Goal: Task Accomplishment & Management: Complete application form

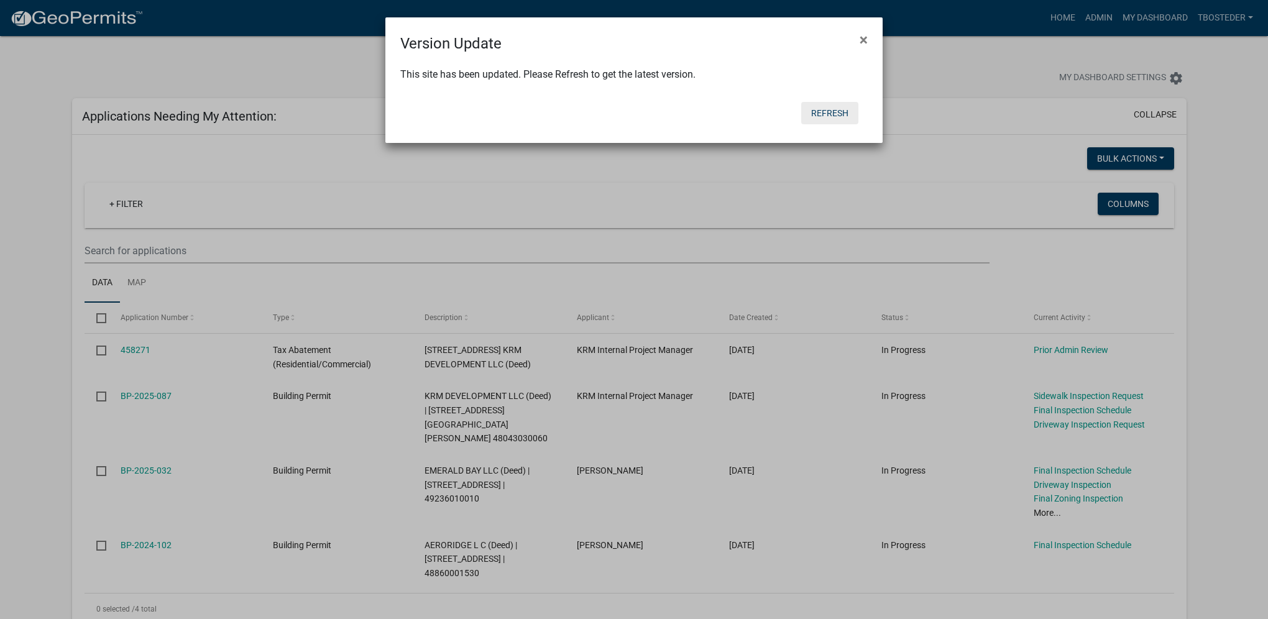
click at [815, 112] on button "Refresh" at bounding box center [829, 113] width 57 height 22
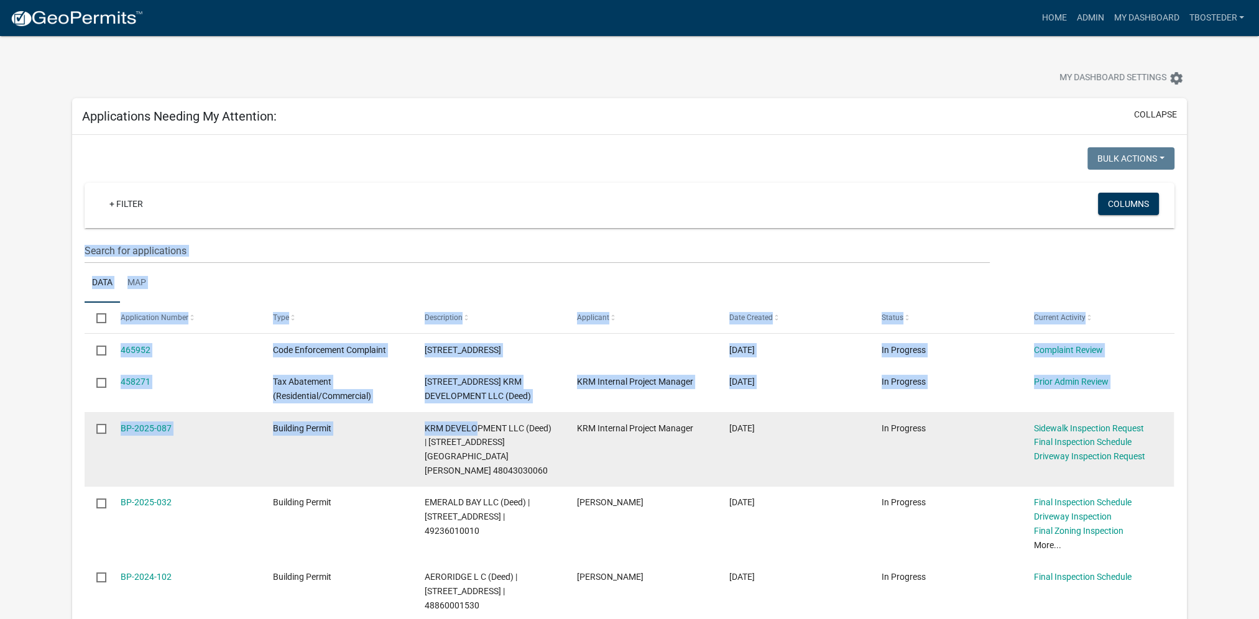
drag, startPoint x: 628, startPoint y: 204, endPoint x: 477, endPoint y: 435, distance: 275.6
click at [477, 435] on wm-datatable "Bulk Actions Void Expire Lock Withdraw + Filter Columns Data Map Select Applica…" at bounding box center [630, 401] width 1090 height 509
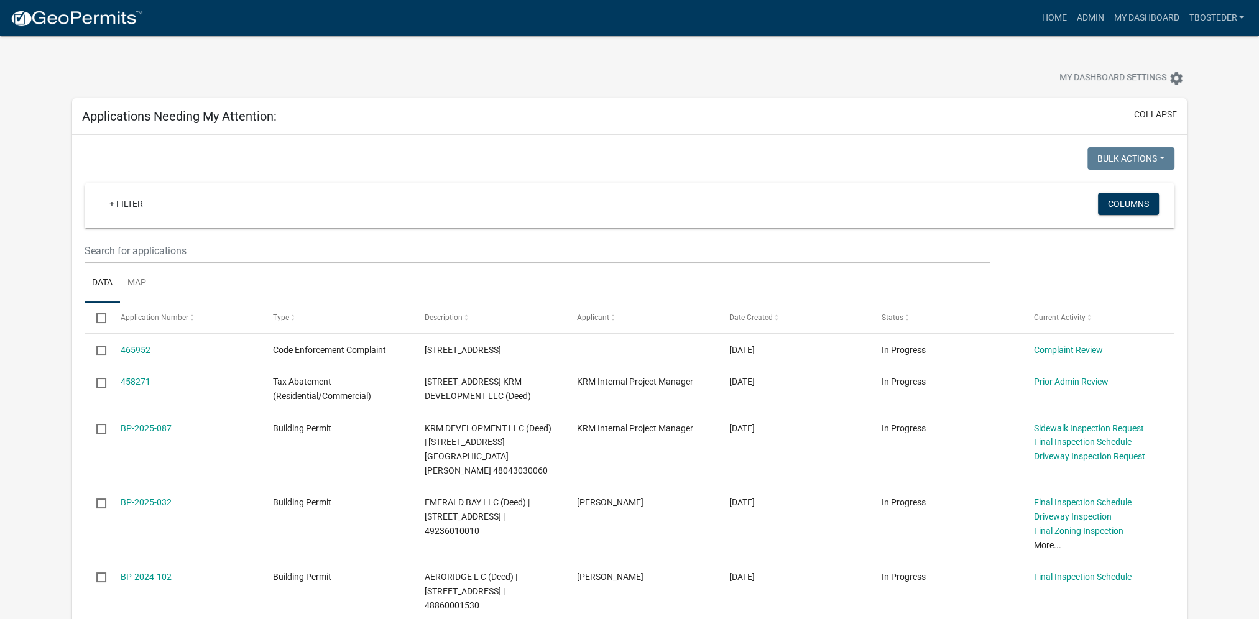
click at [495, 167] on div at bounding box center [352, 159] width 554 height 25
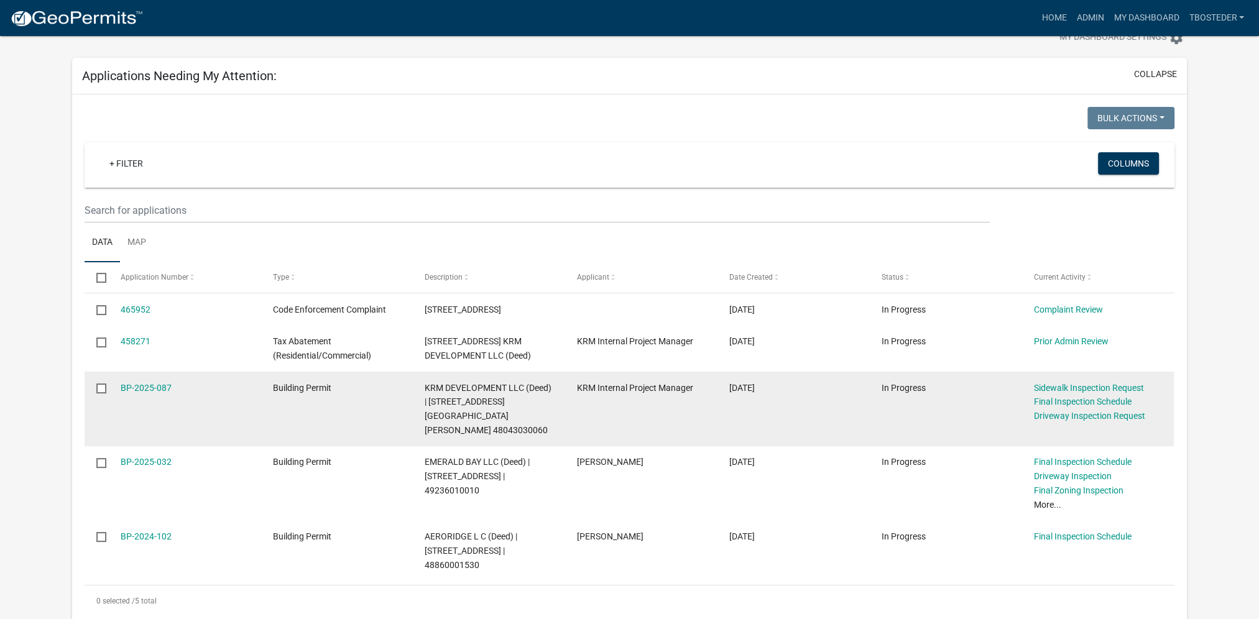
scroll to position [62, 0]
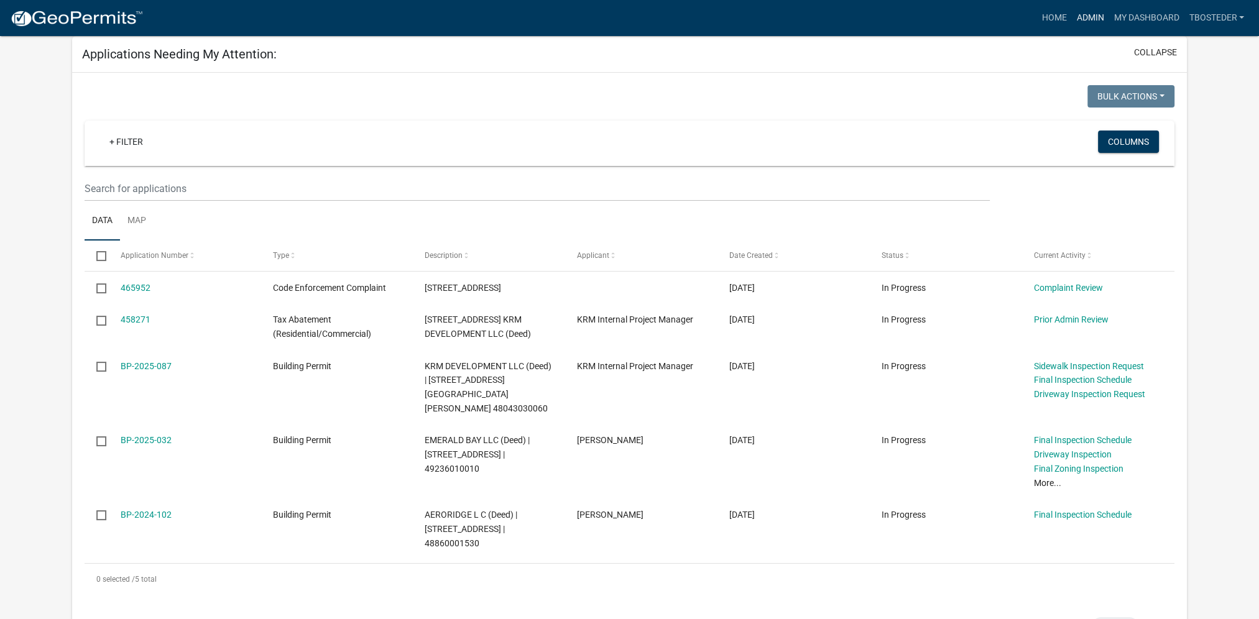
click at [1088, 22] on link "Admin" at bounding box center [1089, 18] width 37 height 24
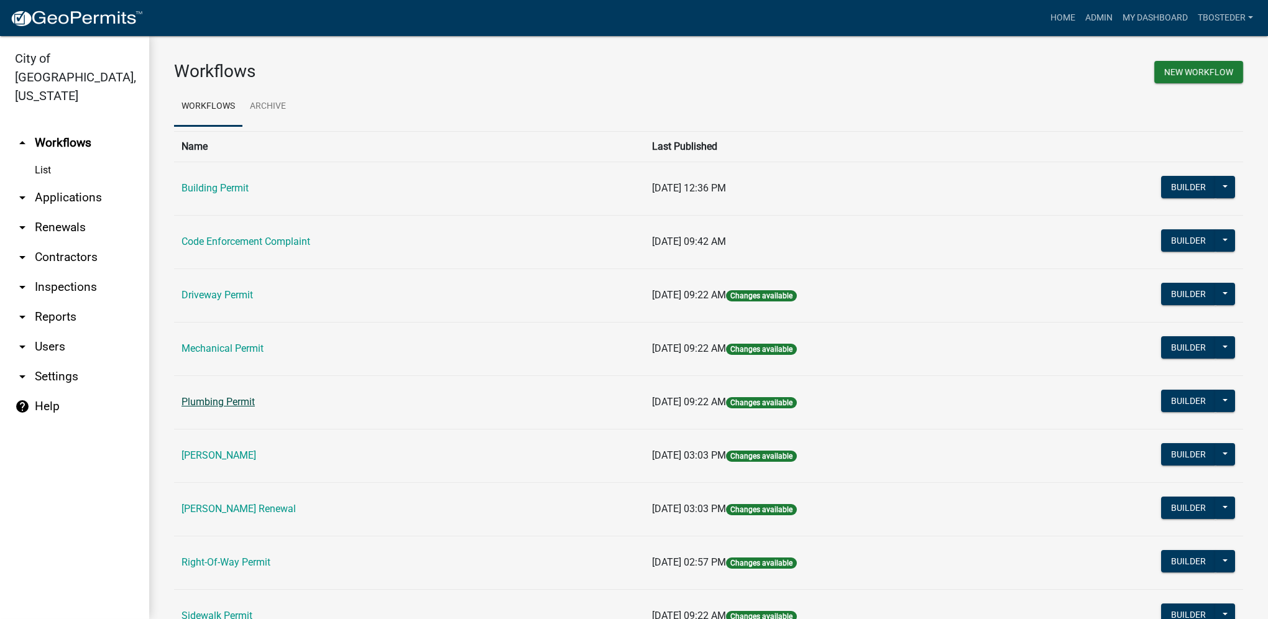
click at [239, 401] on link "Plumbing Permit" at bounding box center [217, 402] width 73 height 12
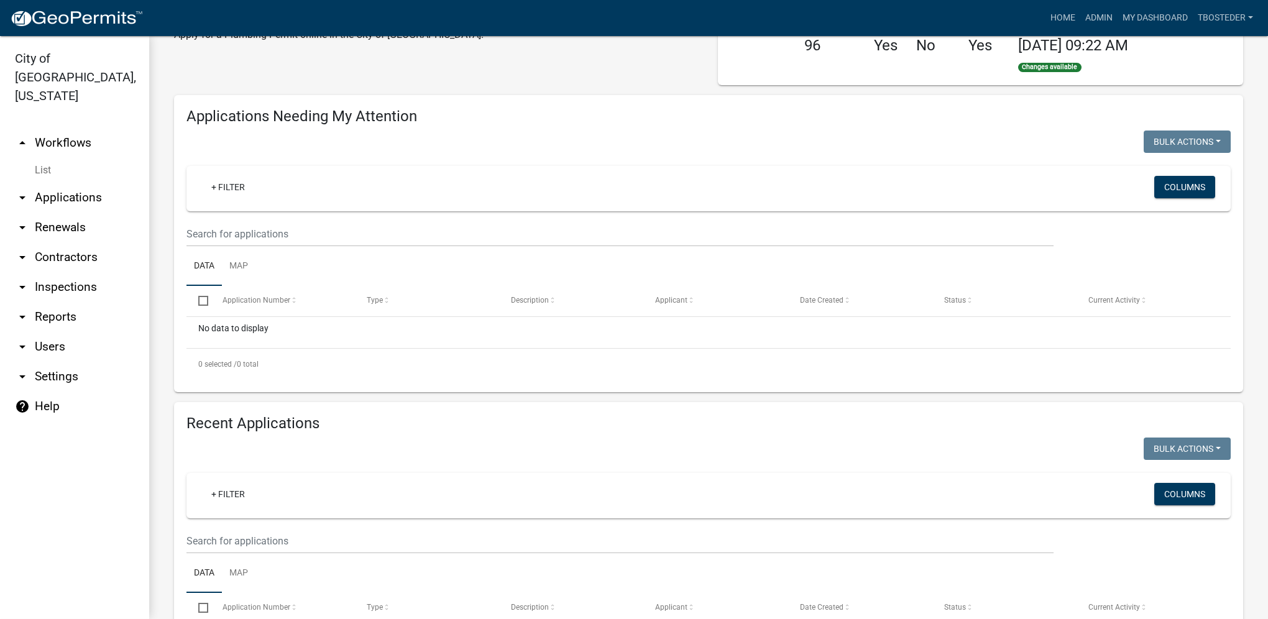
select select "1: 25"
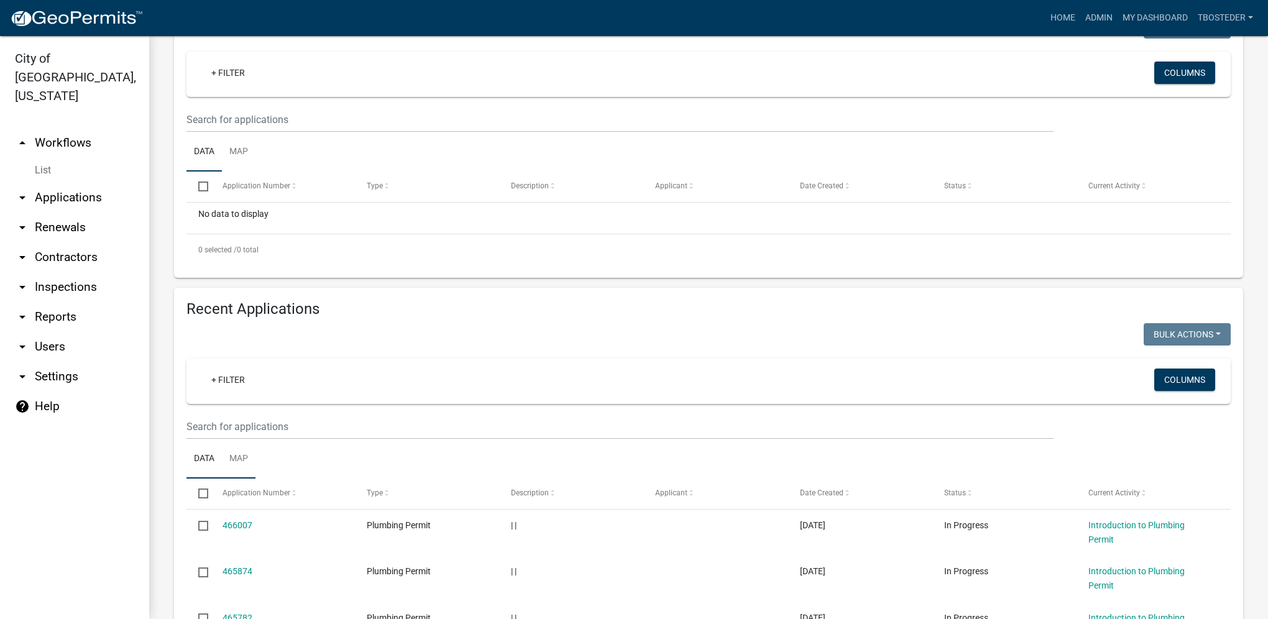
scroll to position [186, 0]
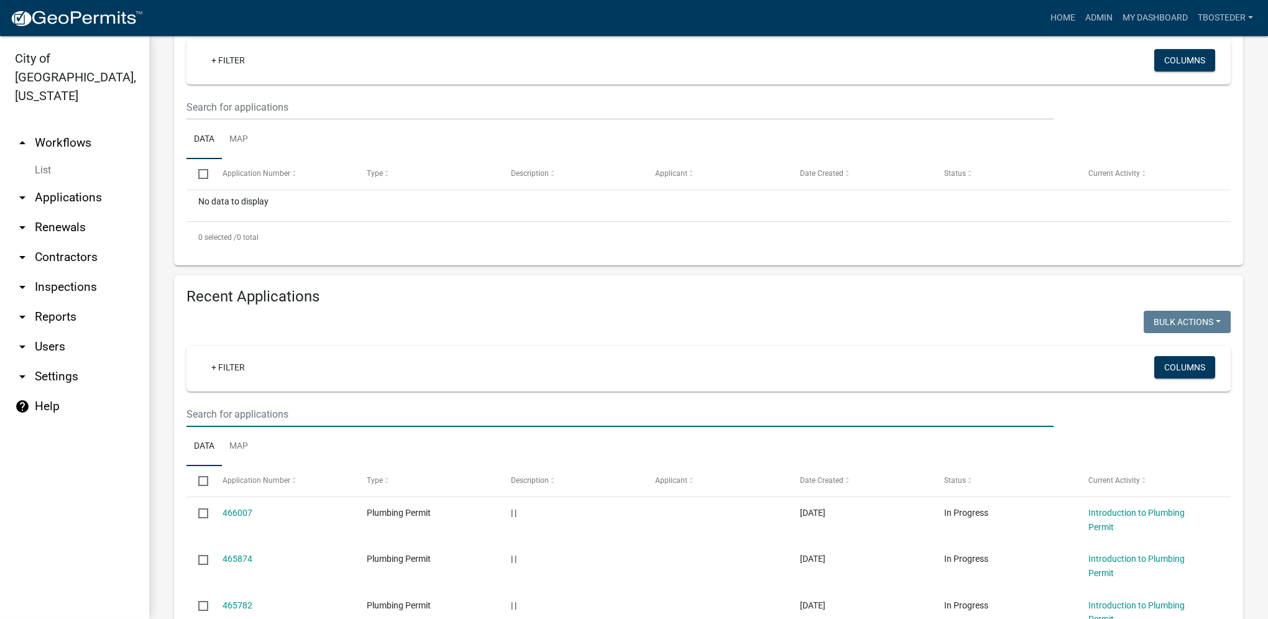
click at [256, 120] on input "text" at bounding box center [619, 106] width 867 height 25
type input "1203"
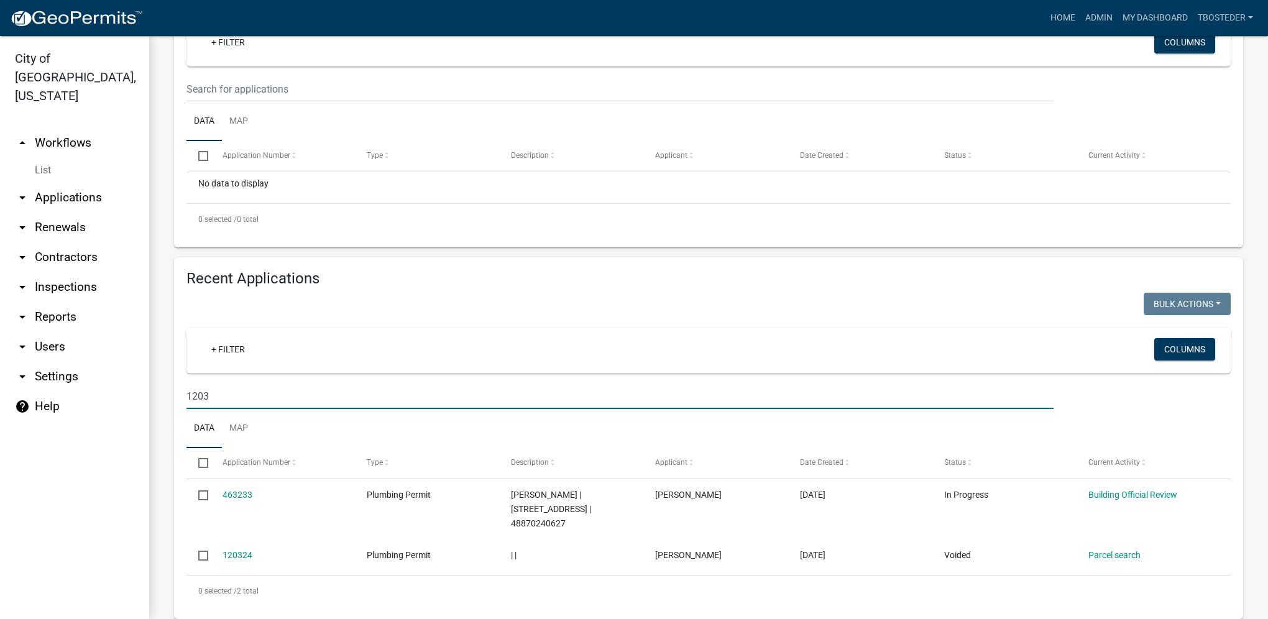
scroll to position [215, 0]
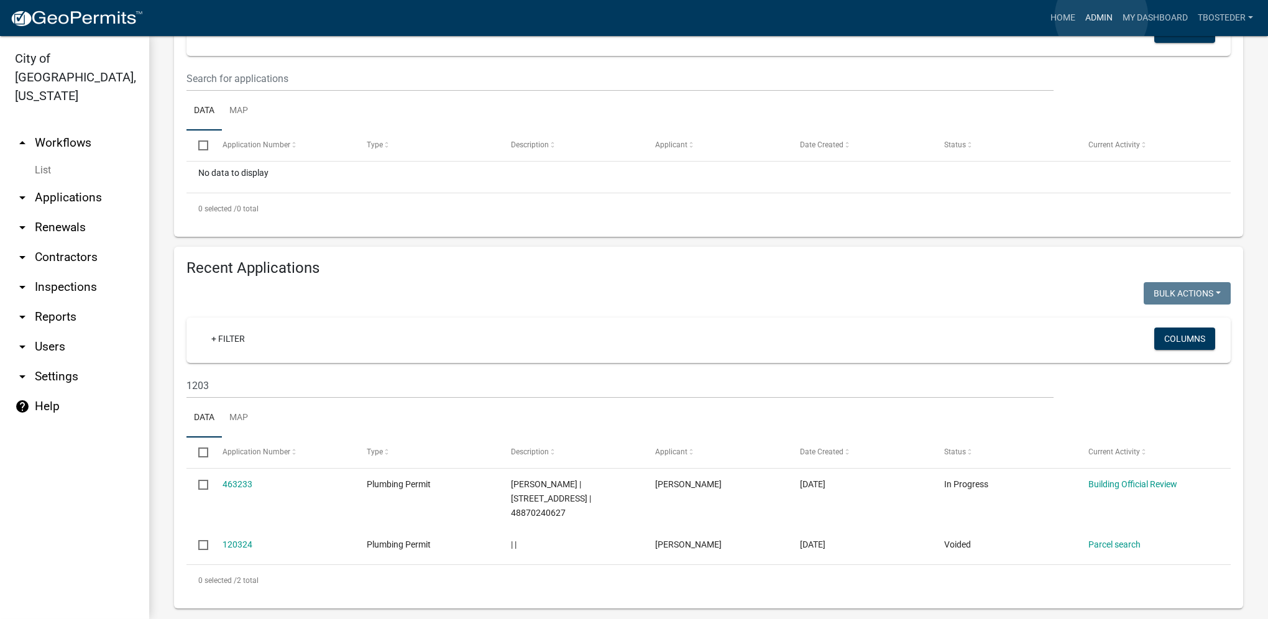
click at [1101, 17] on link "Admin" at bounding box center [1098, 18] width 37 height 24
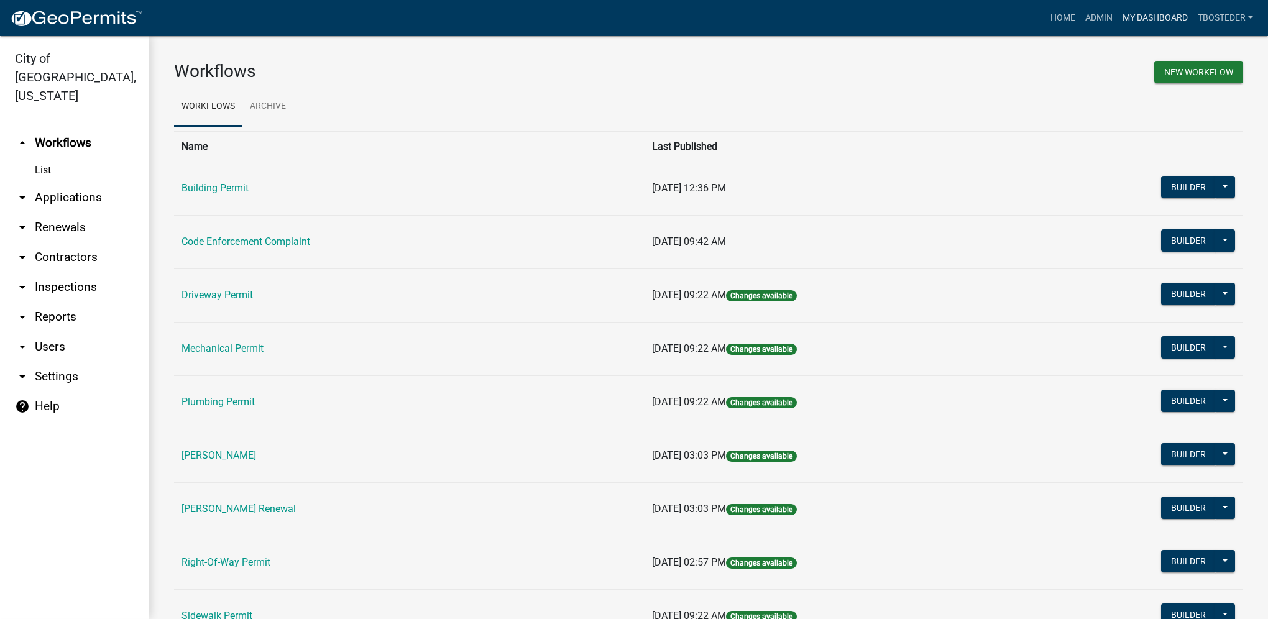
click at [1171, 7] on link "My Dashboard" at bounding box center [1154, 18] width 75 height 24
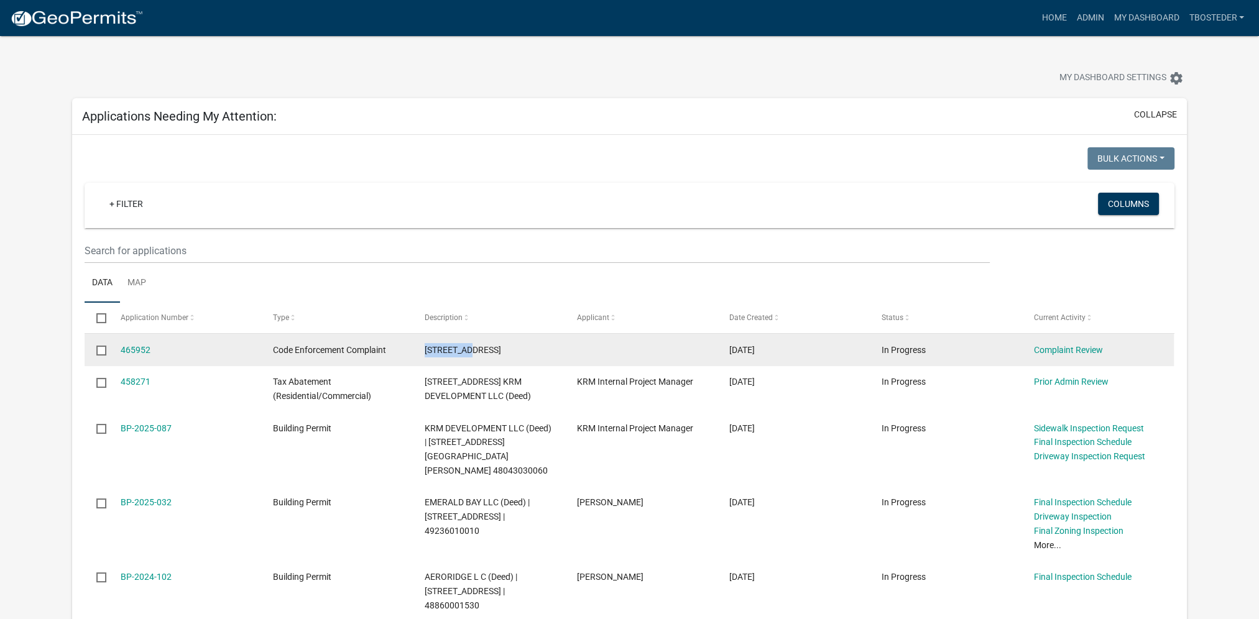
drag, startPoint x: 423, startPoint y: 350, endPoint x: 474, endPoint y: 351, distance: 50.3
click at [474, 351] on datatable-body-cell "[STREET_ADDRESS]" at bounding box center [489, 350] width 152 height 32
drag, startPoint x: 474, startPoint y: 351, endPoint x: 453, endPoint y: 351, distance: 20.5
copy span "[STREET_ADDRESS]"
click at [129, 349] on link "465952" at bounding box center [136, 350] width 30 height 10
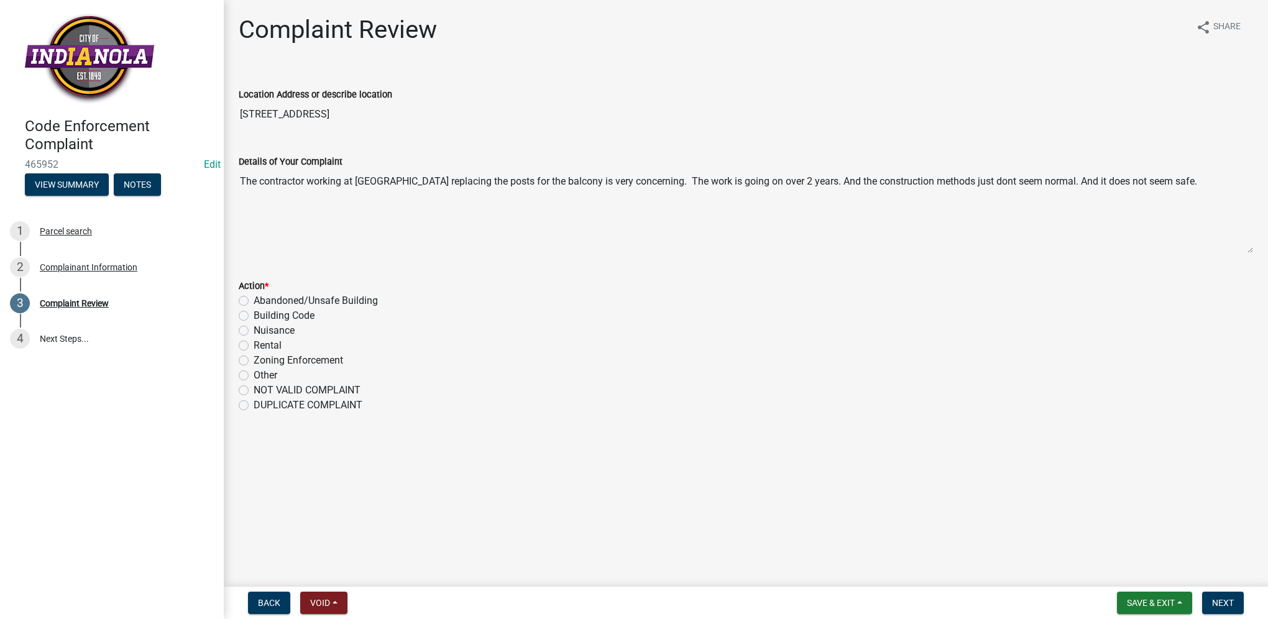
click at [254, 318] on label "Building Code" at bounding box center [284, 315] width 61 height 15
click at [254, 316] on input "Building Code" at bounding box center [258, 312] width 8 height 8
radio input "true"
click at [1225, 599] on span "Next" at bounding box center [1223, 603] width 22 height 10
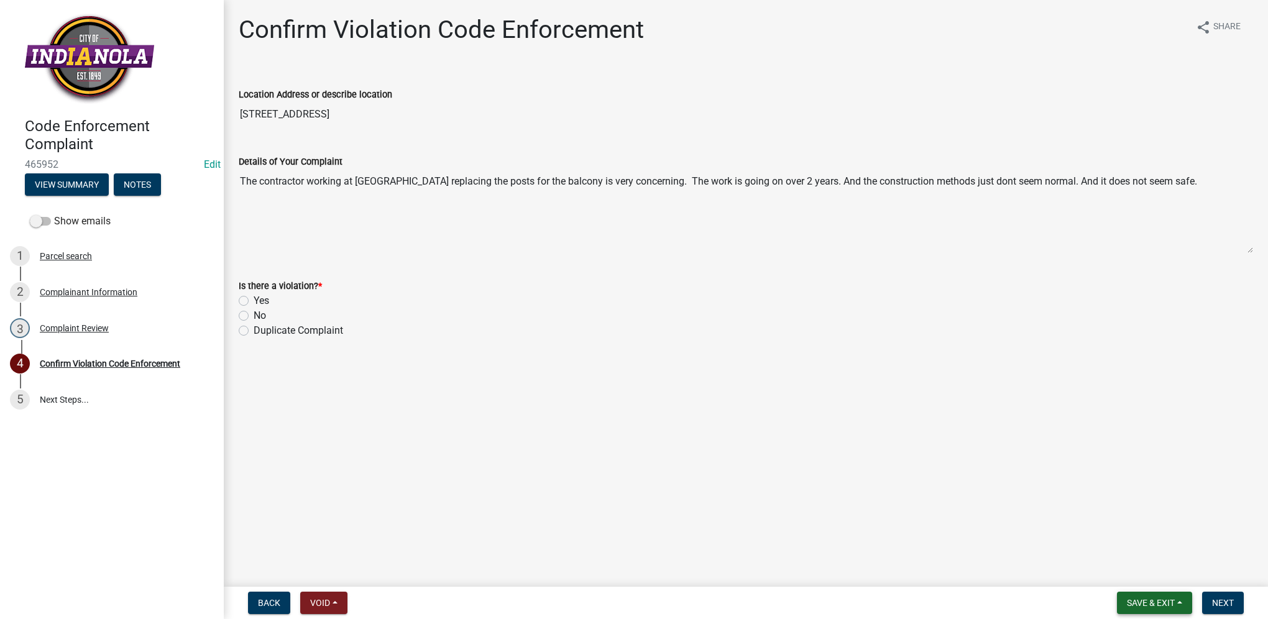
click at [1144, 609] on button "Save & Exit" at bounding box center [1154, 603] width 75 height 22
click at [1155, 584] on button "Save & Exit" at bounding box center [1142, 571] width 99 height 30
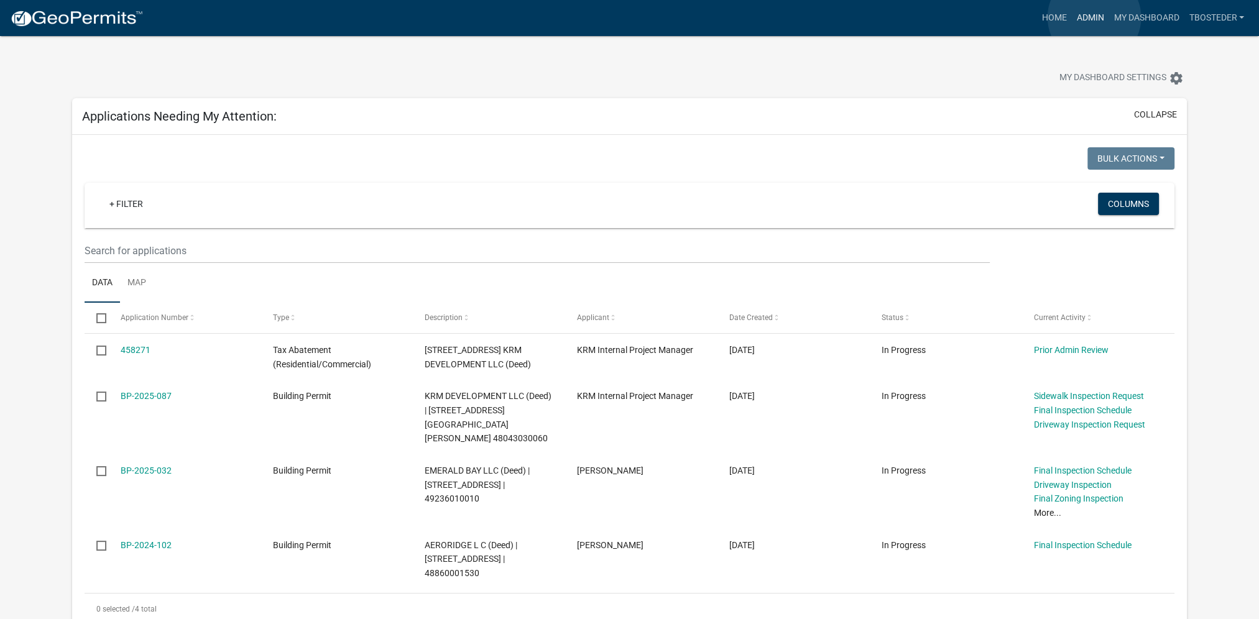
click at [1094, 17] on link "Admin" at bounding box center [1089, 18] width 37 height 24
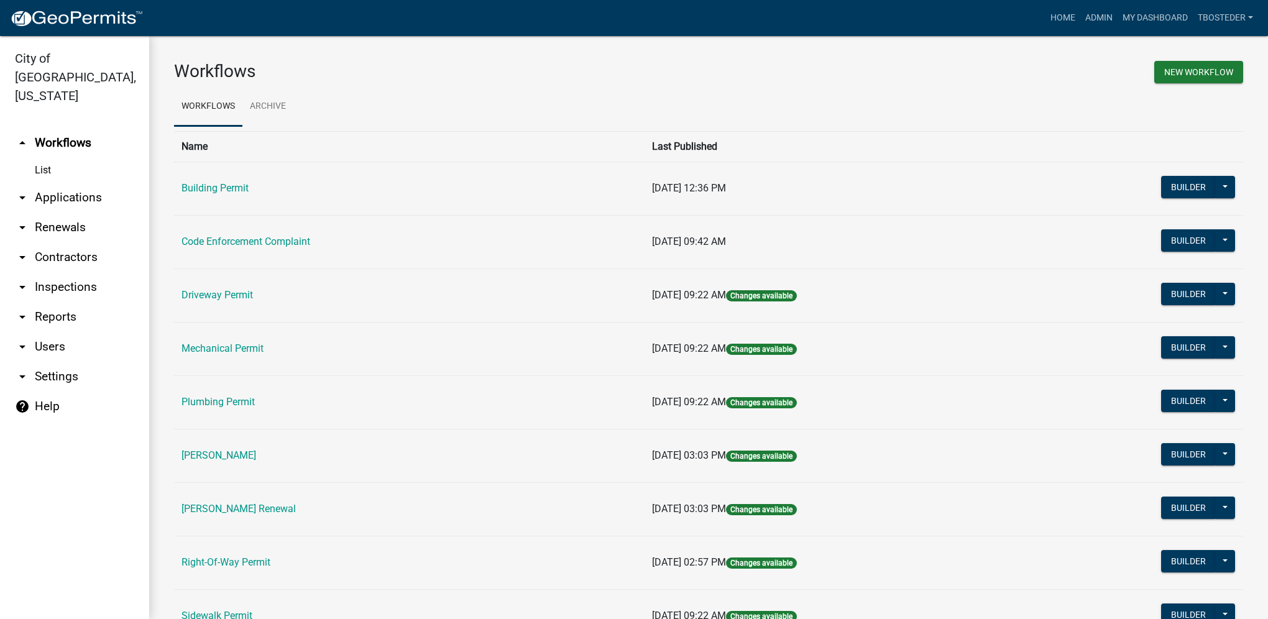
click at [77, 302] on link "arrow_drop_down Reports" at bounding box center [74, 317] width 149 height 30
select select "0: null"
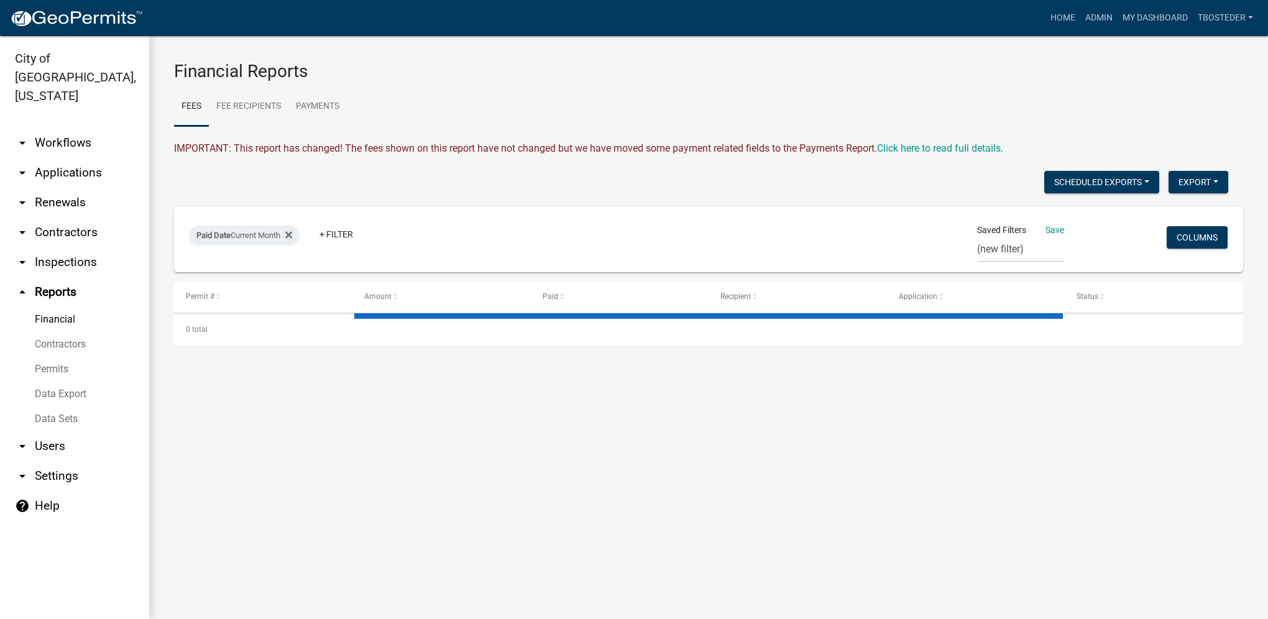
click at [62, 307] on link "Financial" at bounding box center [74, 319] width 149 height 25
select select "2: 50"
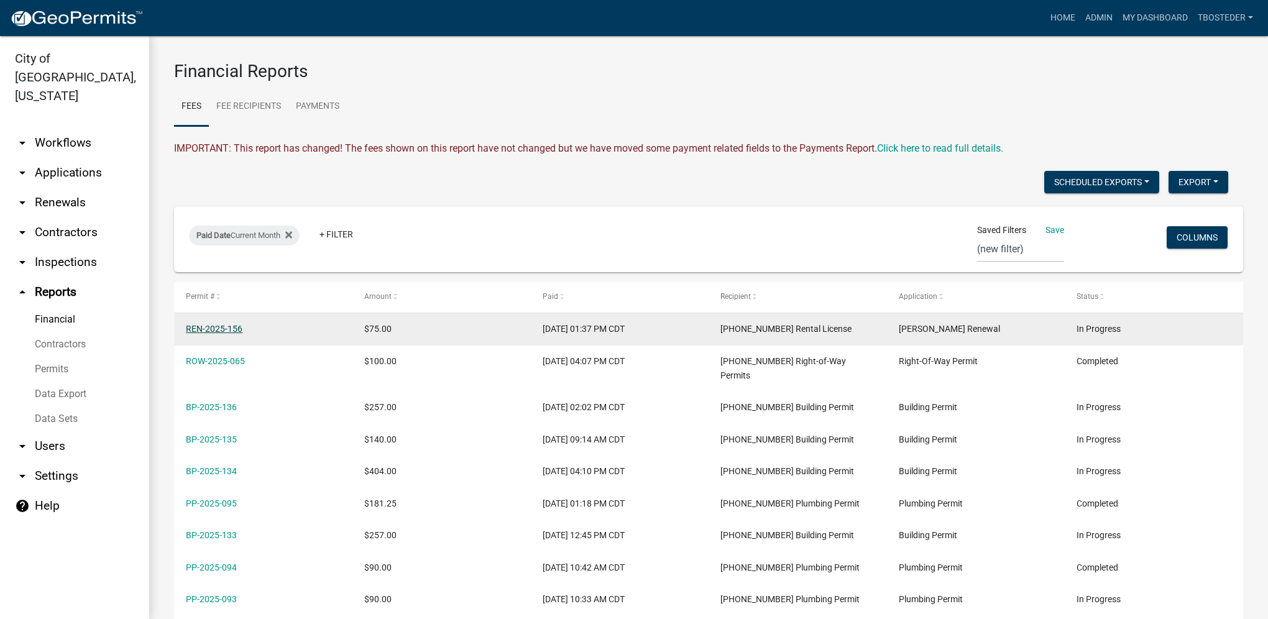
click at [226, 330] on link "REN-2025-156" at bounding box center [214, 329] width 57 height 10
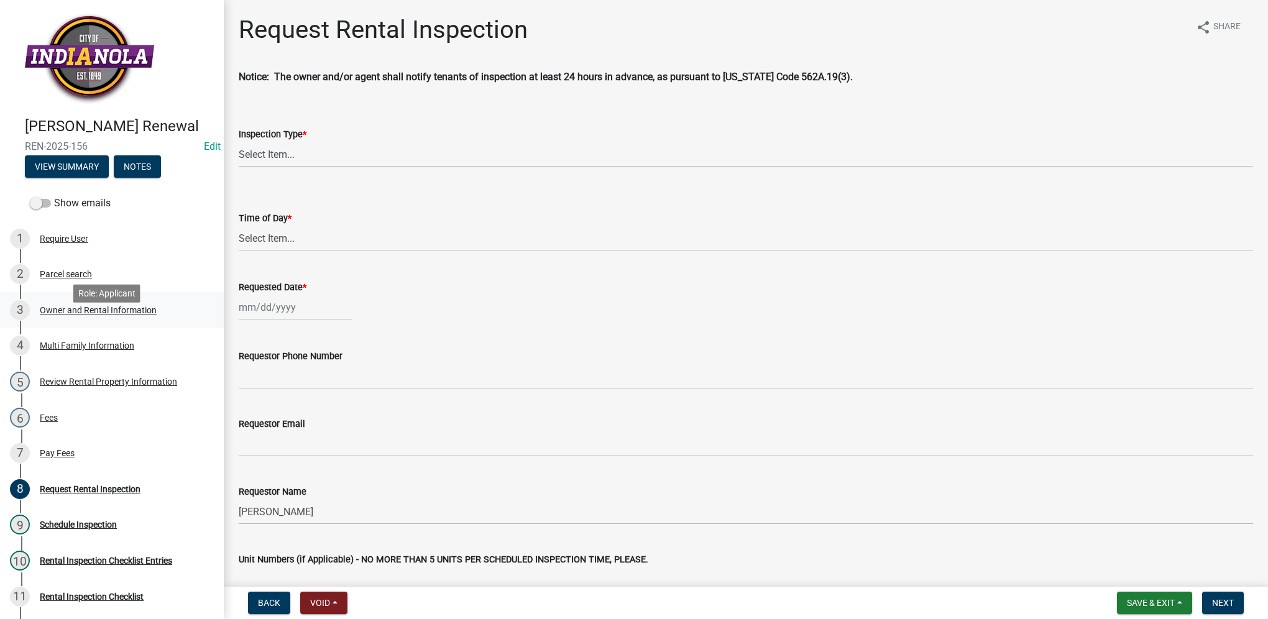
click at [120, 314] on div "Owner and Rental Information" at bounding box center [98, 310] width 117 height 9
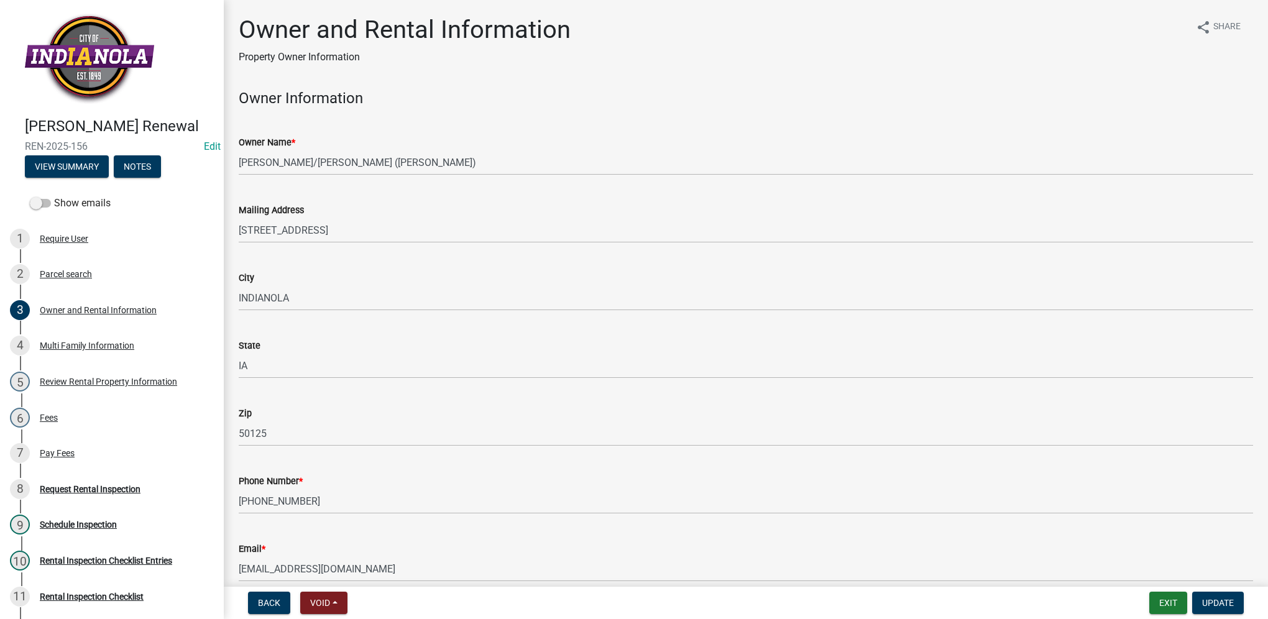
drag, startPoint x: 88, startPoint y: 162, endPoint x: 28, endPoint y: 155, distance: 60.7
click at [28, 155] on div "[PERSON_NAME] Renewal REN-2025-156 Edit View Summary Notes" at bounding box center [112, 144] width 204 height 73
drag, startPoint x: 28, startPoint y: 155, endPoint x: 39, endPoint y: 167, distance: 16.3
copy span "REN-2025-156"
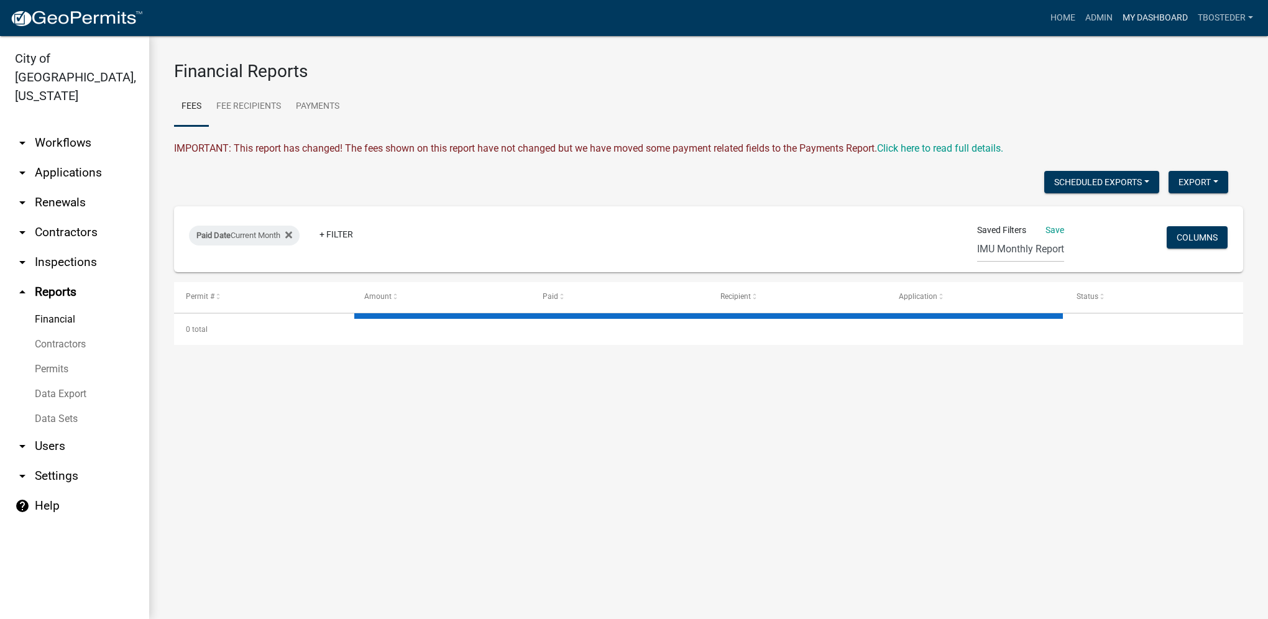
click at [1167, 12] on link "My Dashboard" at bounding box center [1154, 18] width 75 height 24
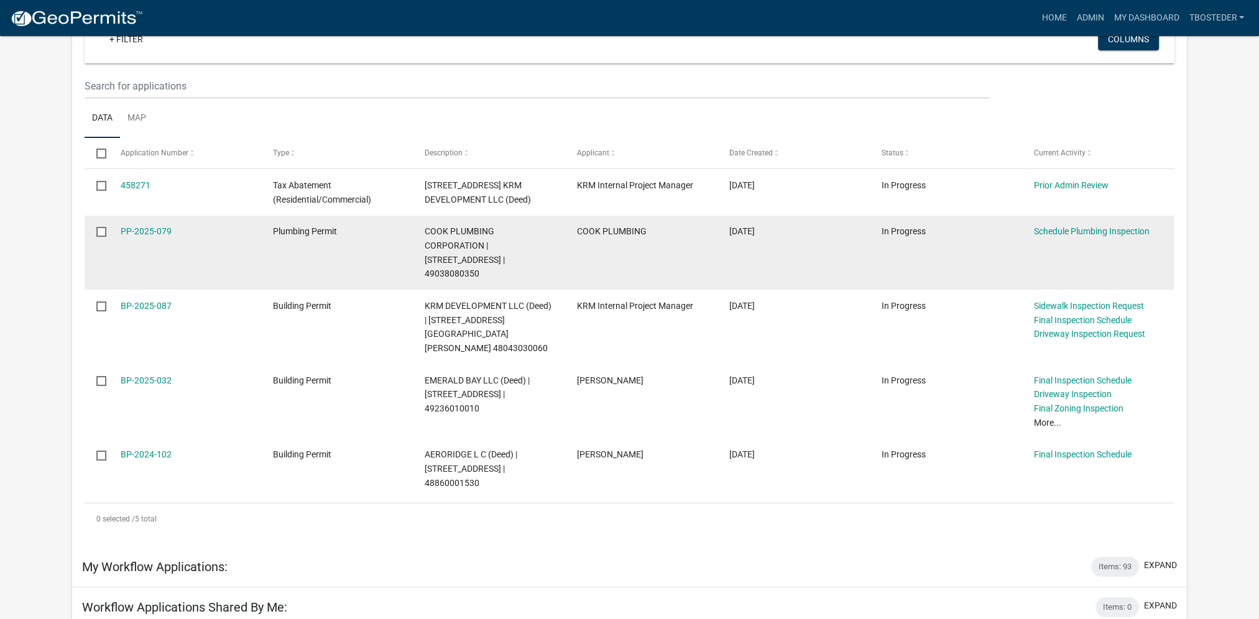
scroll to position [186, 0]
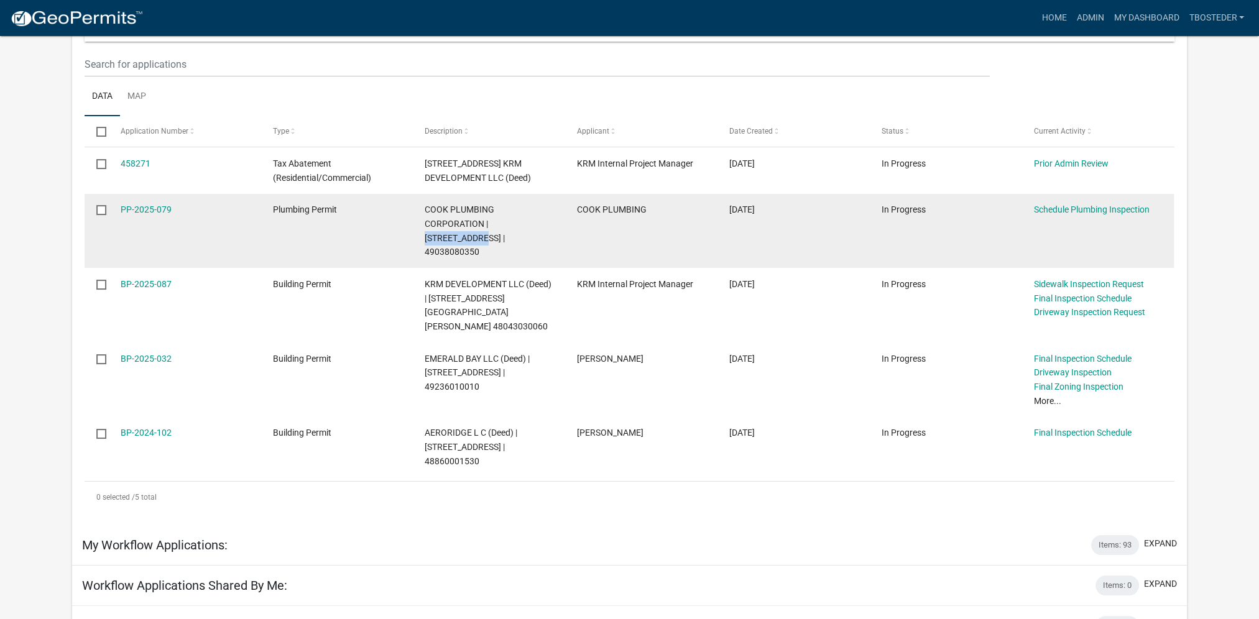
drag, startPoint x: 490, startPoint y: 223, endPoint x: 546, endPoint y: 219, distance: 56.7
click at [505, 219] on span "COOK PLUMBING CORPORATION | [STREET_ADDRESS] | 49038080350" at bounding box center [464, 230] width 80 height 52
drag, startPoint x: 546, startPoint y: 219, endPoint x: 534, endPoint y: 224, distance: 13.6
copy span "[STREET_ADDRESS]"
click at [156, 213] on link "PP-2025-079" at bounding box center [146, 209] width 51 height 10
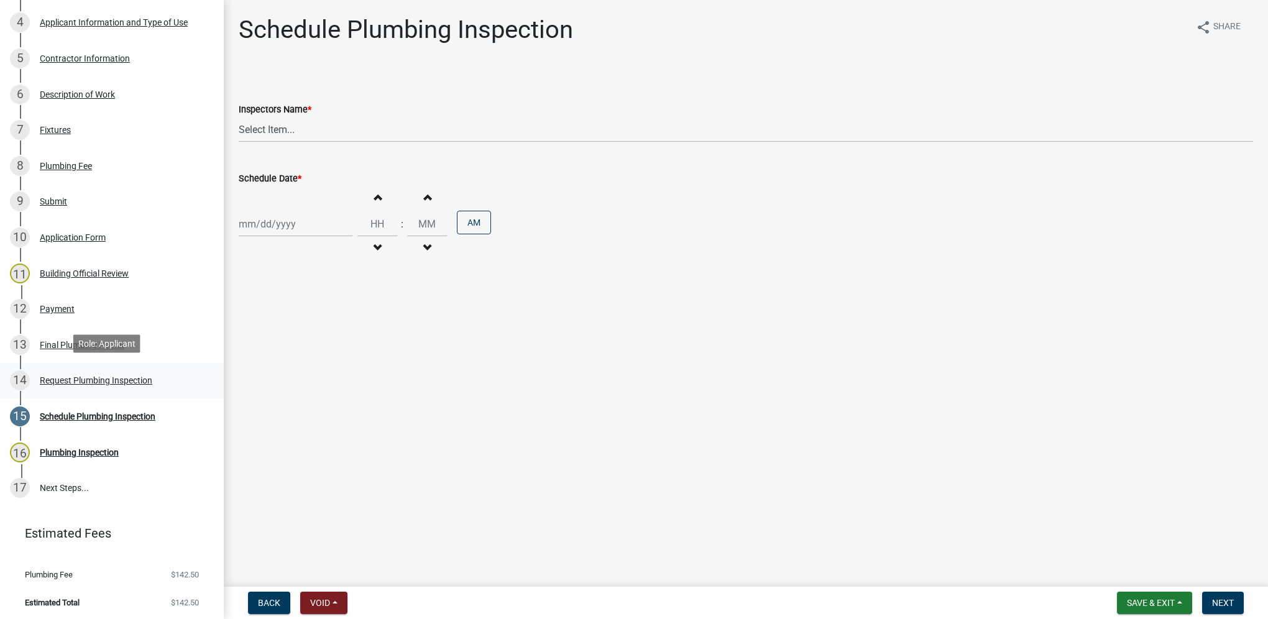
scroll to position [326, 0]
click at [144, 374] on div "Request Plumbing Inspection" at bounding box center [96, 378] width 112 height 9
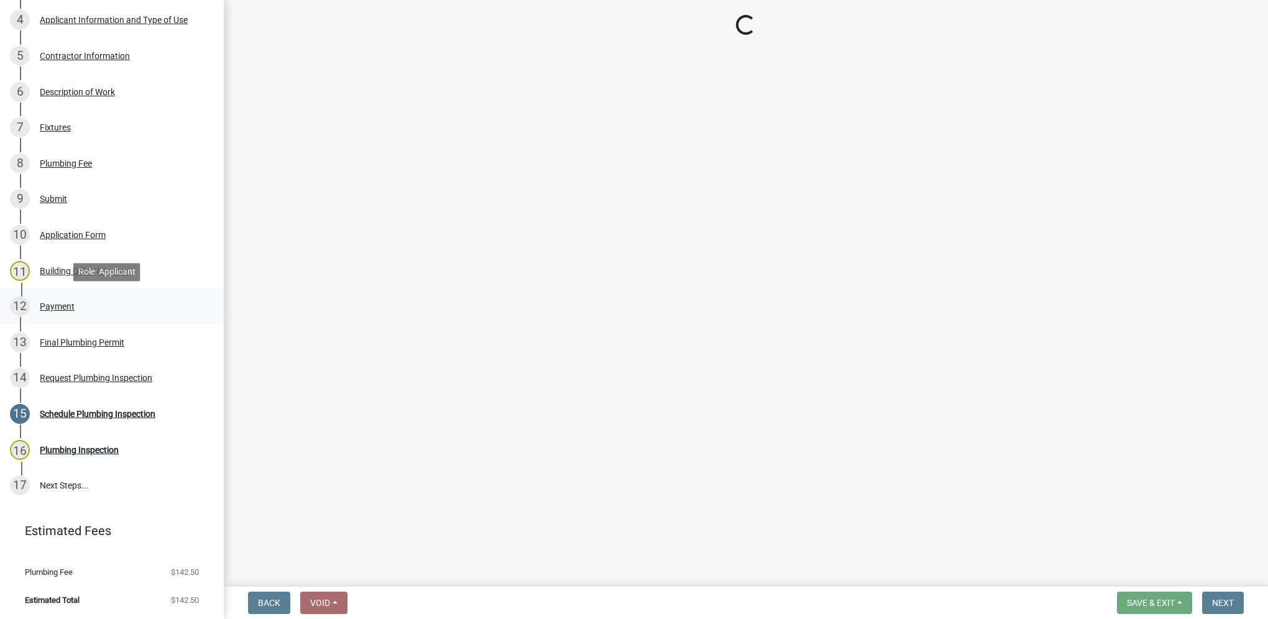
select select "5e6fc4d6-0be1-48fa-8ebd-0c1600940a56"
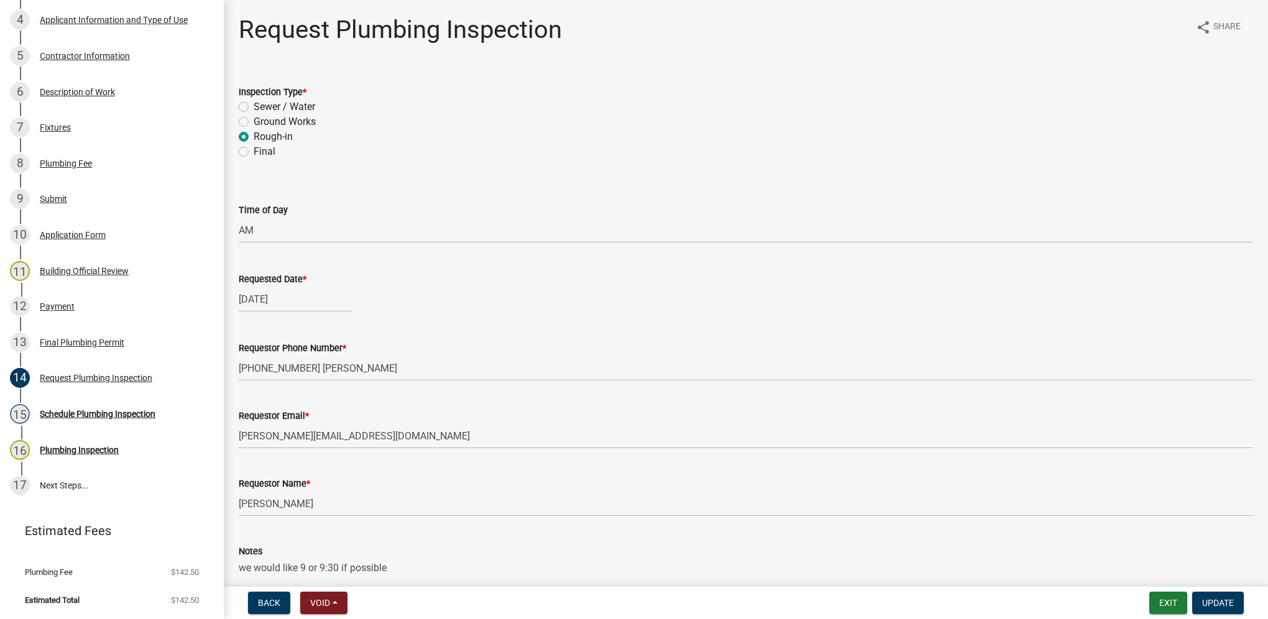
scroll to position [62, 0]
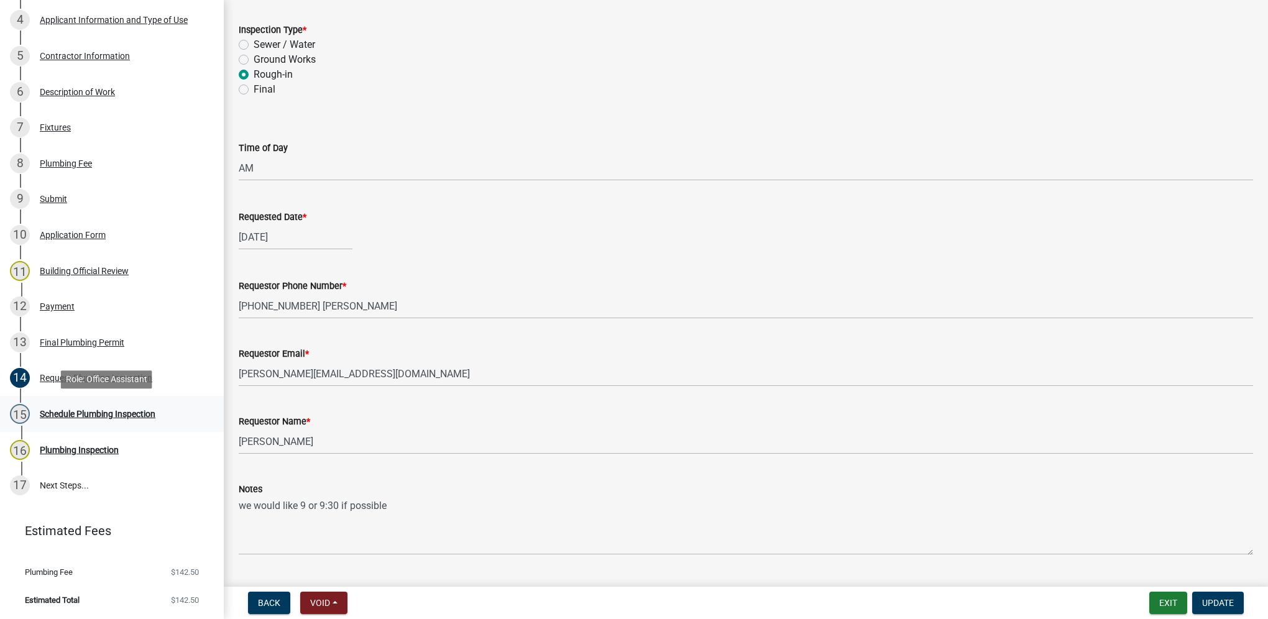
click at [90, 411] on div "Schedule Plumbing Inspection" at bounding box center [98, 414] width 116 height 9
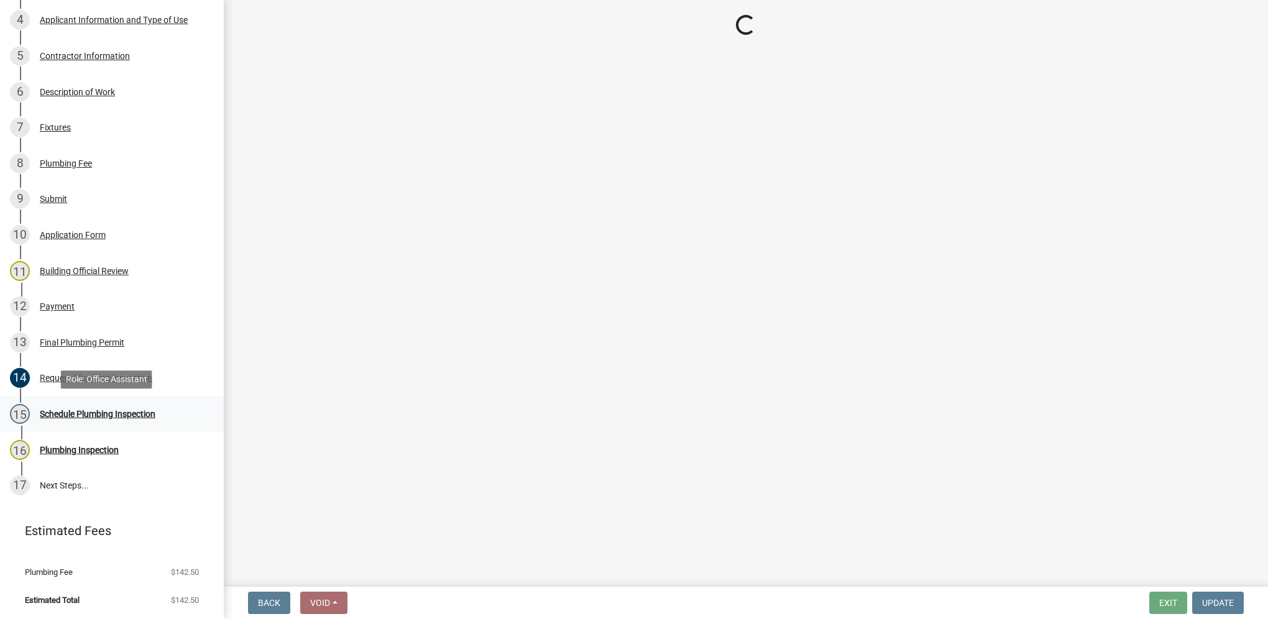
scroll to position [0, 0]
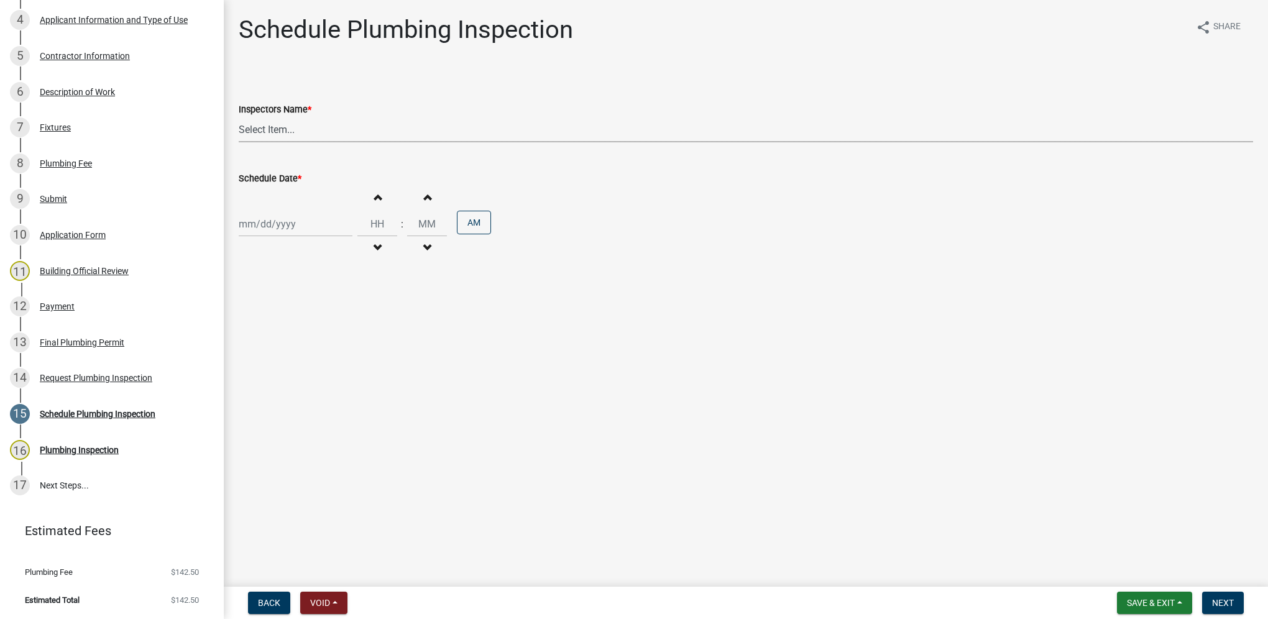
click at [273, 134] on select "Select Item... [DEMOGRAPHIC_DATA] (Indianola Other Inspector) T. Little ([PERSO…" at bounding box center [746, 129] width 1014 height 25
select select "27b8dde7-9ed4-44e4-ae8e-5969b60be3e6"
click at [239, 117] on select "Select Item... [DEMOGRAPHIC_DATA] (Indianola Other Inspector) T. Little ([PERSO…" at bounding box center [746, 129] width 1014 height 25
click at [278, 224] on div at bounding box center [296, 223] width 114 height 25
select select "8"
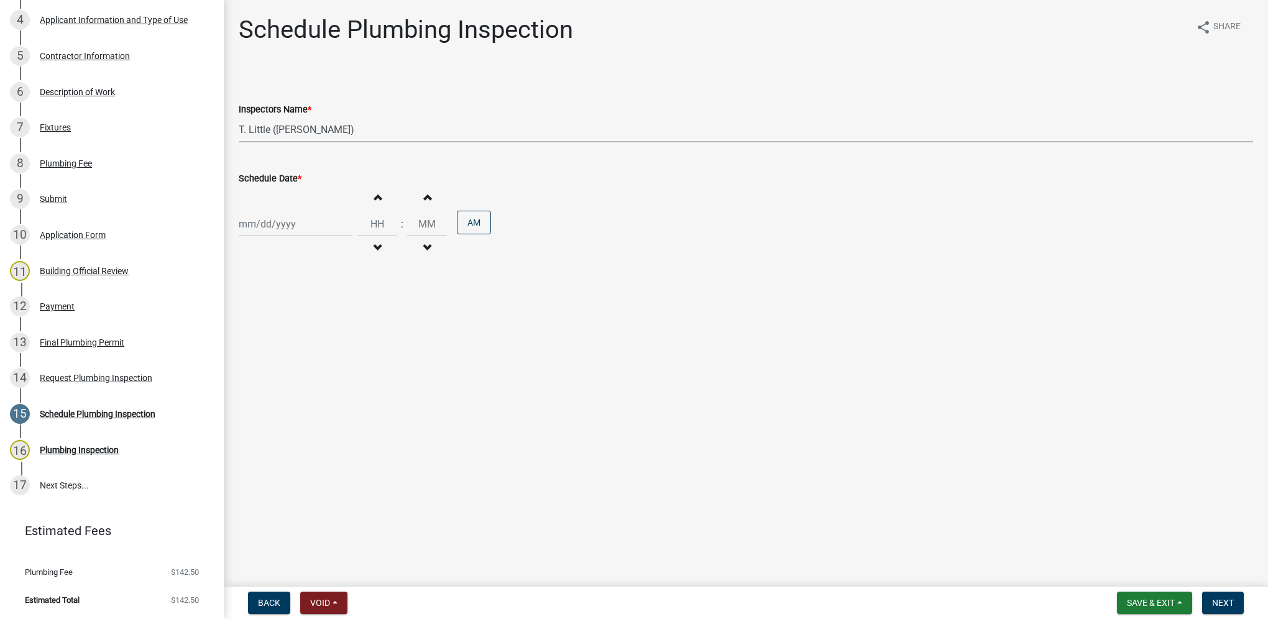
select select "2025"
click at [303, 350] on div "21" at bounding box center [311, 350] width 20 height 20
type input "[DATE]"
click at [384, 224] on input "Hours" at bounding box center [377, 223] width 40 height 25
type input "09"
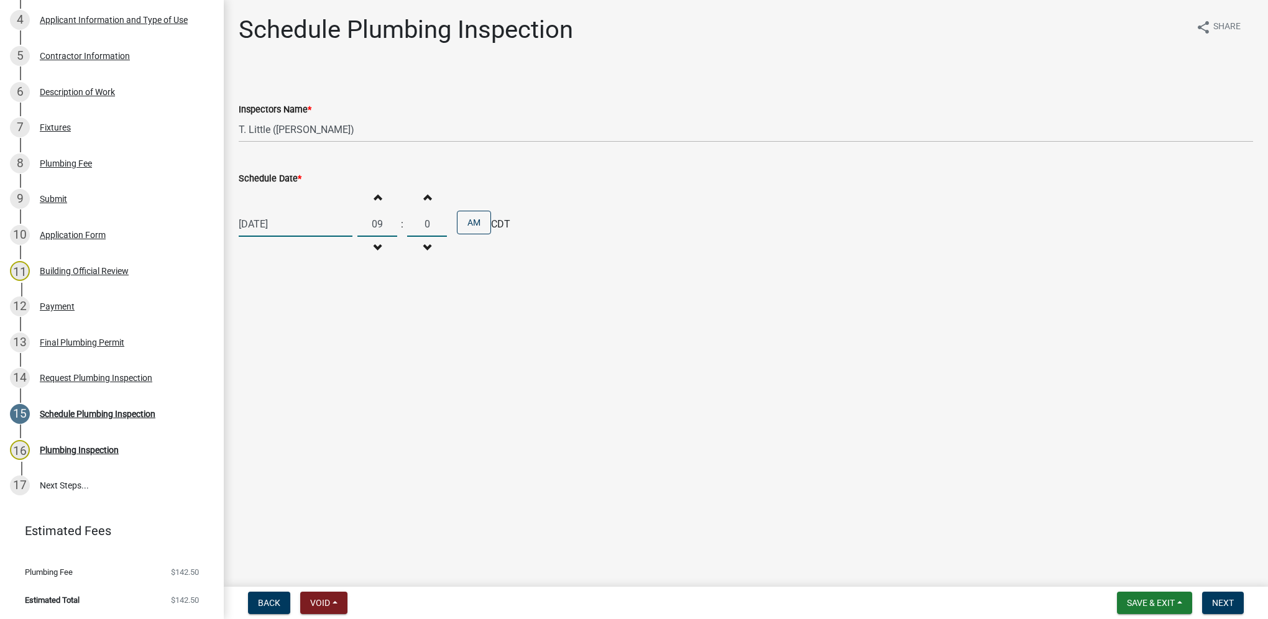
type input "00"
click at [1223, 604] on span "Next" at bounding box center [1223, 603] width 22 height 10
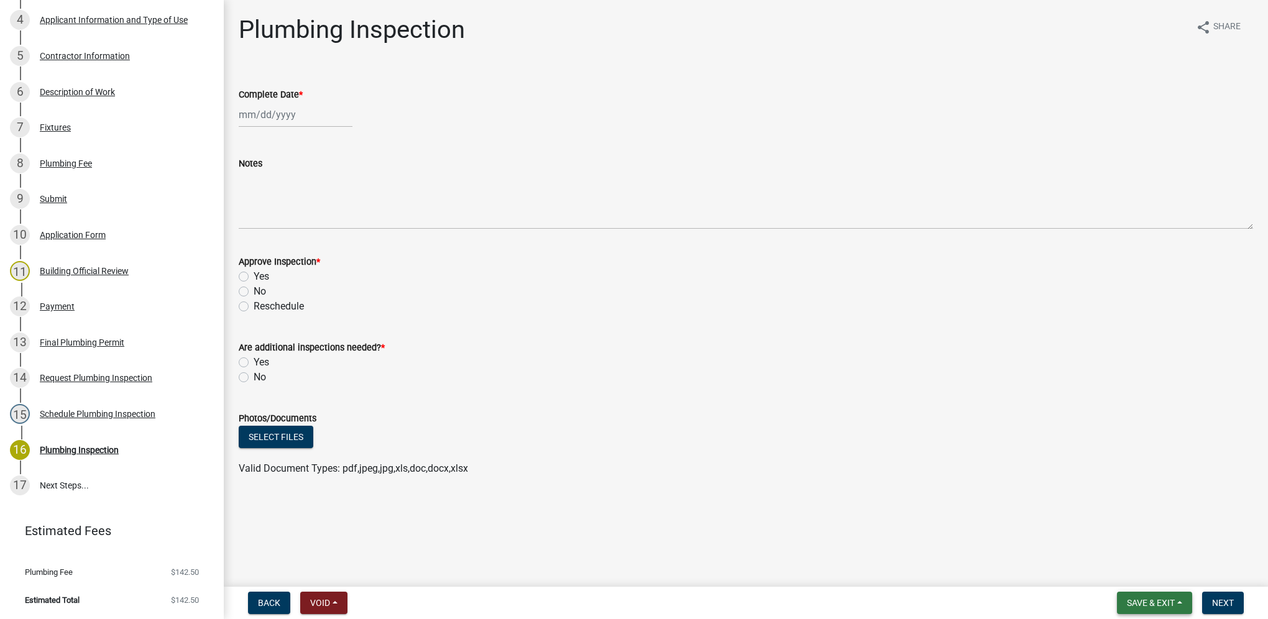
click at [1160, 605] on span "Save & Exit" at bounding box center [1151, 603] width 48 height 10
click at [1163, 580] on button "Save & Exit" at bounding box center [1142, 571] width 99 height 30
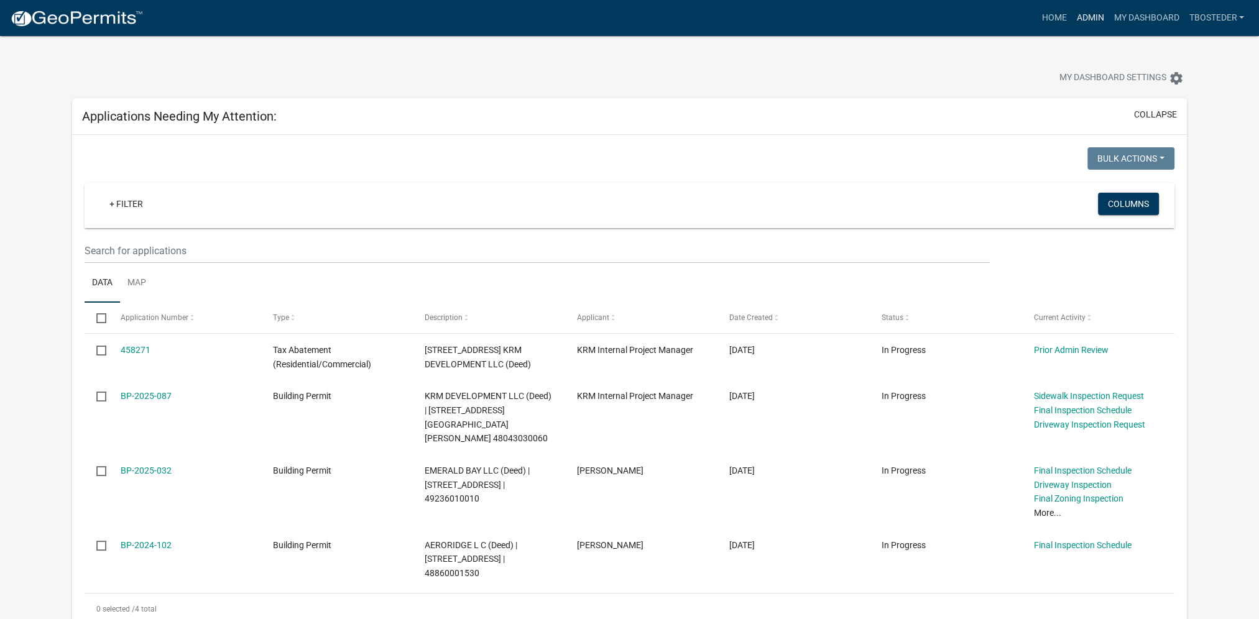
click at [1096, 11] on link "Admin" at bounding box center [1089, 18] width 37 height 24
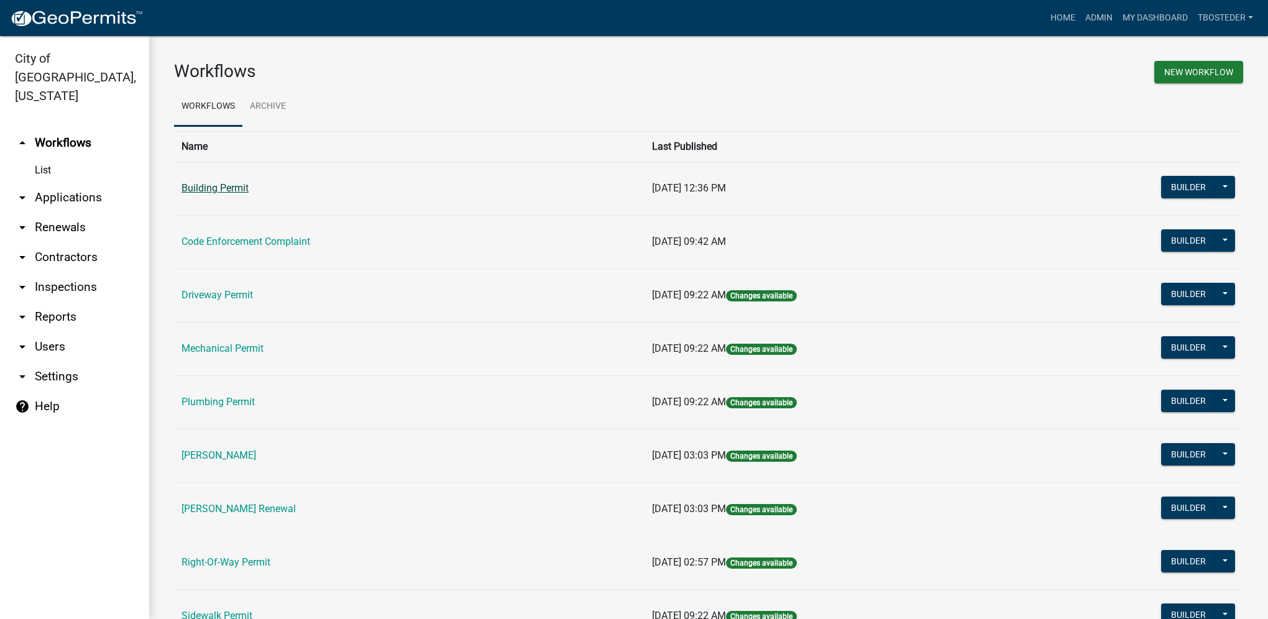
click at [230, 191] on link "Building Permit" at bounding box center [214, 188] width 67 height 12
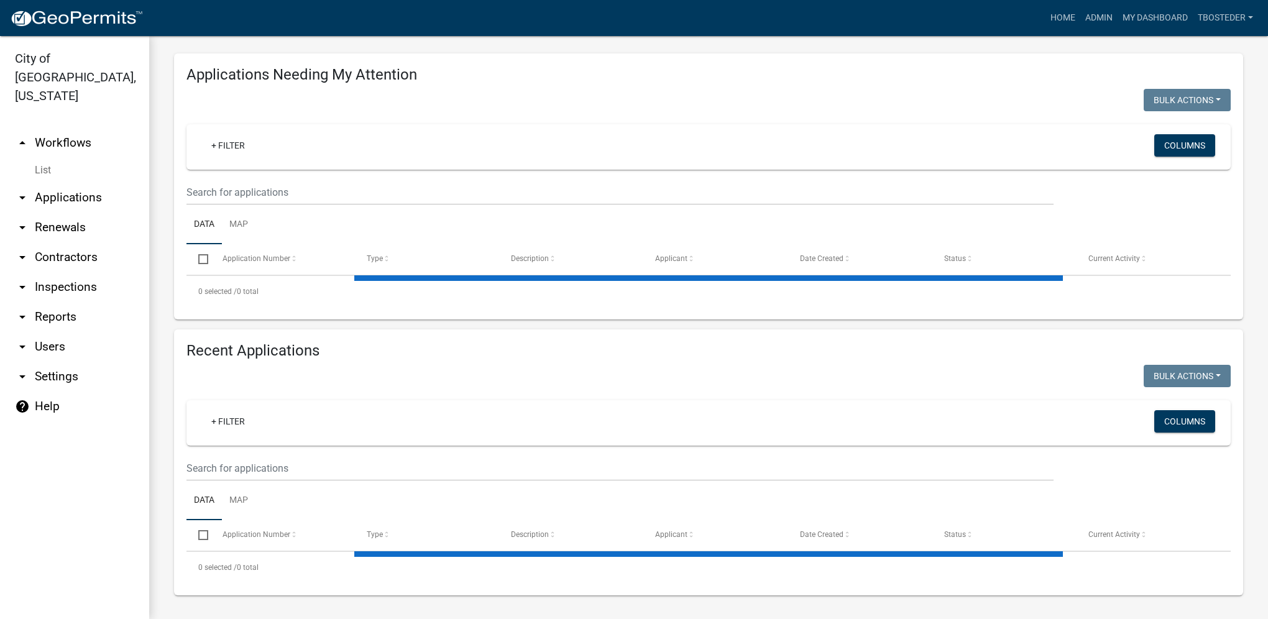
scroll to position [122, 0]
select select "1: 25"
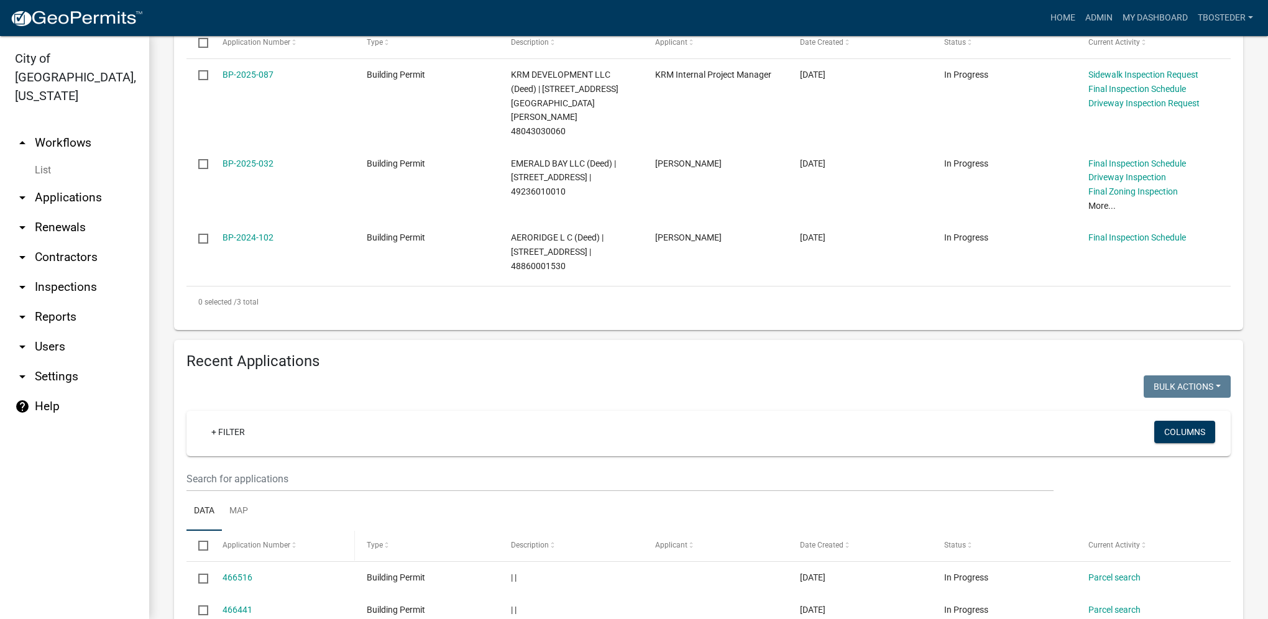
scroll to position [370, 0]
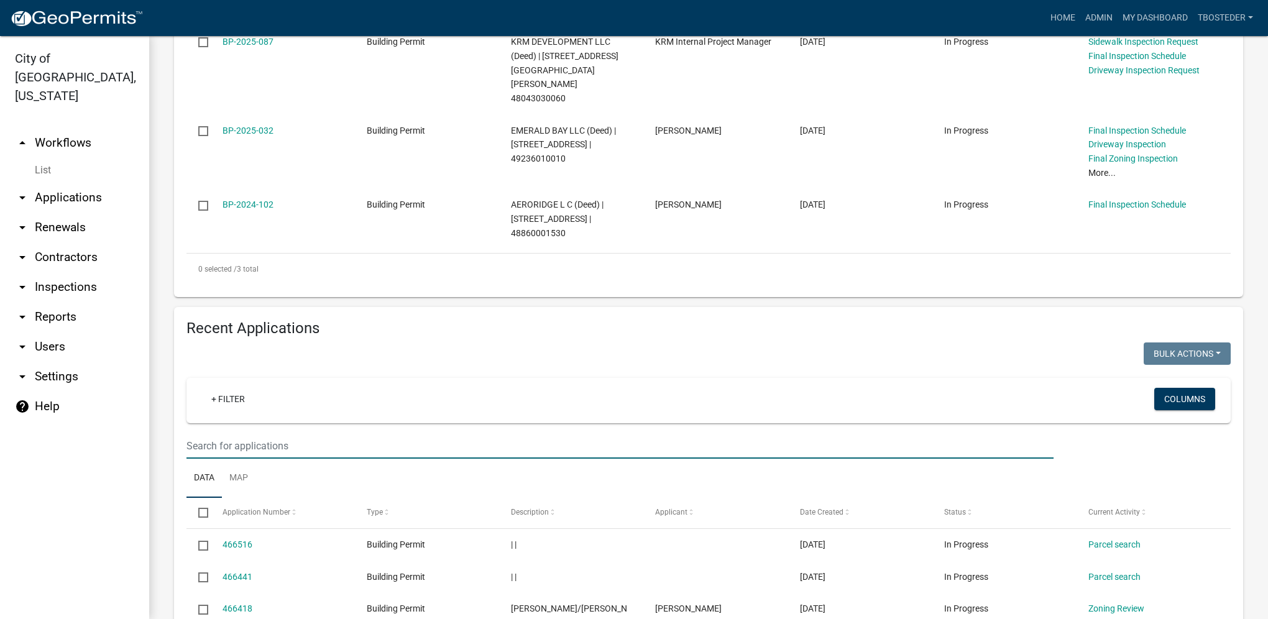
paste input "[STREET_ADDRESS]"
type input "[STREET_ADDRESS]"
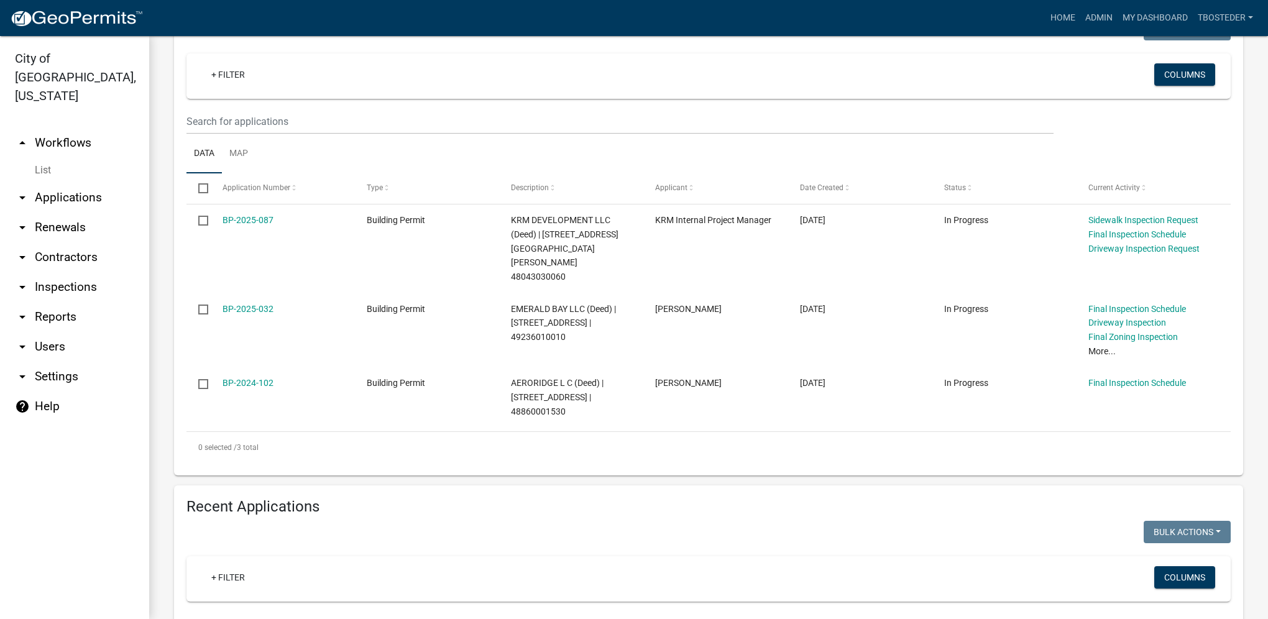
scroll to position [60, 0]
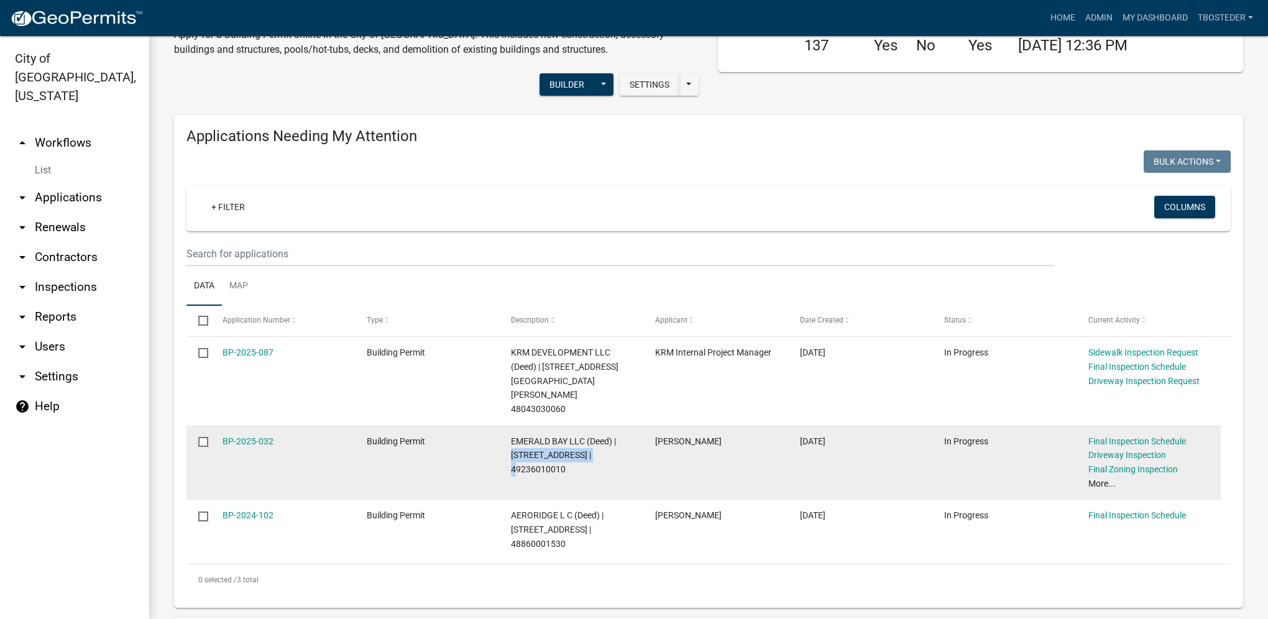
drag, startPoint x: 510, startPoint y: 428, endPoint x: 607, endPoint y: 428, distance: 97.0
click at [607, 428] on datatable-body-cell "EMERALD BAY LLC (Deed) | [STREET_ADDRESS] | 49236010010" at bounding box center [571, 462] width 144 height 75
copy span "[STREET_ADDRESS]"
click at [242, 436] on link "BP-2025-032" at bounding box center [248, 441] width 51 height 10
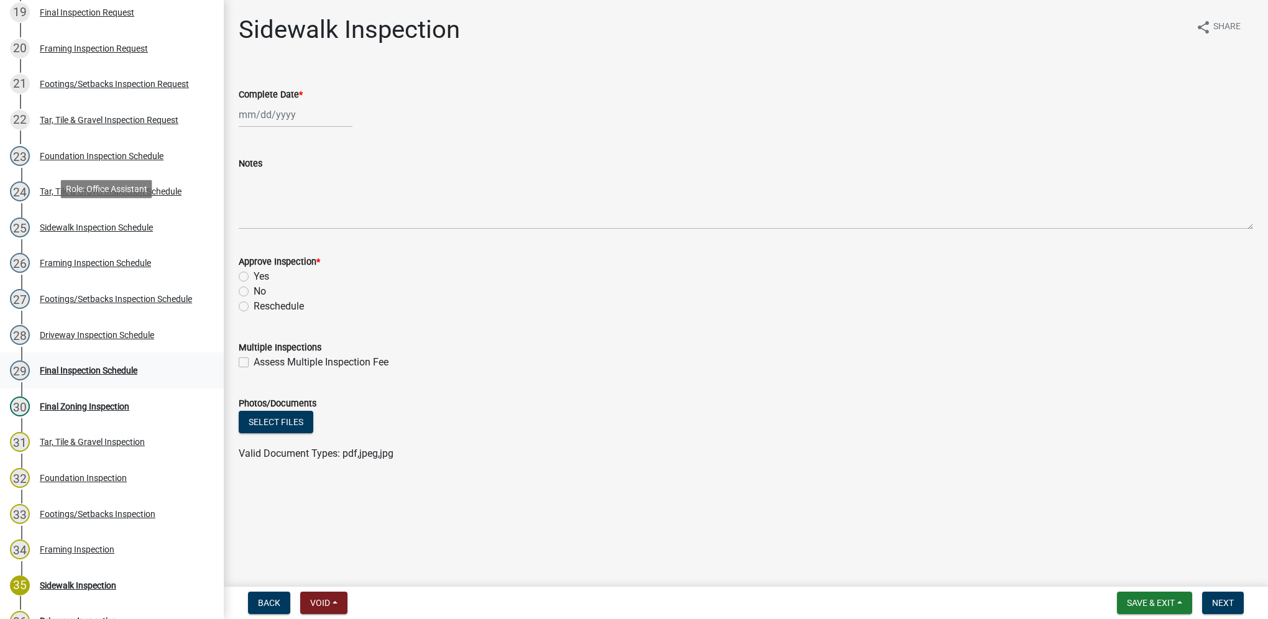
scroll to position [808, 0]
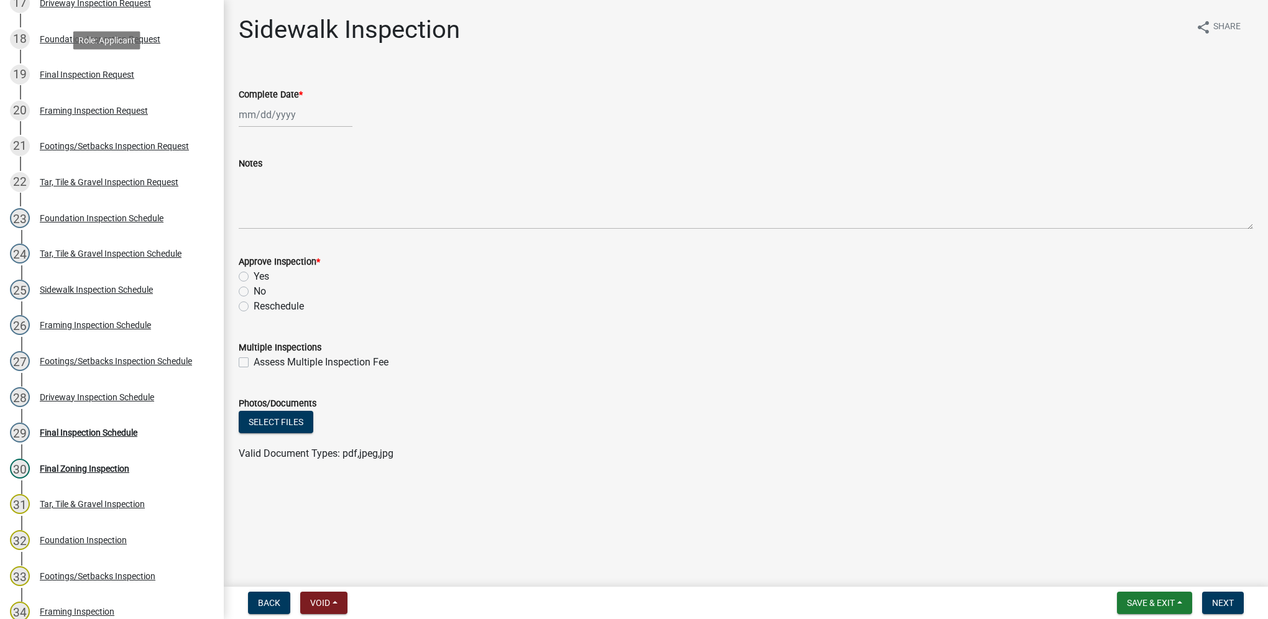
click at [123, 78] on div "Final Inspection Request" at bounding box center [87, 74] width 94 height 9
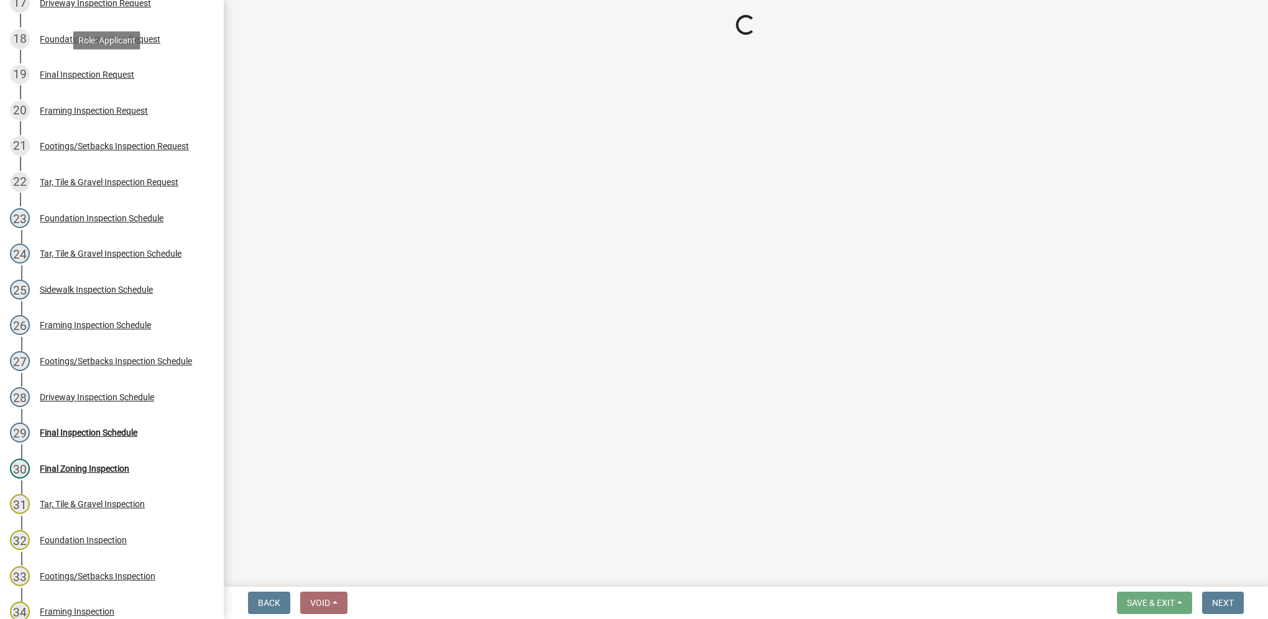
select select "9e95eb3a-8818-42e3-b35f-efe302931548"
select select "e2425e86-bc0a-4638-8dbc-f5bad8ae1679"
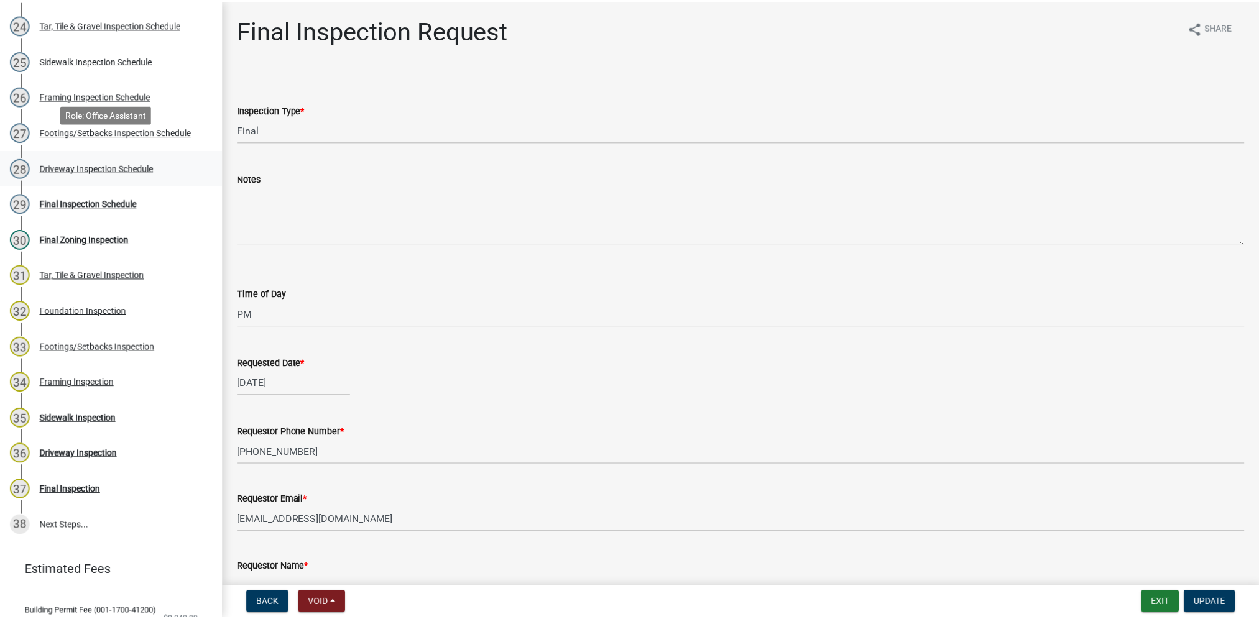
scroll to position [1057, 0]
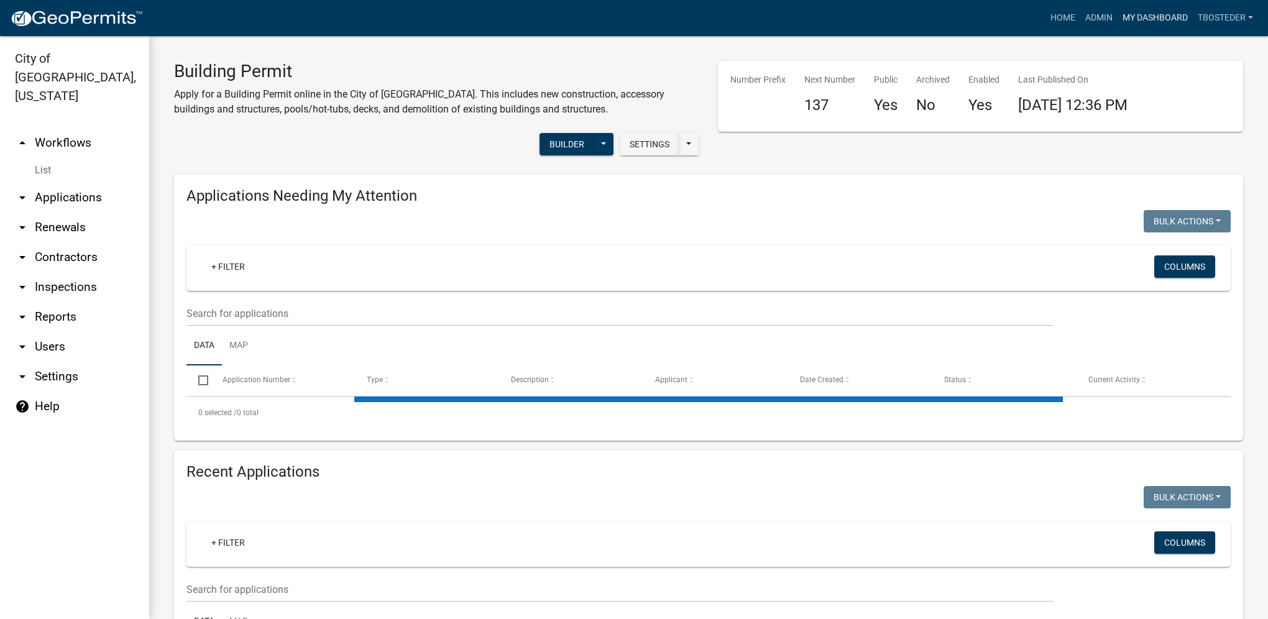
click at [1170, 12] on link "My Dashboard" at bounding box center [1154, 18] width 75 height 24
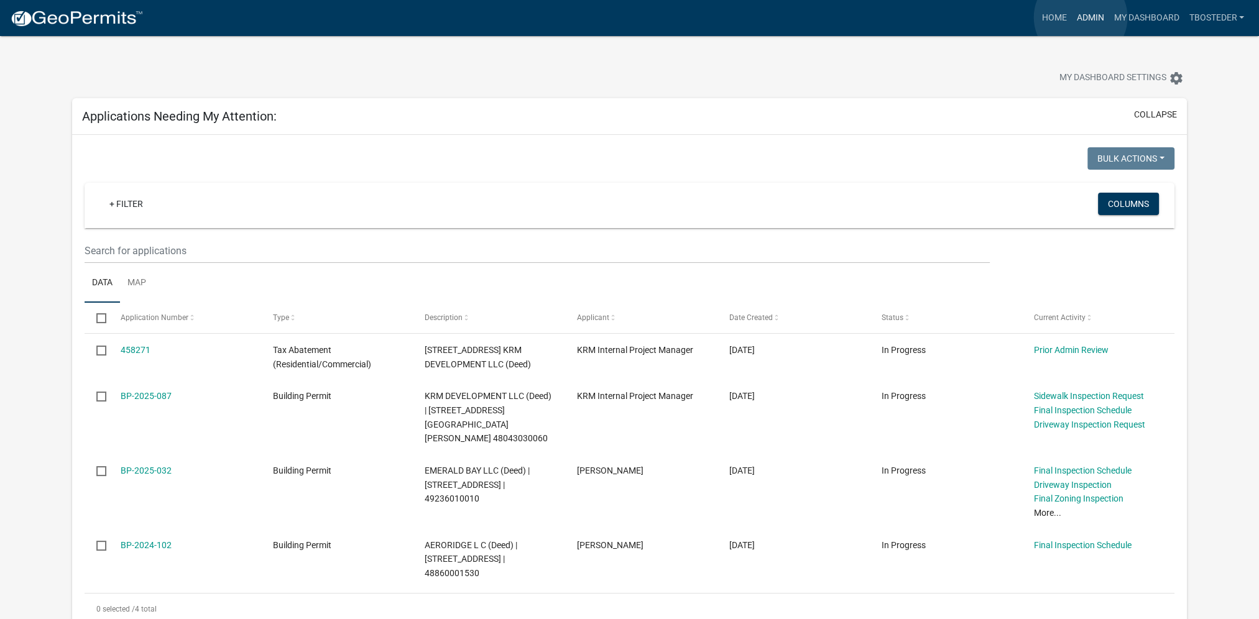
click at [1080, 17] on link "Admin" at bounding box center [1089, 18] width 37 height 24
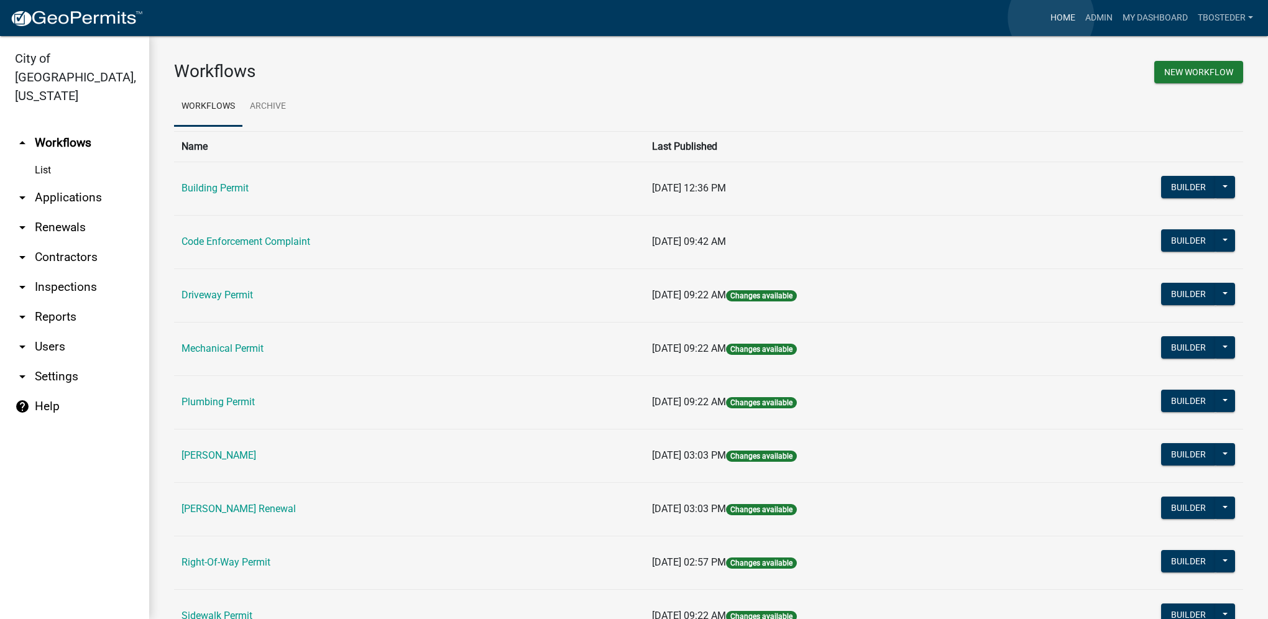
click at [1051, 17] on link "Home" at bounding box center [1062, 18] width 35 height 24
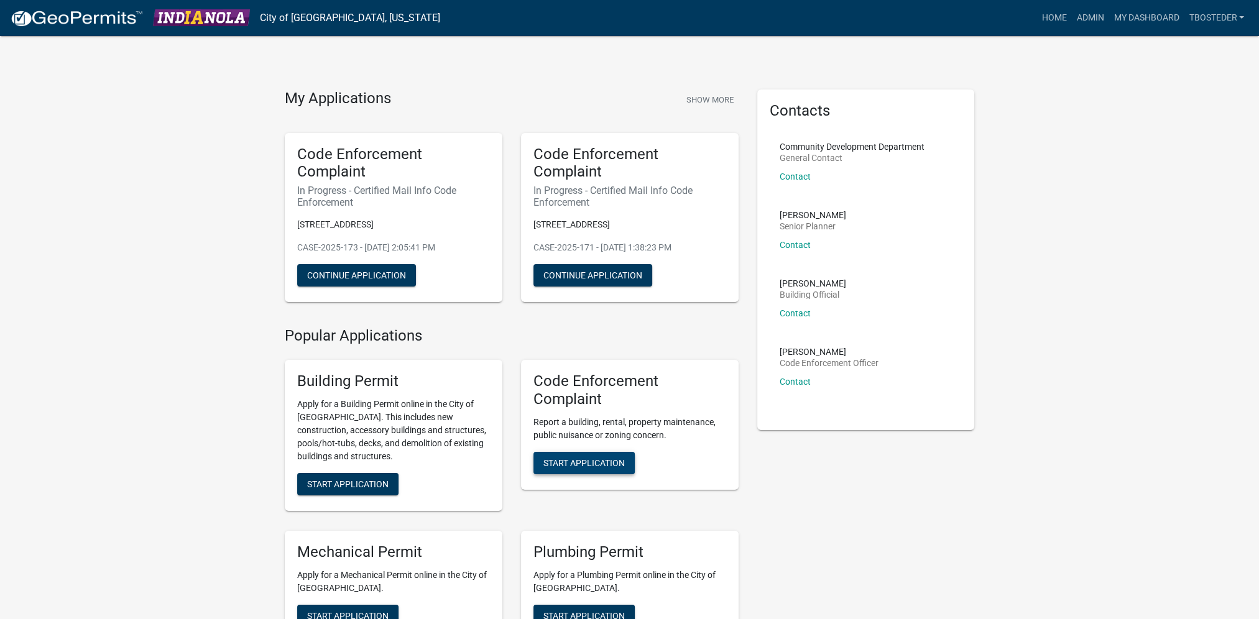
click at [582, 467] on span "Start Application" at bounding box center [583, 462] width 81 height 10
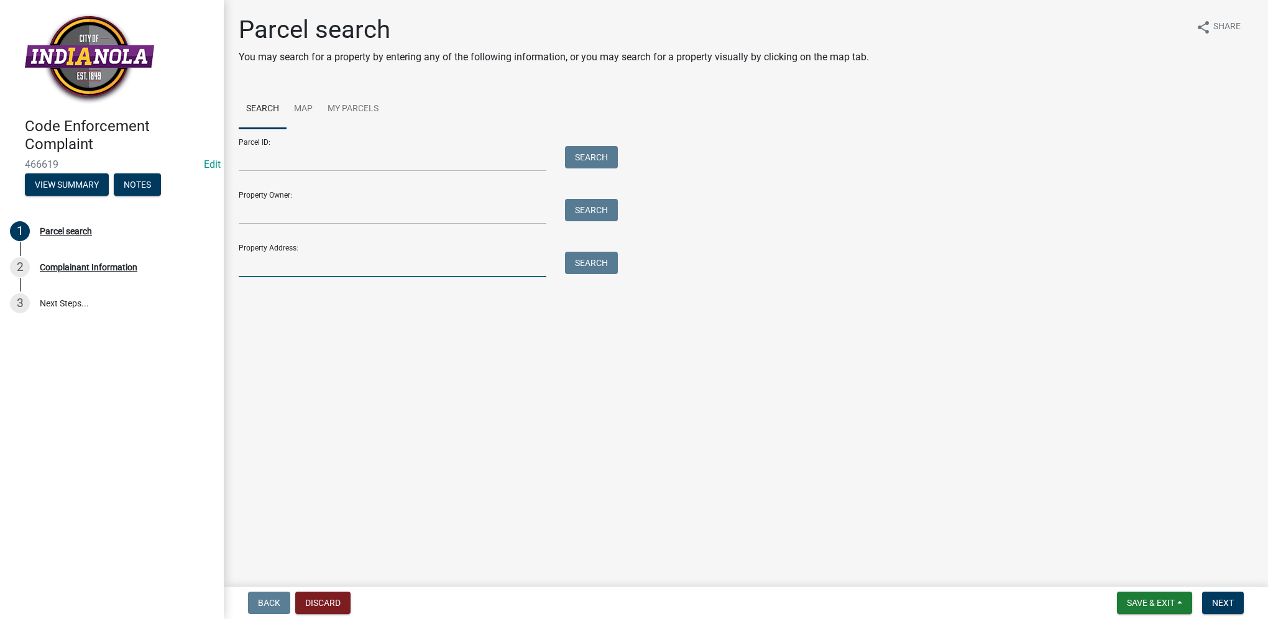
click at [433, 267] on input "Property Address:" at bounding box center [393, 264] width 308 height 25
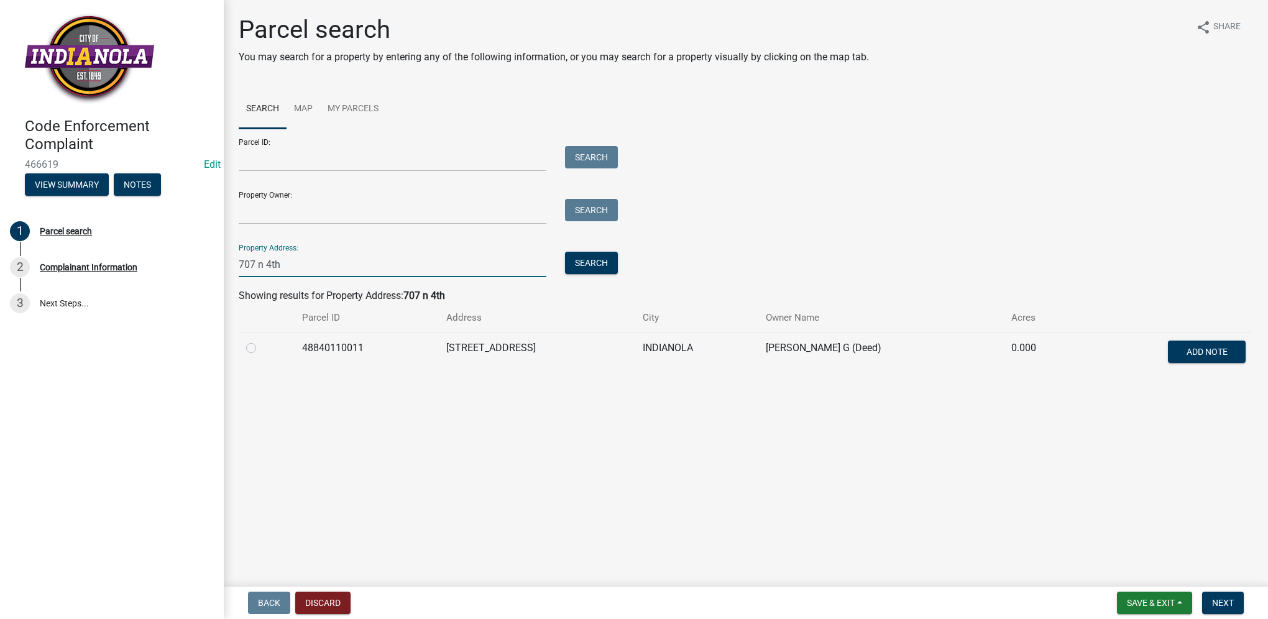
type input "707 n 4th"
click at [261, 341] on label at bounding box center [261, 341] width 0 height 0
click at [261, 349] on input "radio" at bounding box center [265, 345] width 8 height 8
radio input "true"
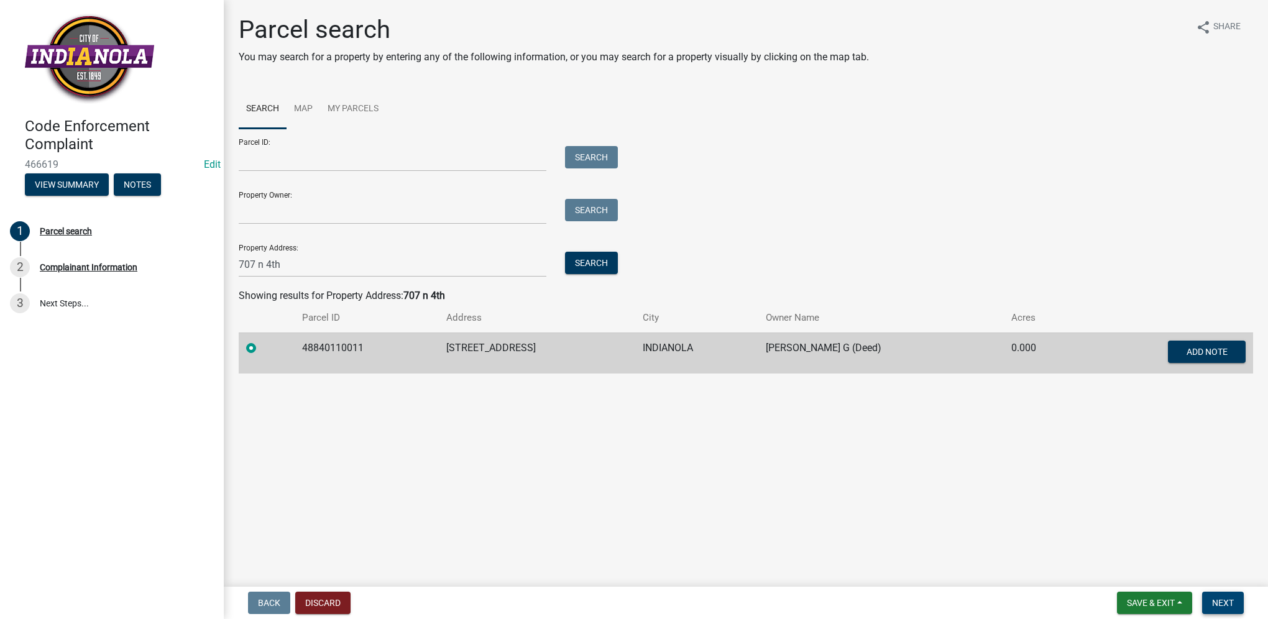
click at [1233, 605] on button "Next" at bounding box center [1223, 603] width 42 height 22
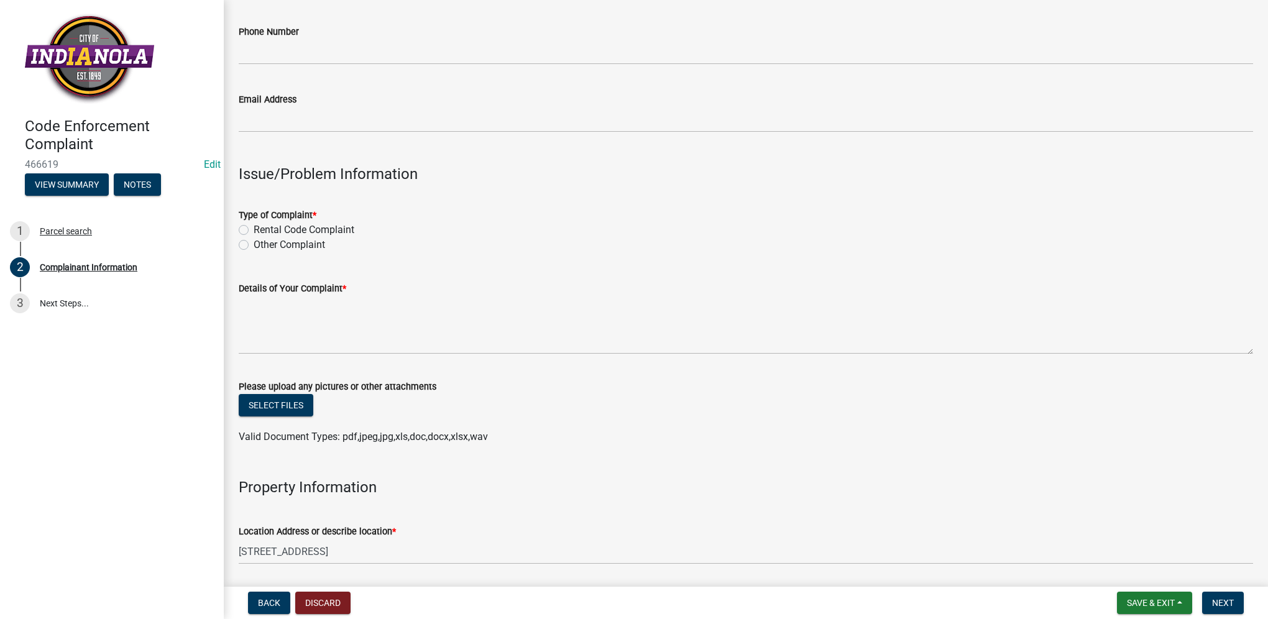
scroll to position [249, 0]
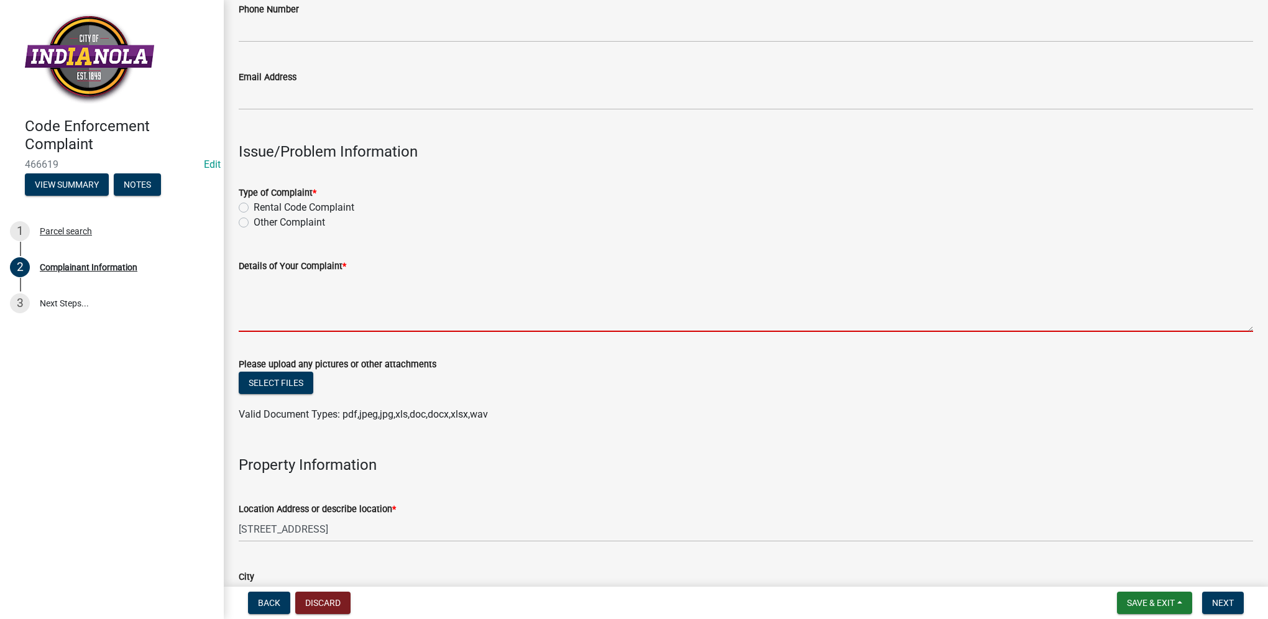
click at [321, 316] on textarea "Details of Your Complaint *" at bounding box center [746, 302] width 1014 height 58
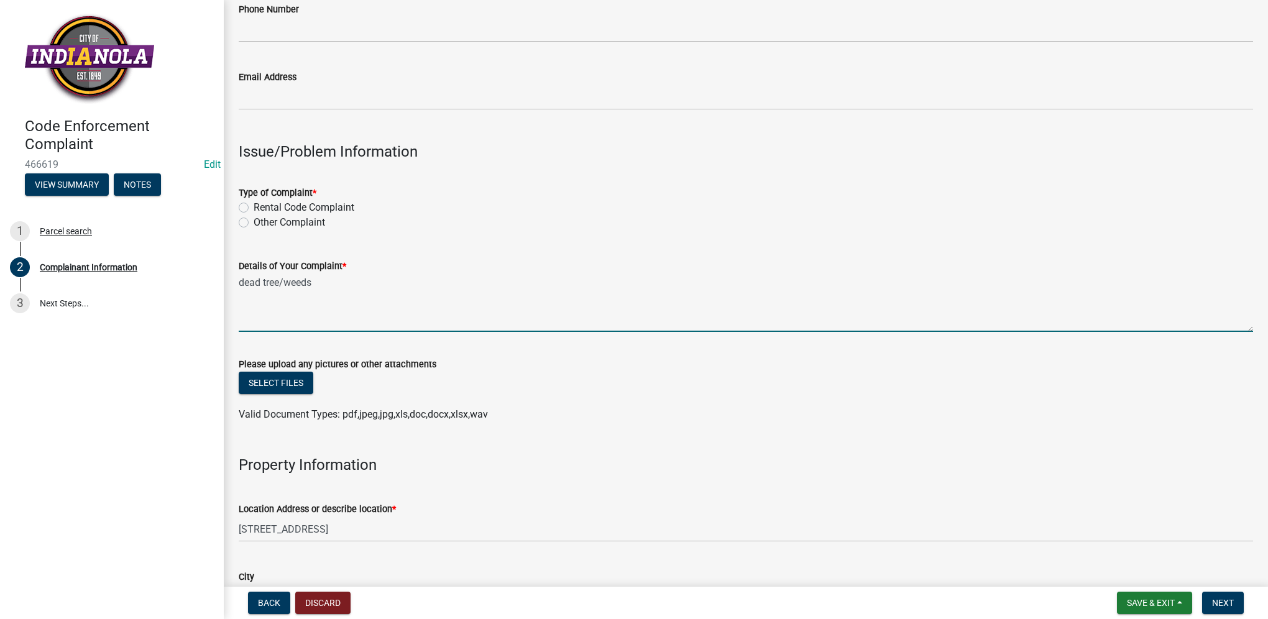
type textarea "dead tree/weeds"
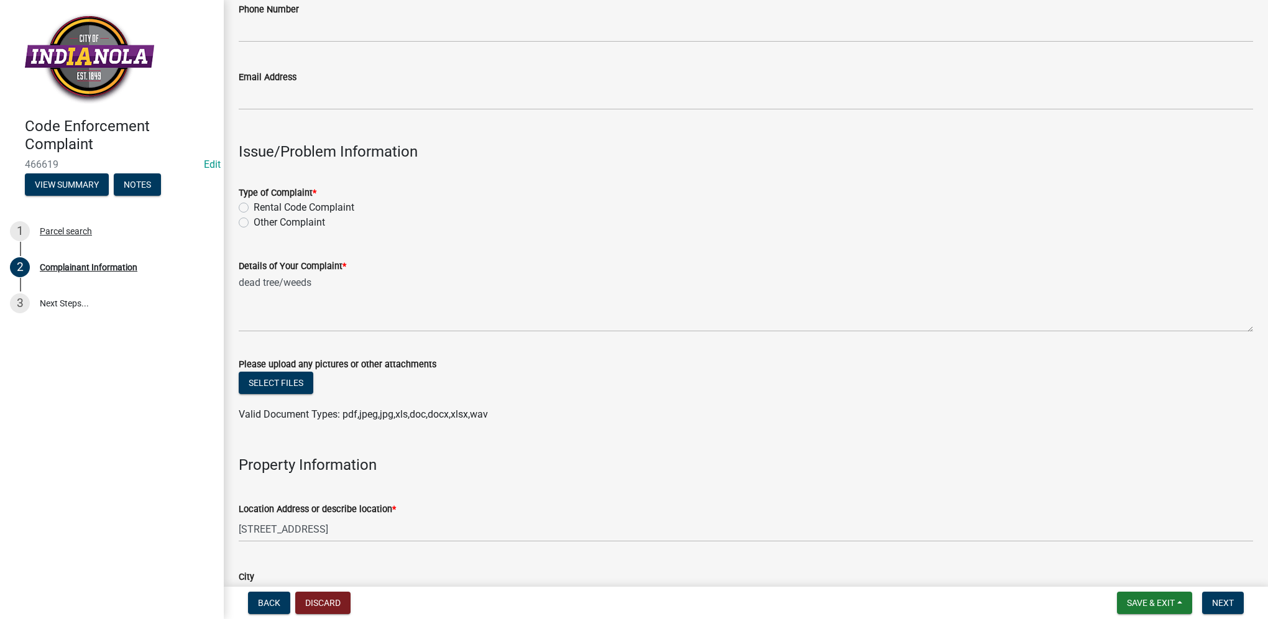
click at [242, 226] on div "Type of Complaint * Rental Code Complaint Other Complaint" at bounding box center [745, 200] width 1033 height 60
drag, startPoint x: 242, startPoint y: 226, endPoint x: 263, endPoint y: 237, distance: 23.9
click at [263, 237] on wm-data-entity-input "Type of Complaint * Rental Code Complaint Other Complaint" at bounding box center [746, 205] width 1014 height 71
drag, startPoint x: 241, startPoint y: 225, endPoint x: 249, endPoint y: 228, distance: 8.1
click at [254, 226] on label "Other Complaint" at bounding box center [289, 222] width 71 height 15
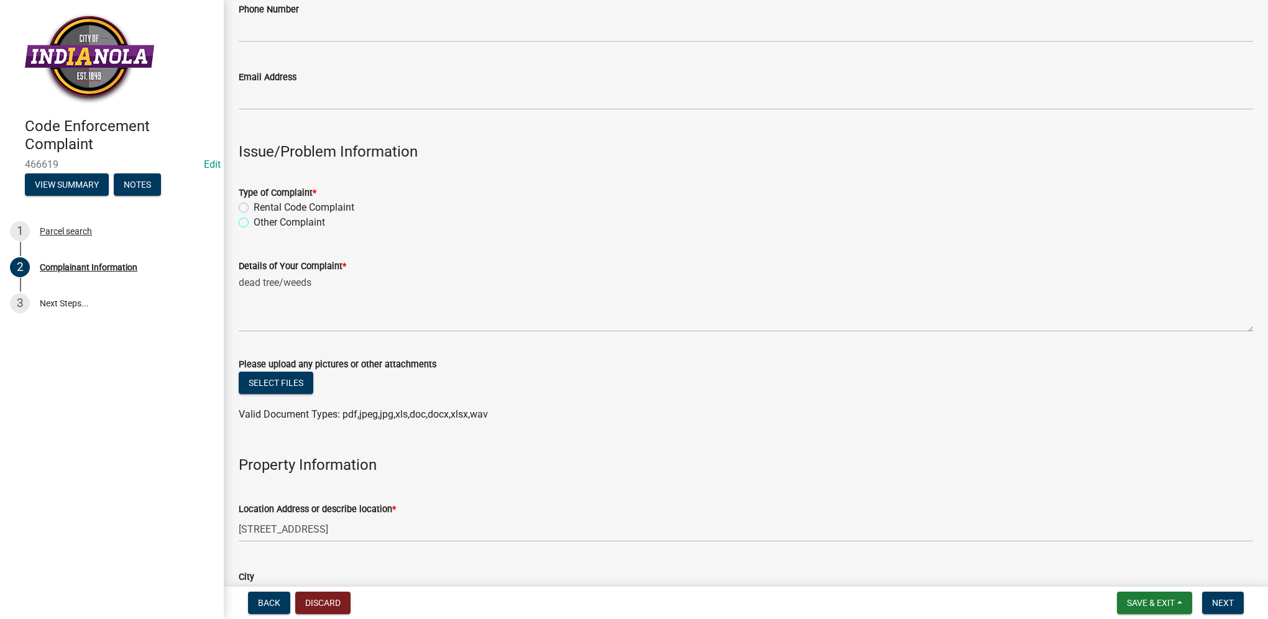
click at [254, 223] on input "Other Complaint" at bounding box center [258, 219] width 8 height 8
radio input "true"
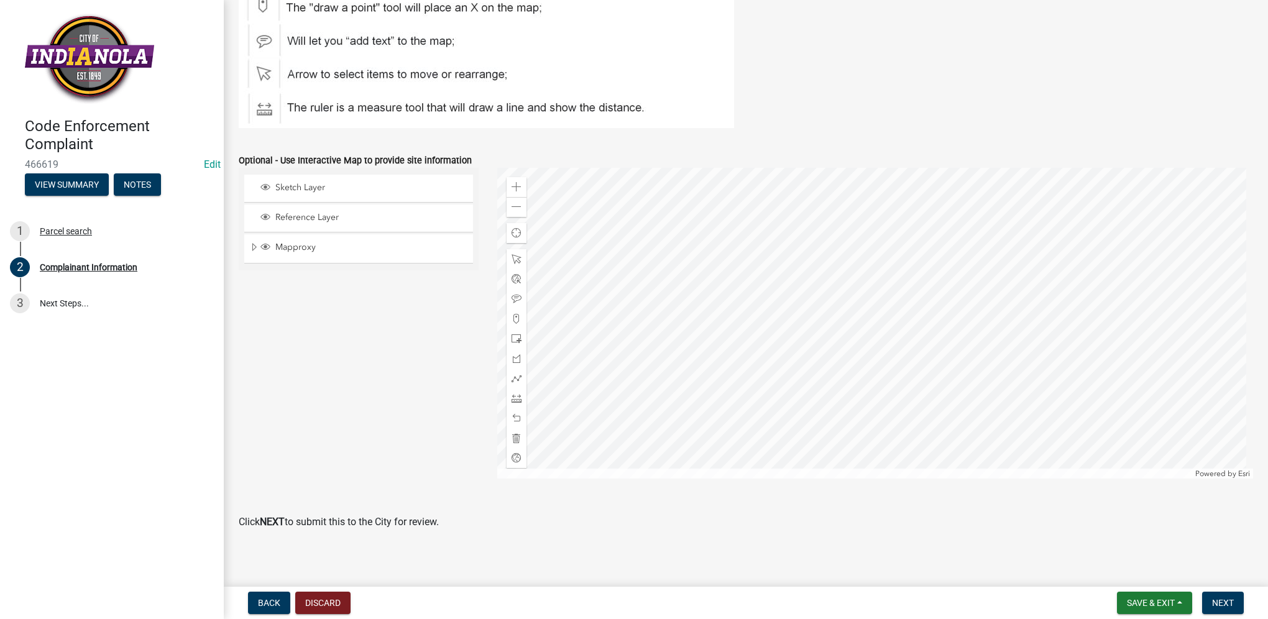
scroll to position [1416, 0]
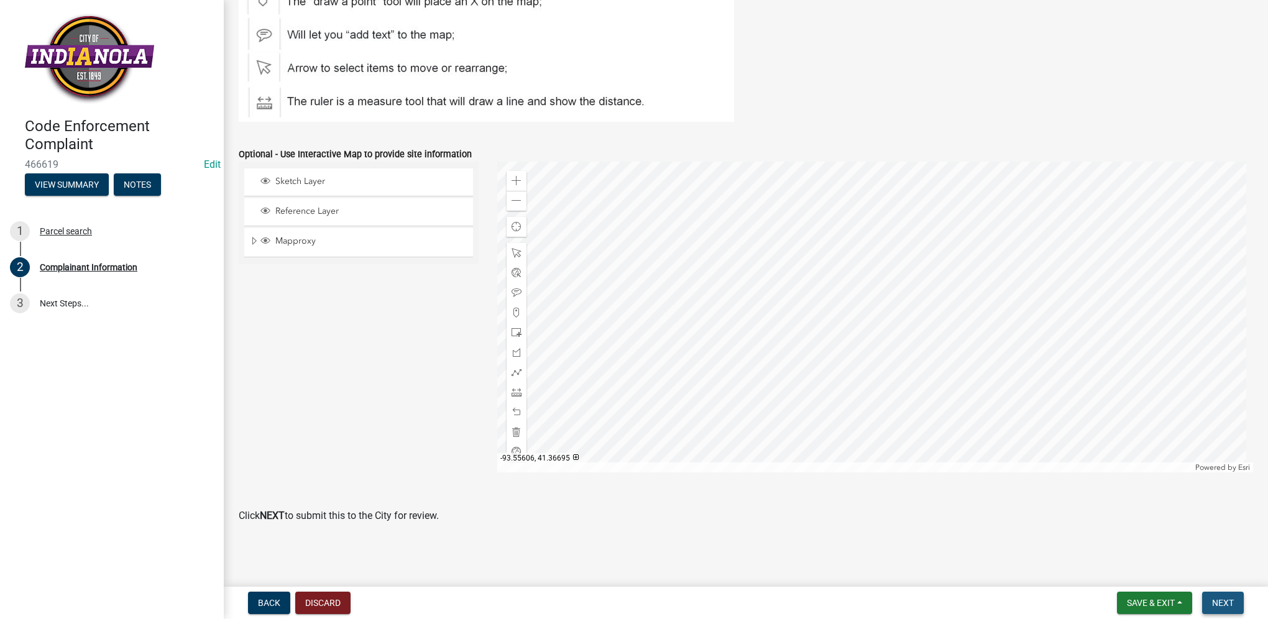
click at [1215, 597] on button "Next" at bounding box center [1223, 603] width 42 height 22
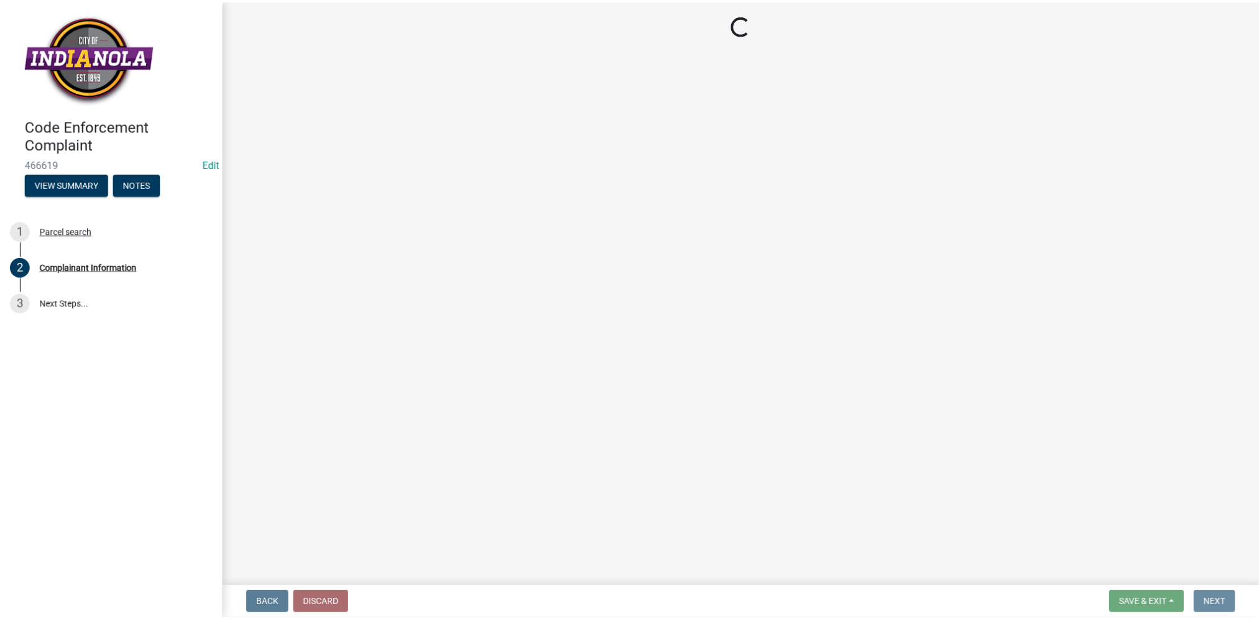
scroll to position [0, 0]
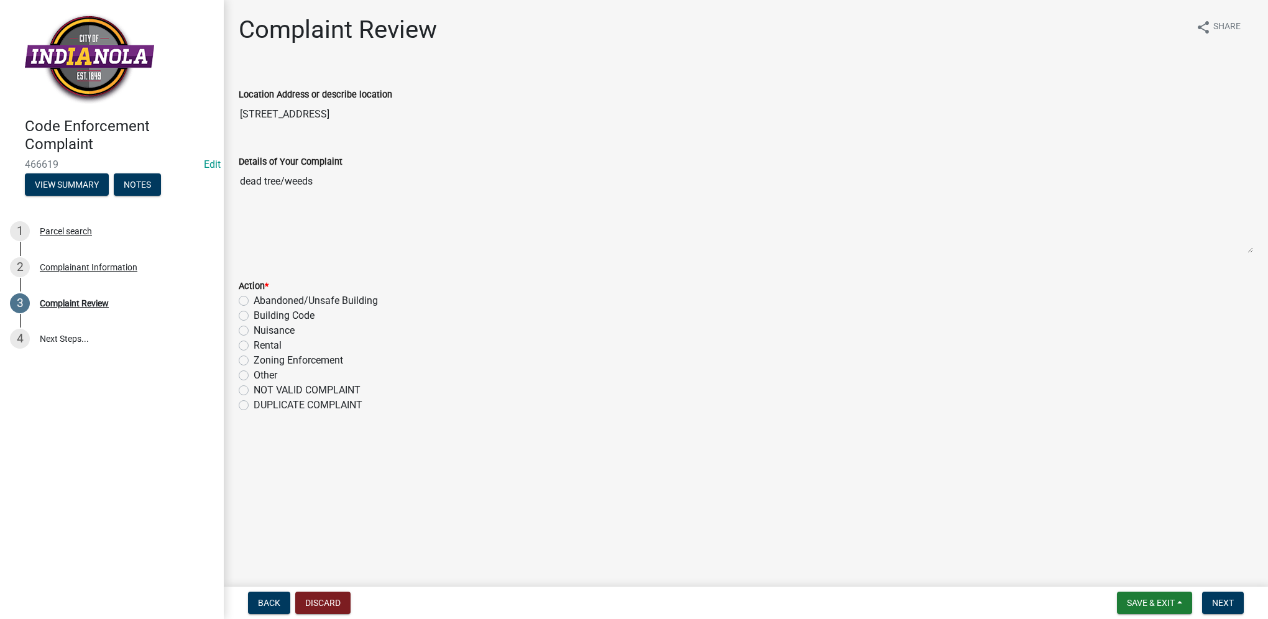
click at [254, 329] on label "Nuisance" at bounding box center [274, 330] width 41 height 15
click at [254, 329] on input "Nuisance" at bounding box center [258, 327] width 8 height 8
radio input "true"
click at [1230, 599] on span "Next" at bounding box center [1223, 603] width 22 height 10
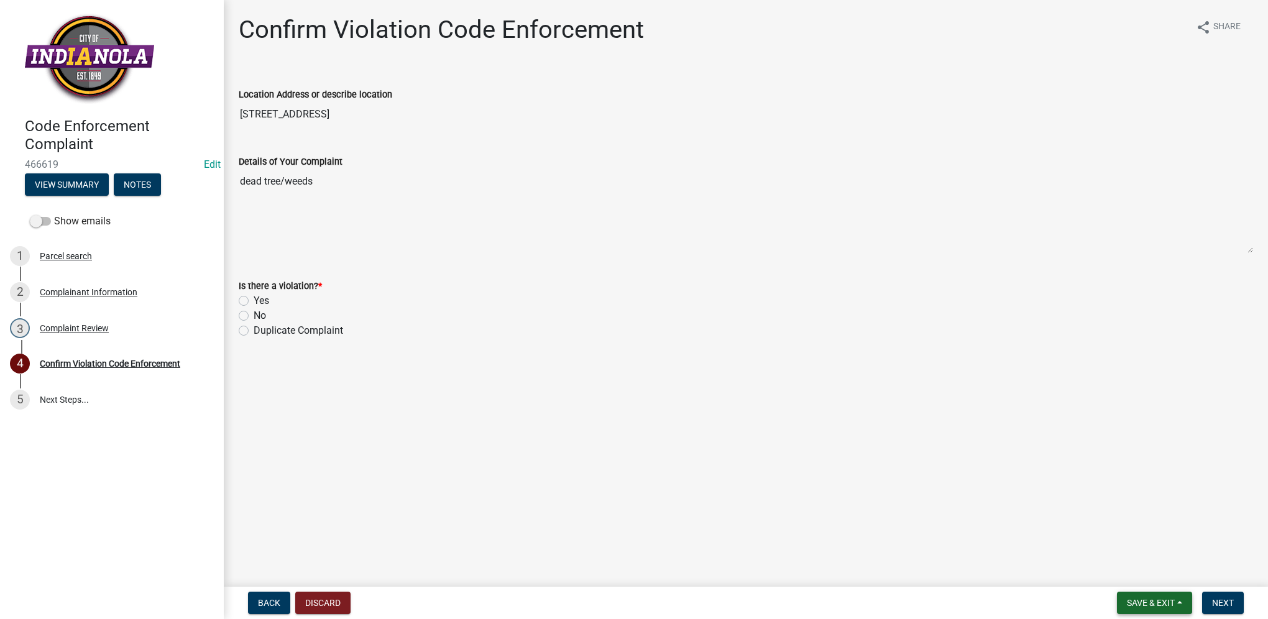
click at [1178, 610] on button "Save & Exit" at bounding box center [1154, 603] width 75 height 22
click at [1156, 573] on button "Save & Exit" at bounding box center [1142, 571] width 99 height 30
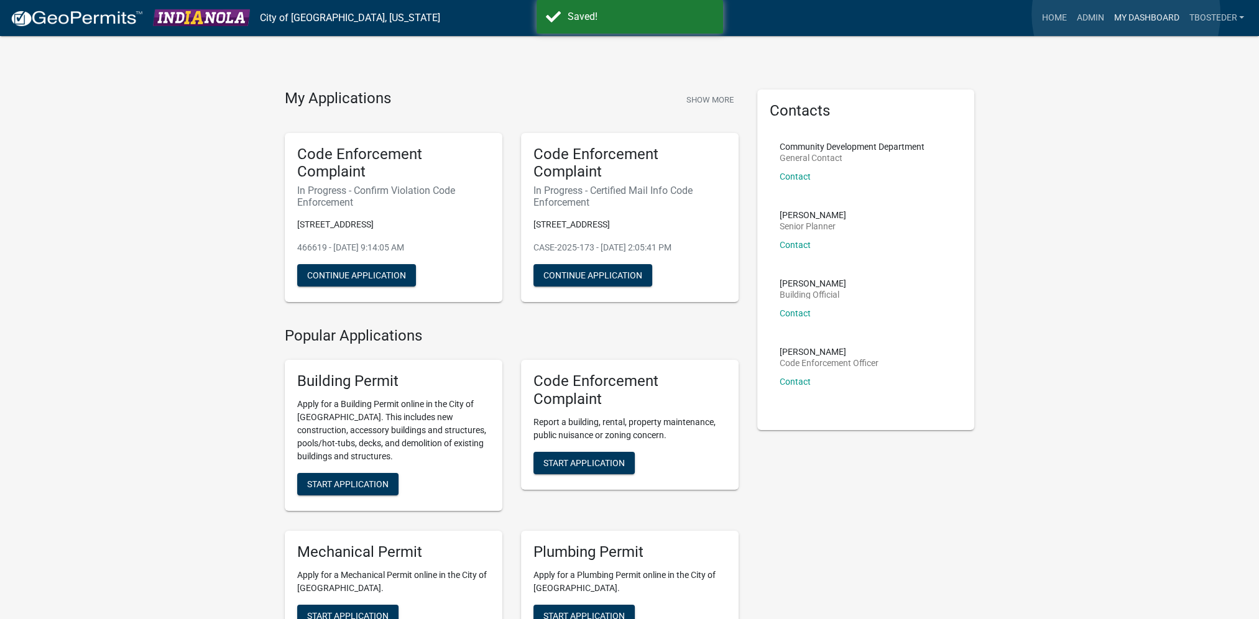
click at [1126, 14] on link "My Dashboard" at bounding box center [1145, 18] width 75 height 24
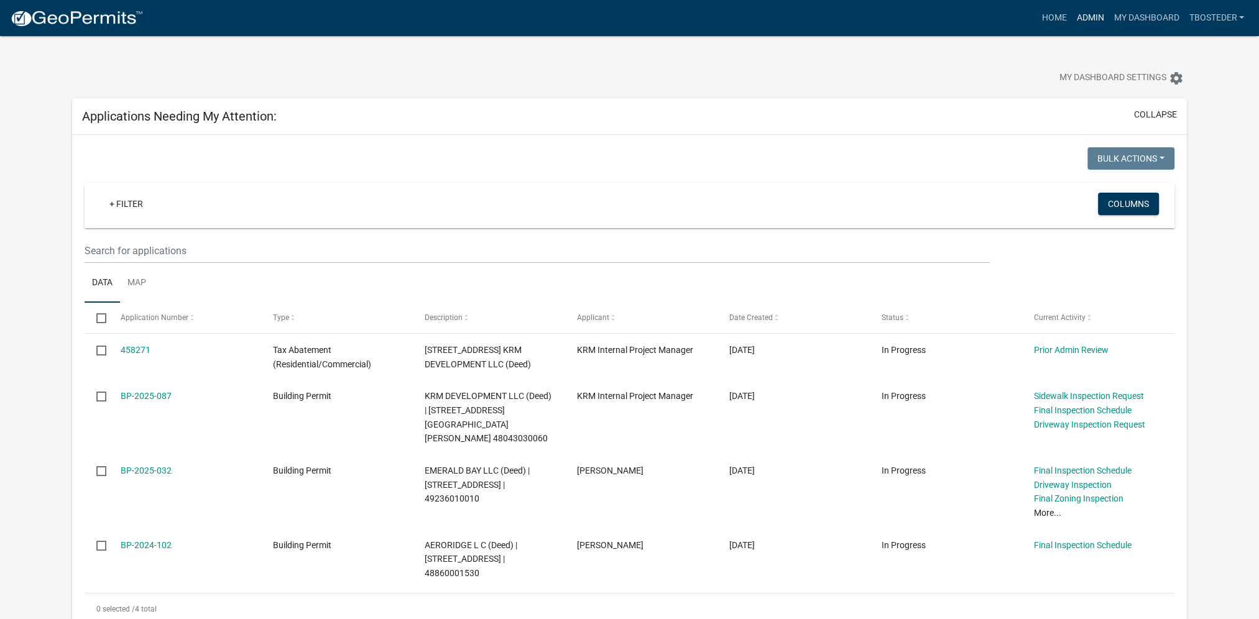
click at [1096, 15] on link "Admin" at bounding box center [1089, 18] width 37 height 24
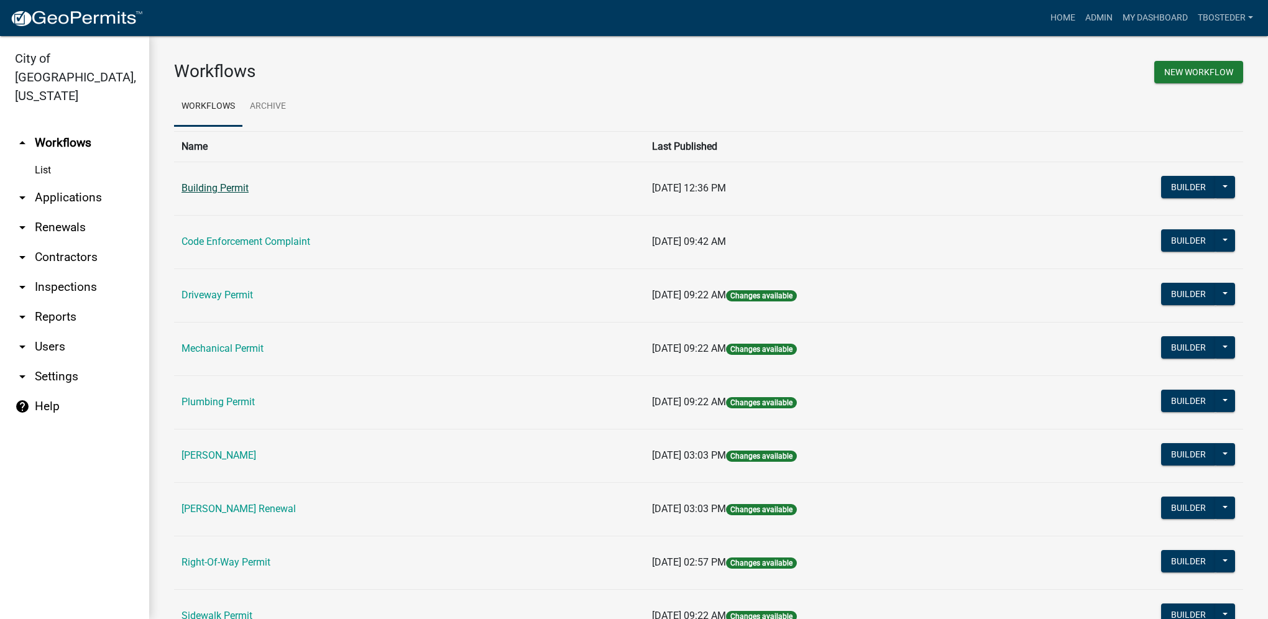
click at [236, 194] on link "Building Permit" at bounding box center [214, 188] width 67 height 12
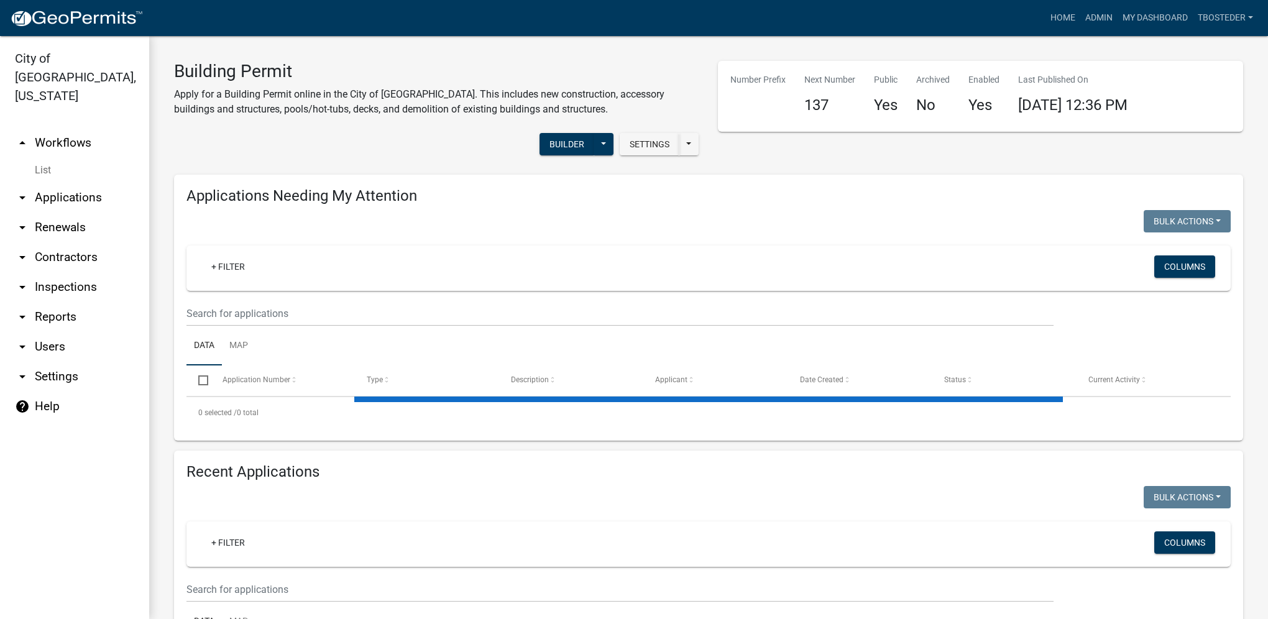
select select "1: 25"
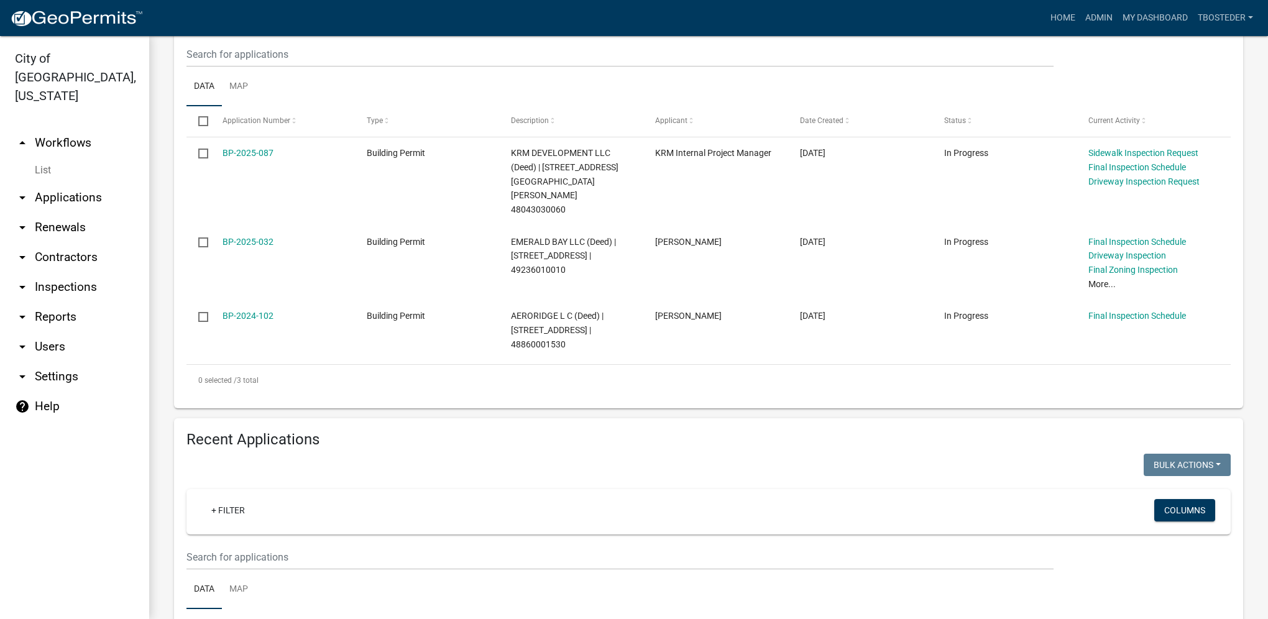
scroll to position [311, 0]
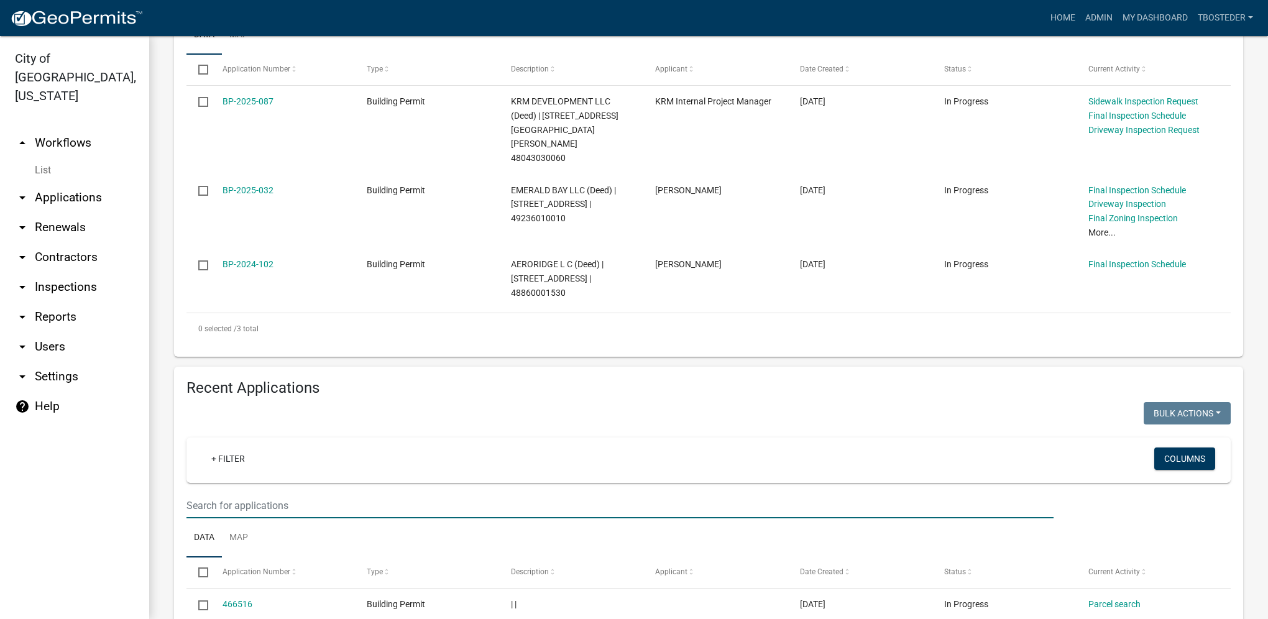
click at [237, 16] on input "text" at bounding box center [619, 2] width 867 height 25
type input "7"
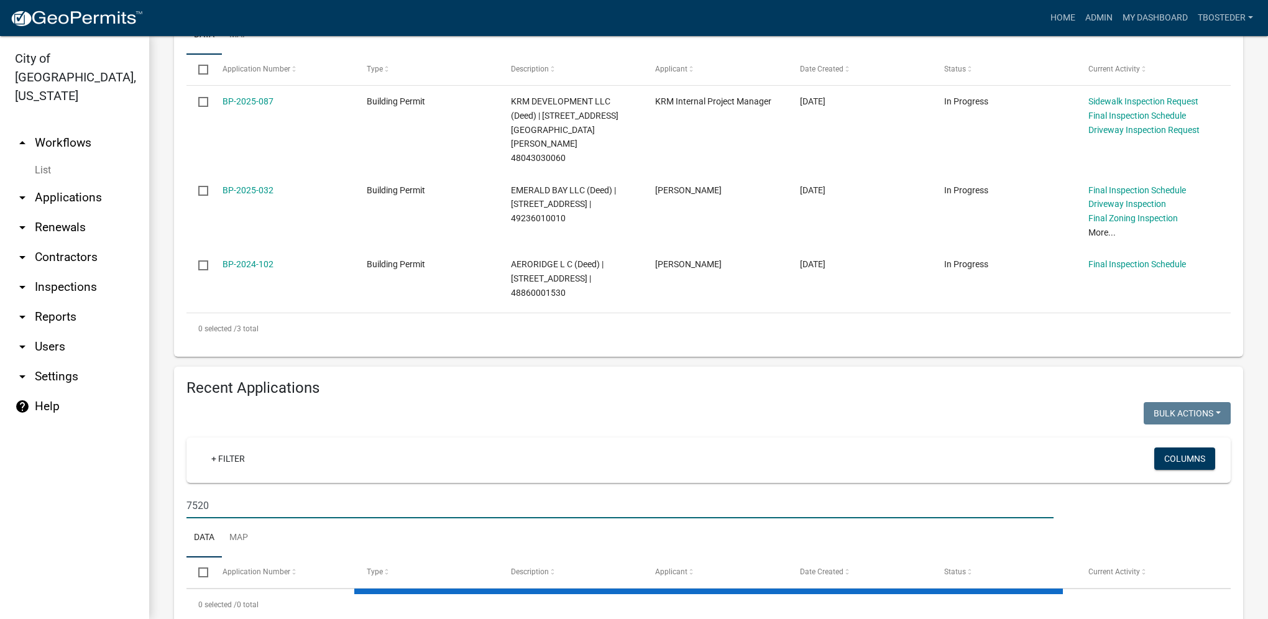
type input "7520"
select select "1: 25"
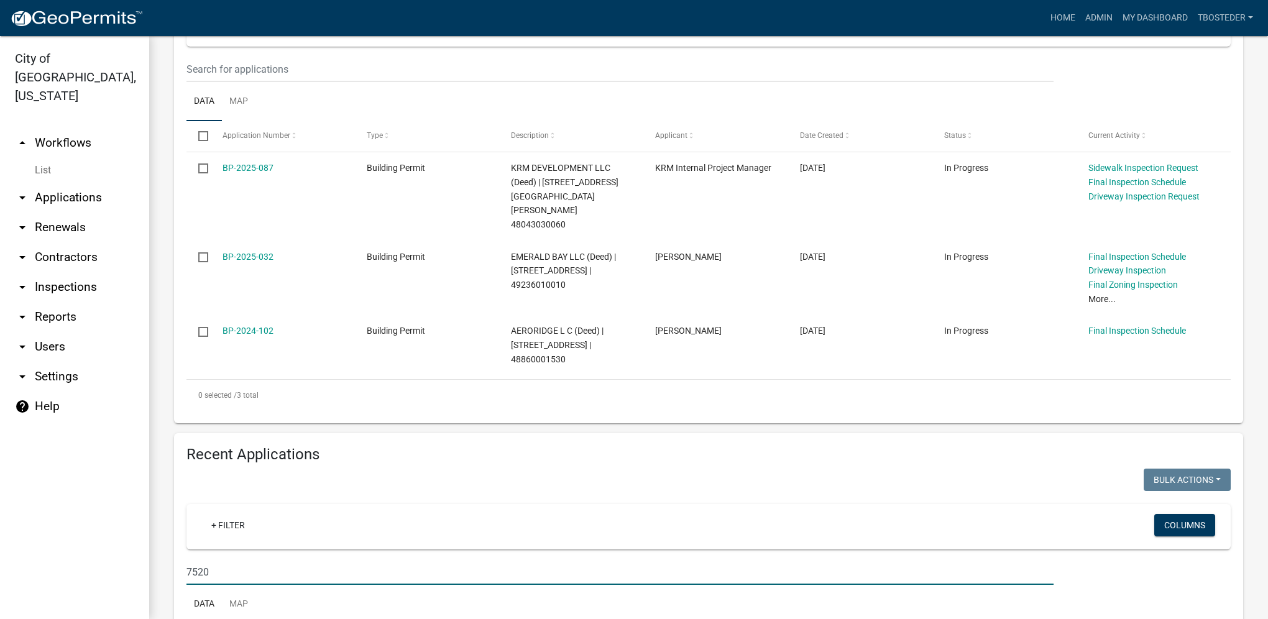
scroll to position [0, 0]
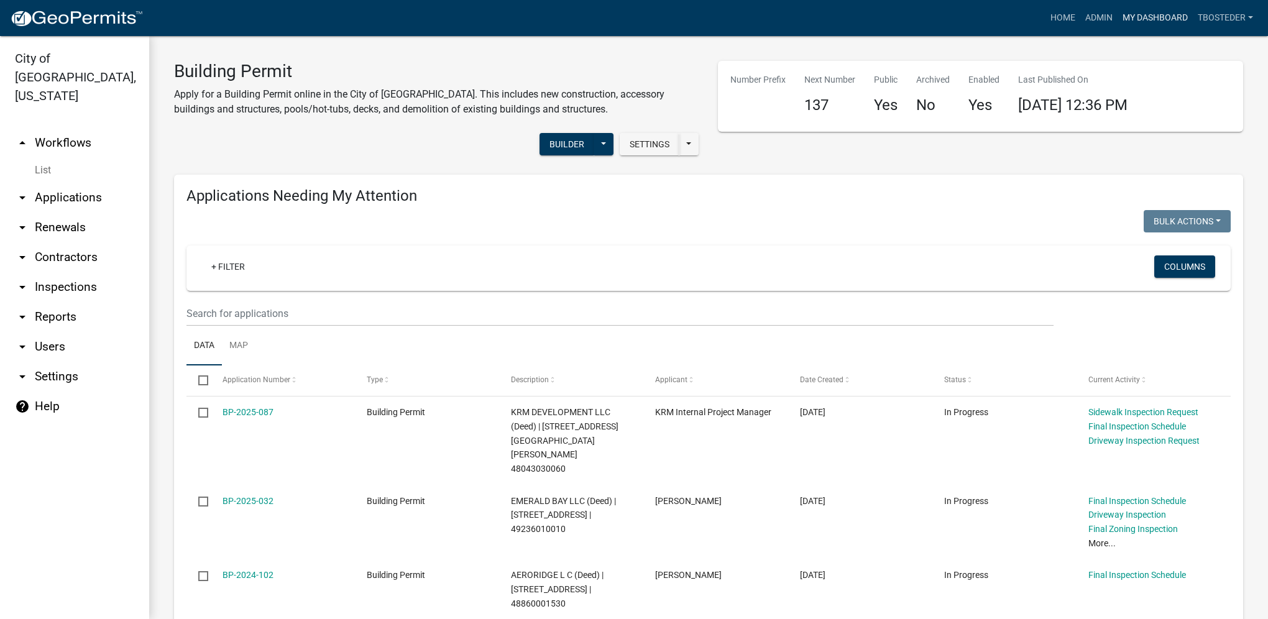
click at [1163, 12] on link "My Dashboard" at bounding box center [1154, 18] width 75 height 24
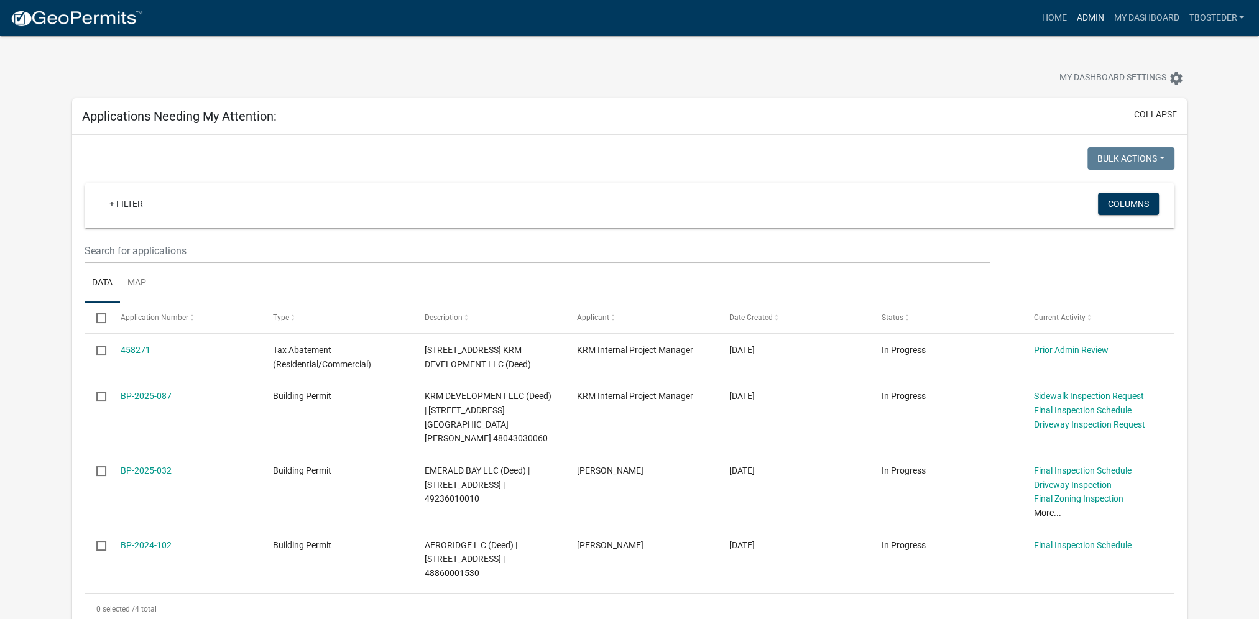
click at [1098, 20] on link "Admin" at bounding box center [1089, 18] width 37 height 24
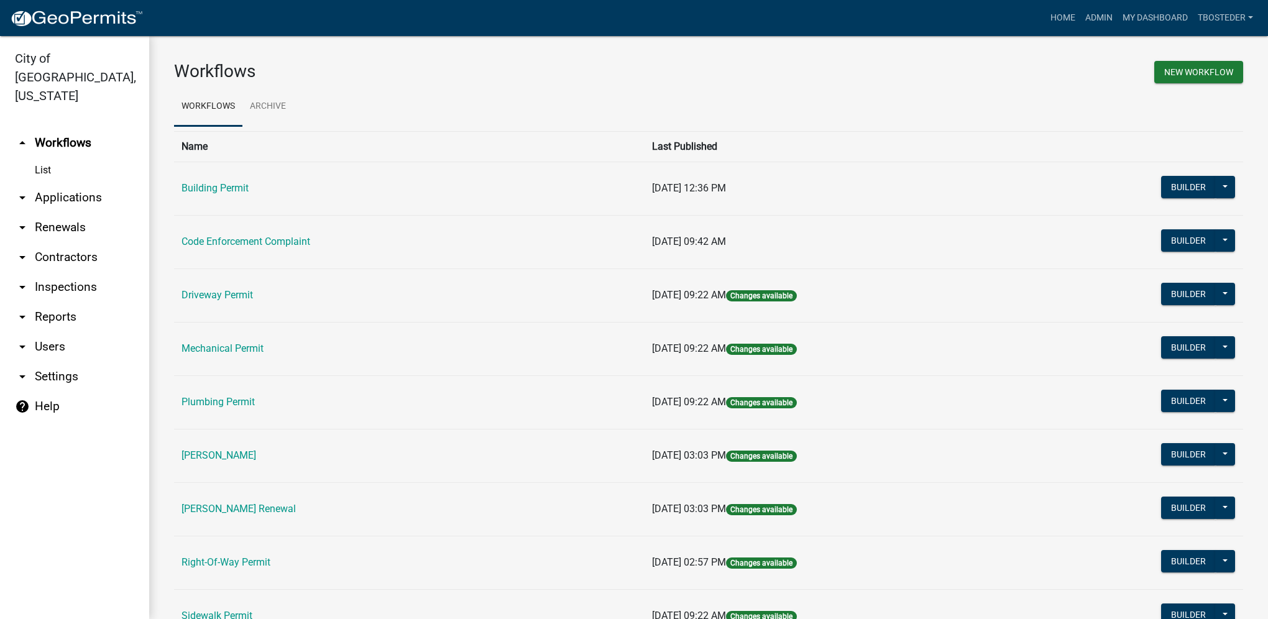
scroll to position [62, 0]
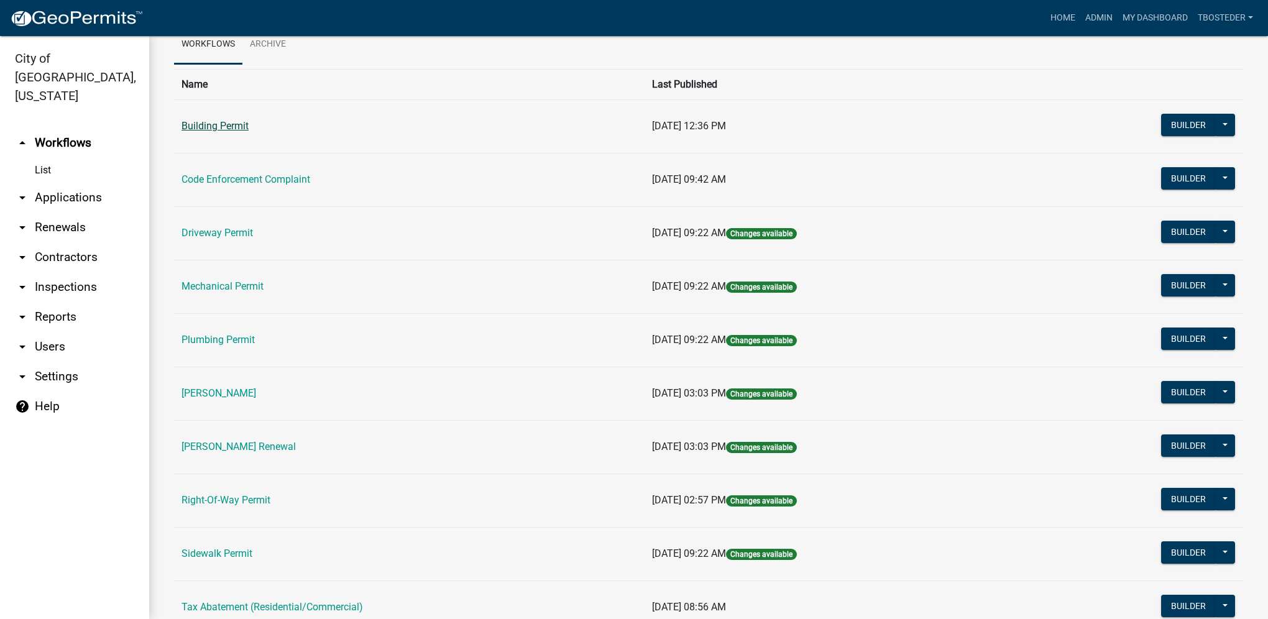
click at [229, 131] on link "Building Permit" at bounding box center [214, 126] width 67 height 12
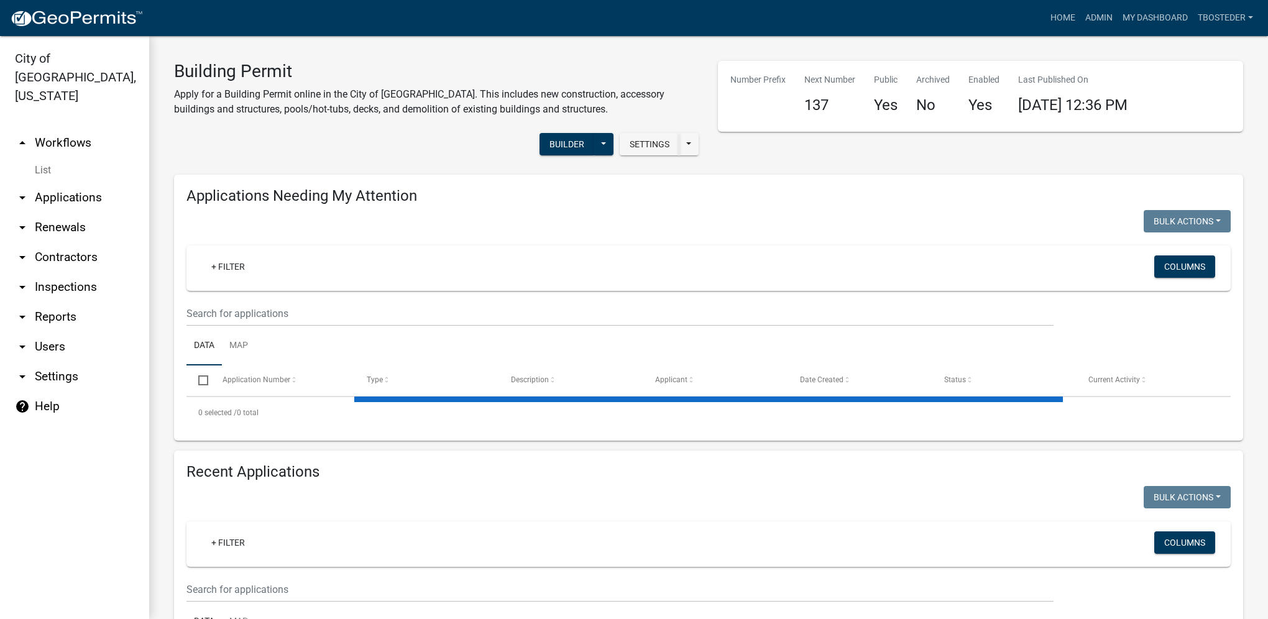
select select "1: 25"
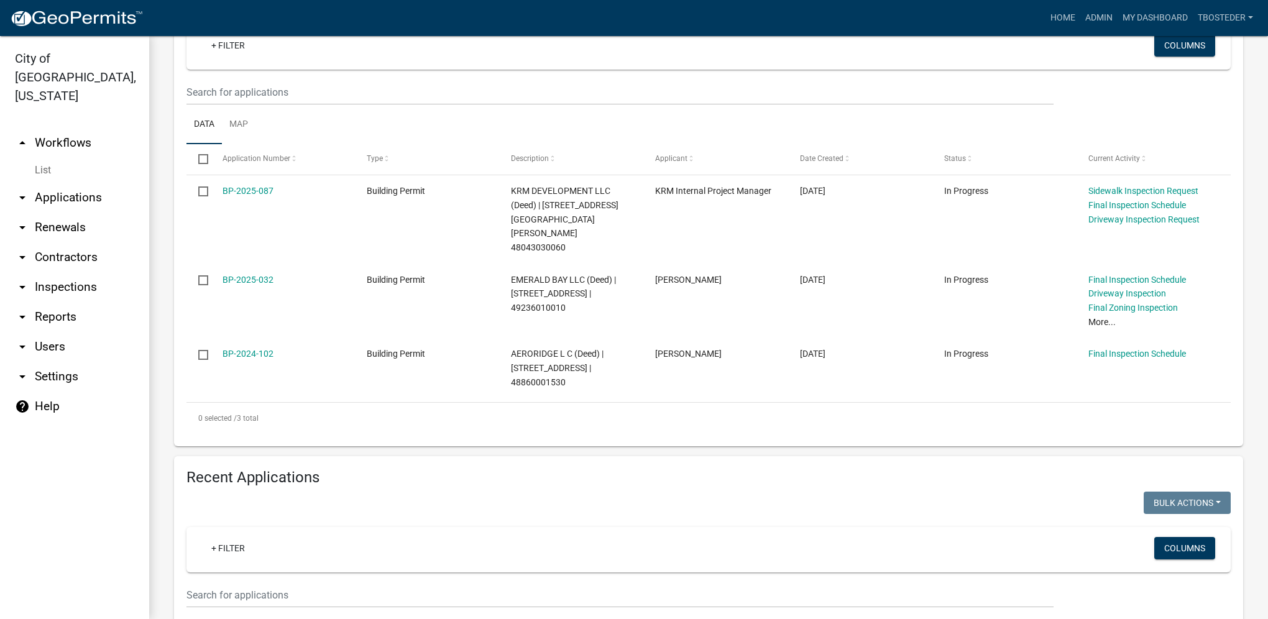
scroll to position [249, 0]
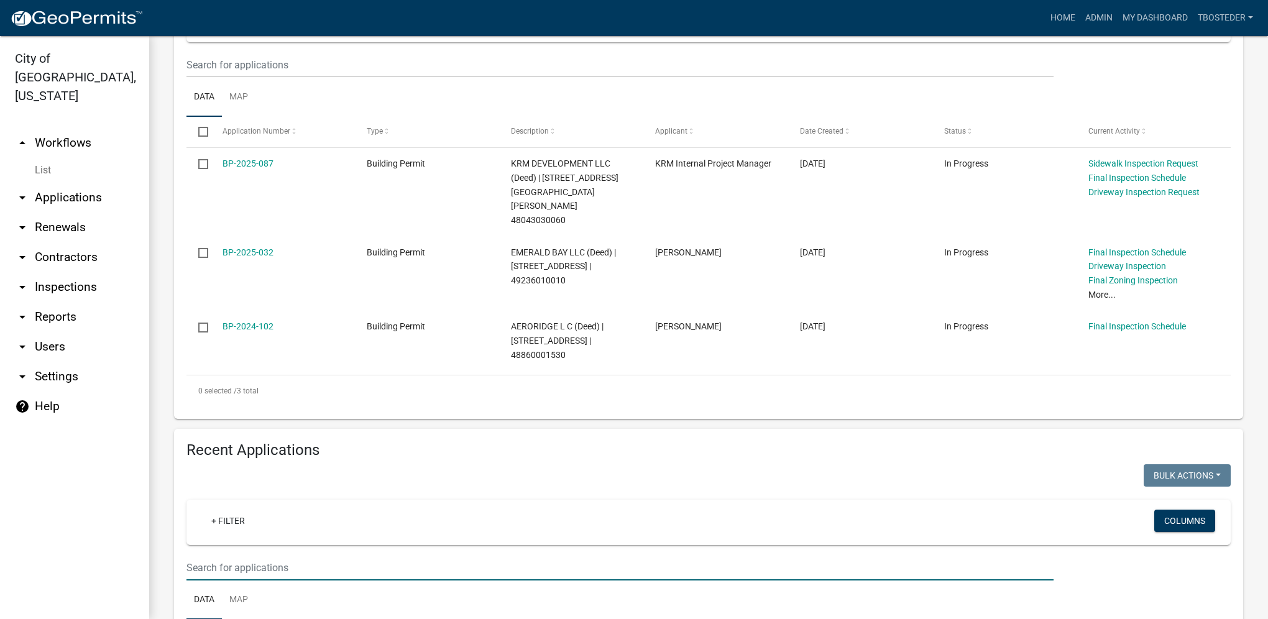
click at [278, 78] on input "text" at bounding box center [619, 64] width 867 height 25
type input "2100 n summercrest"
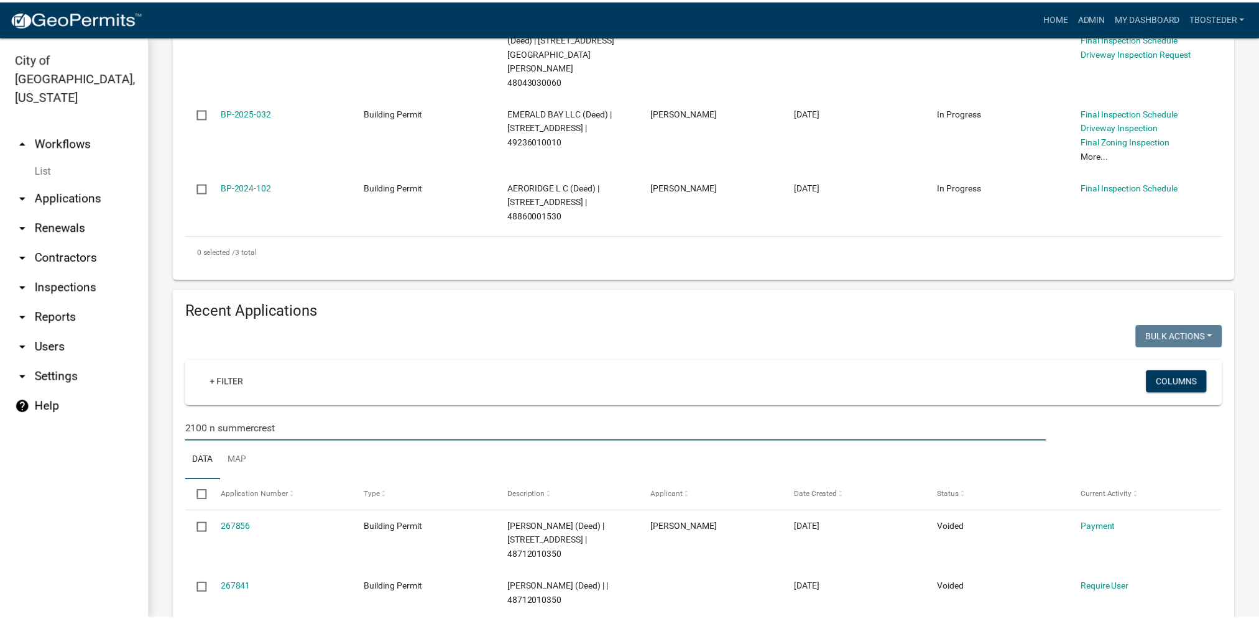
scroll to position [505, 0]
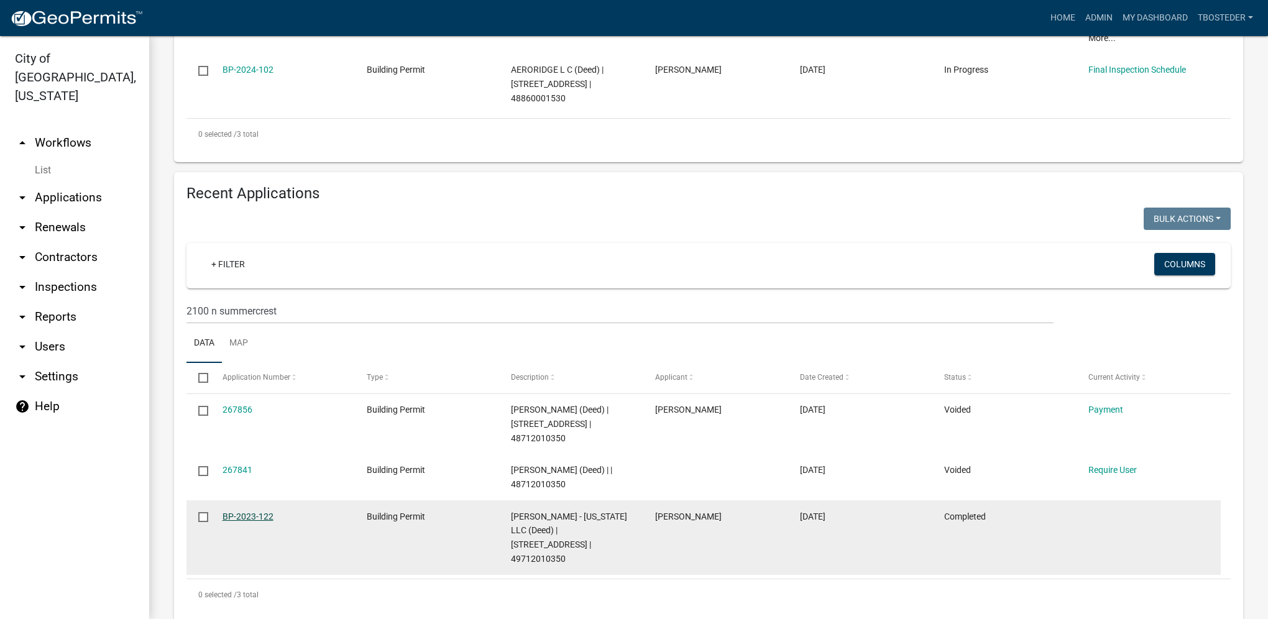
click at [267, 512] on link "BP-2023-122" at bounding box center [248, 517] width 51 height 10
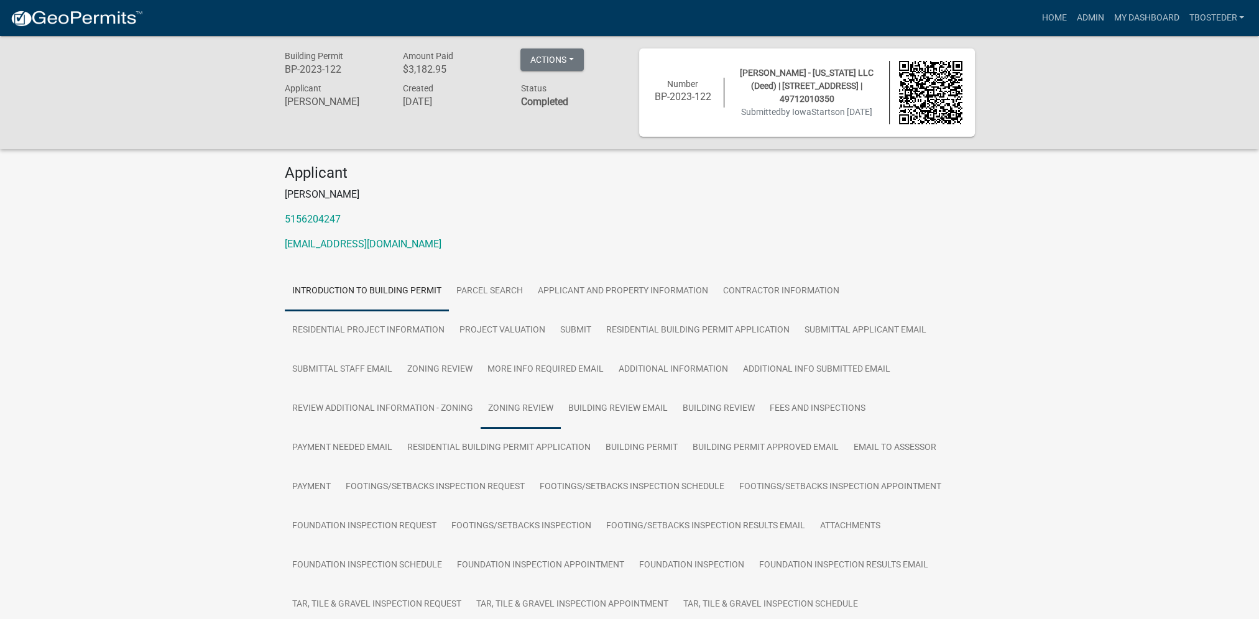
scroll to position [435, 0]
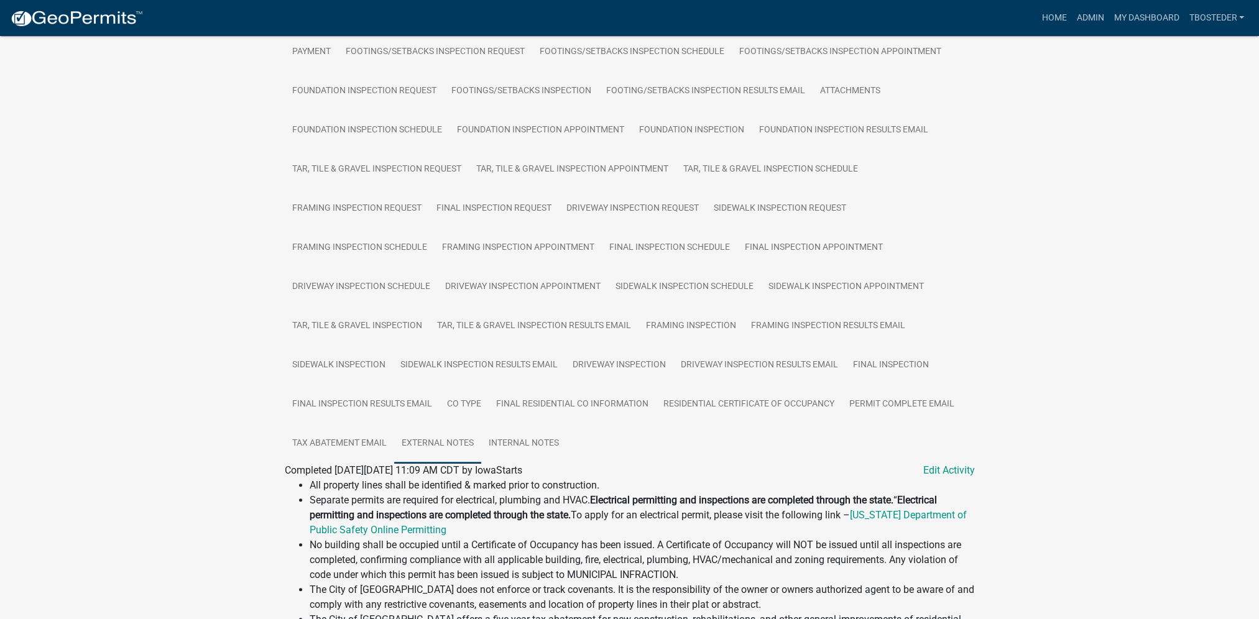
click at [405, 461] on link "External Notes" at bounding box center [437, 444] width 87 height 40
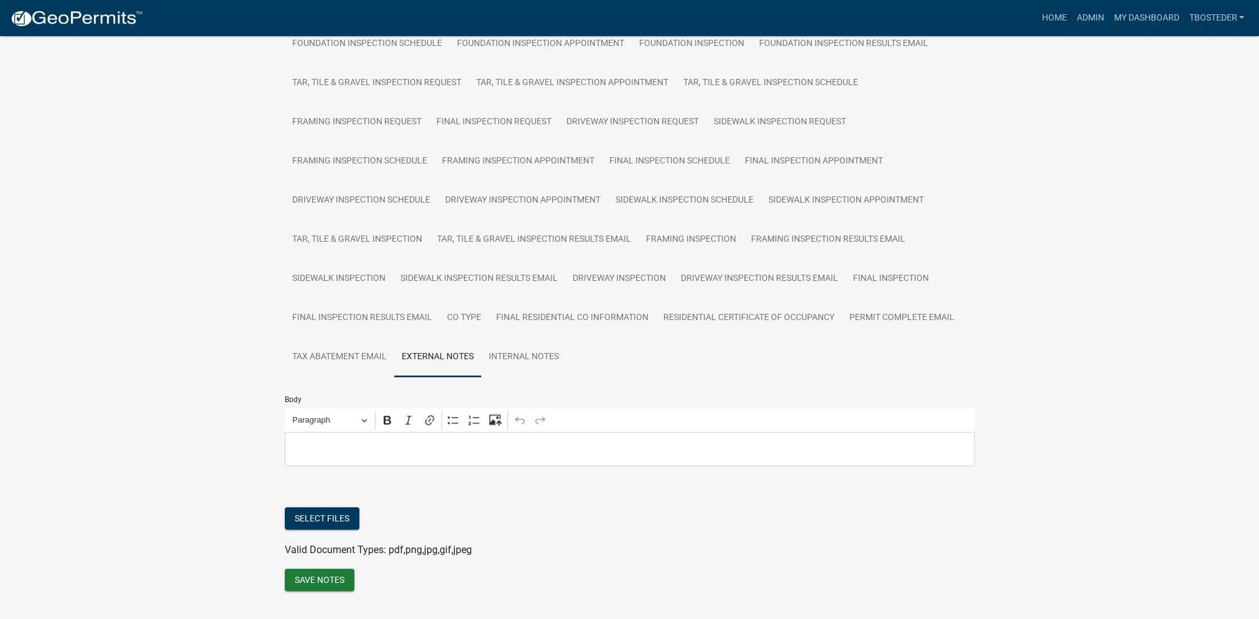
scroll to position [553, 0]
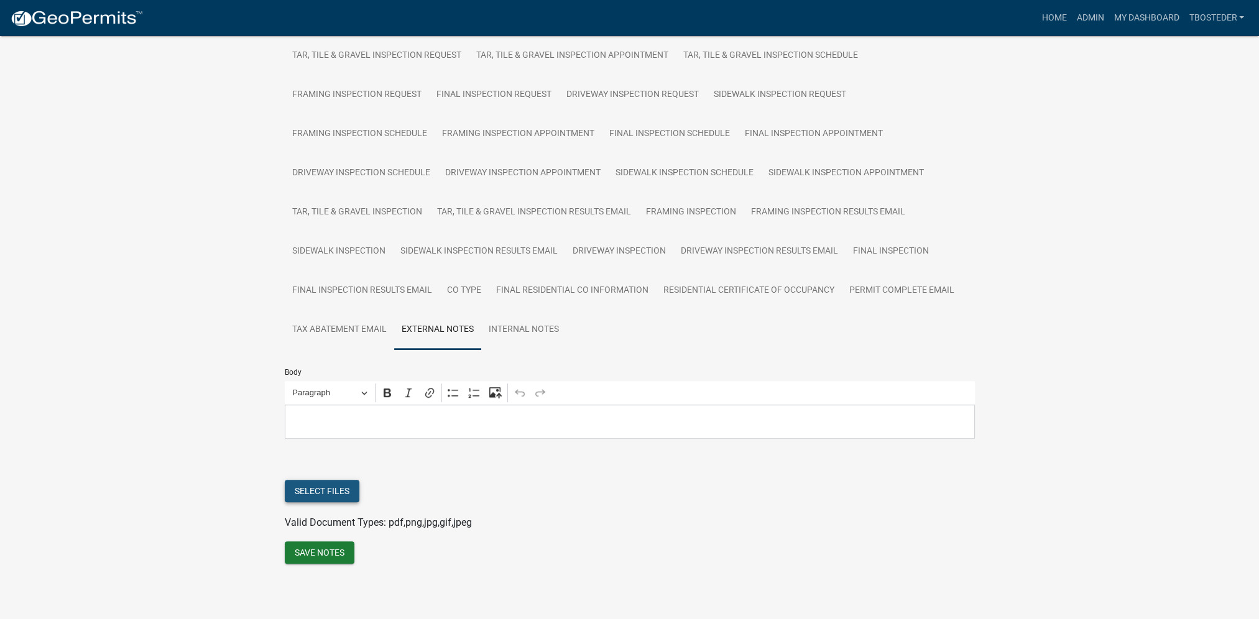
click at [333, 488] on button "Select files" at bounding box center [322, 491] width 75 height 22
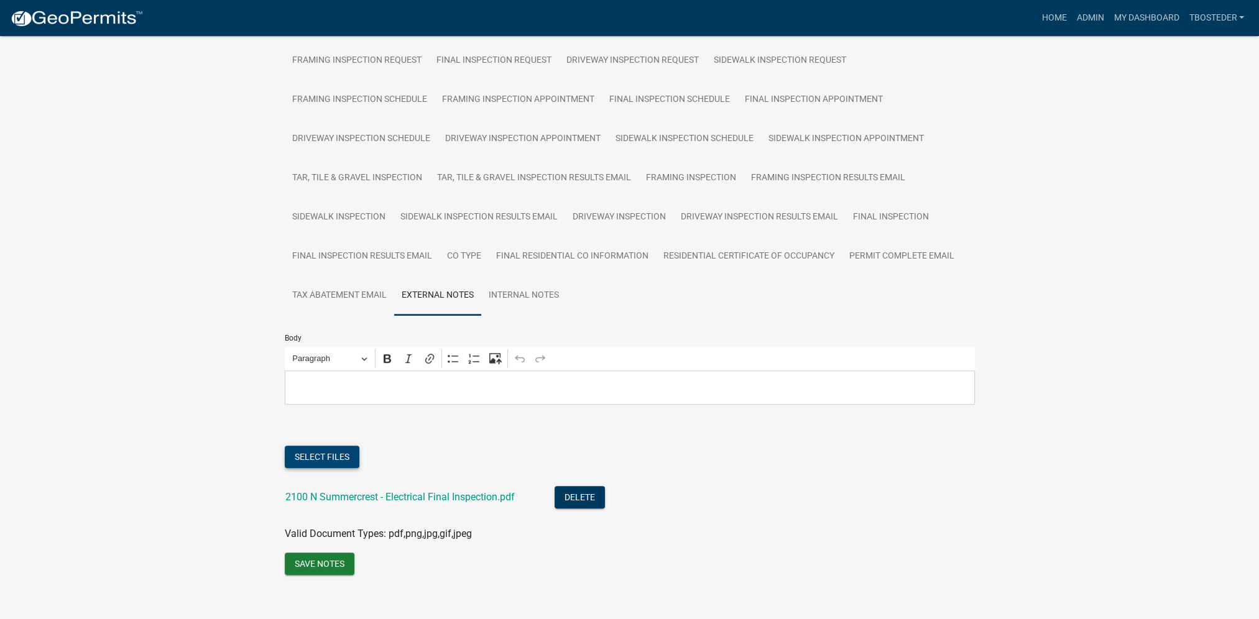
scroll to position [599, 0]
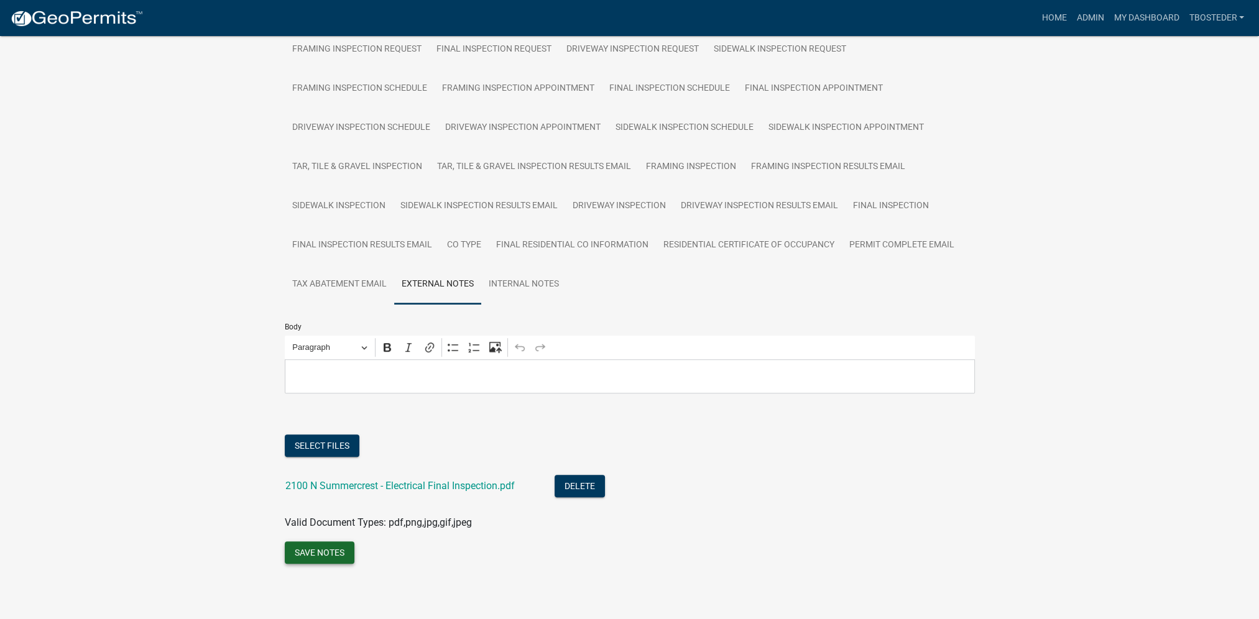
click at [310, 554] on button "Save Notes" at bounding box center [320, 552] width 70 height 22
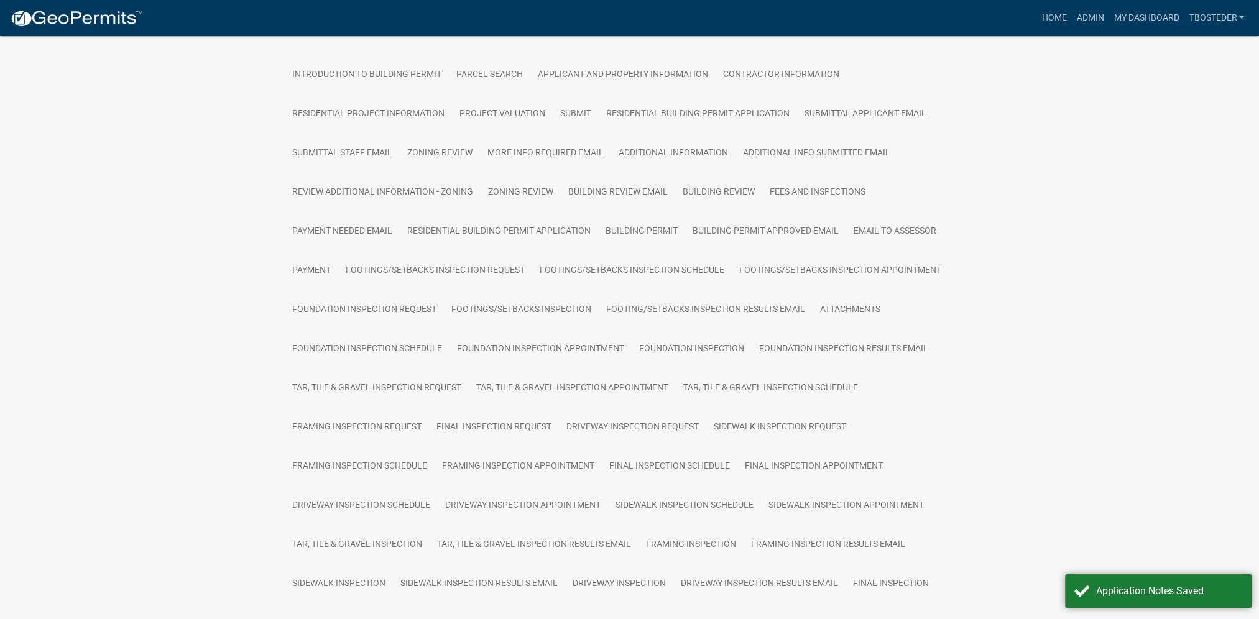
scroll to position [164, 0]
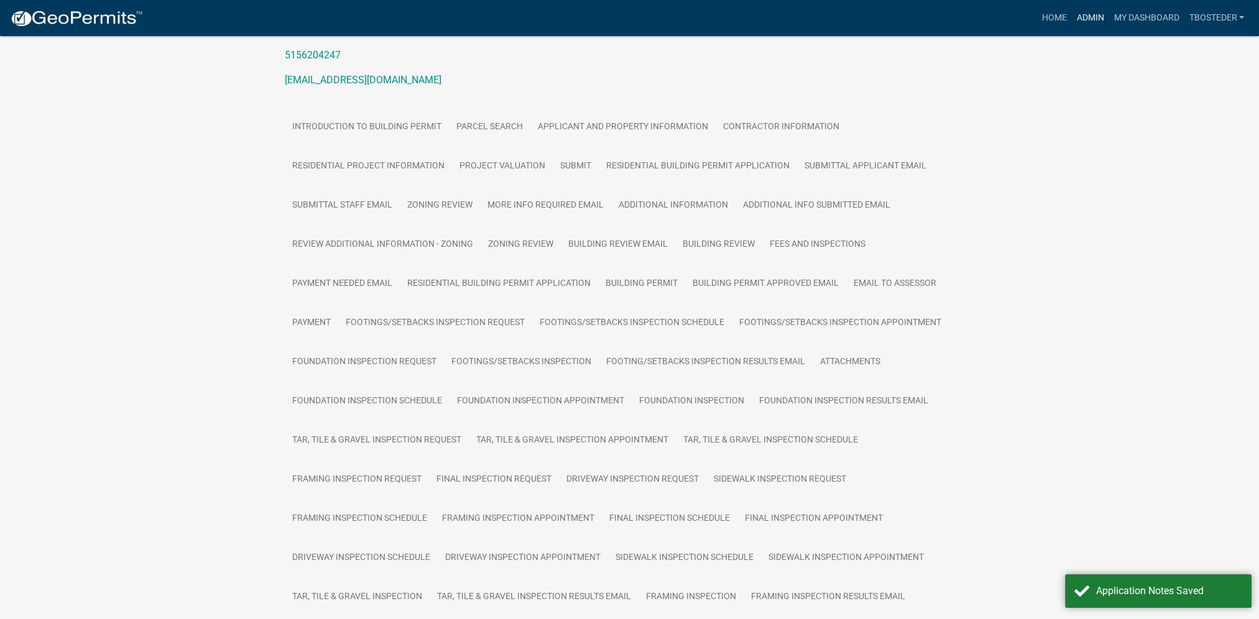
click at [1089, 12] on link "Admin" at bounding box center [1089, 18] width 37 height 24
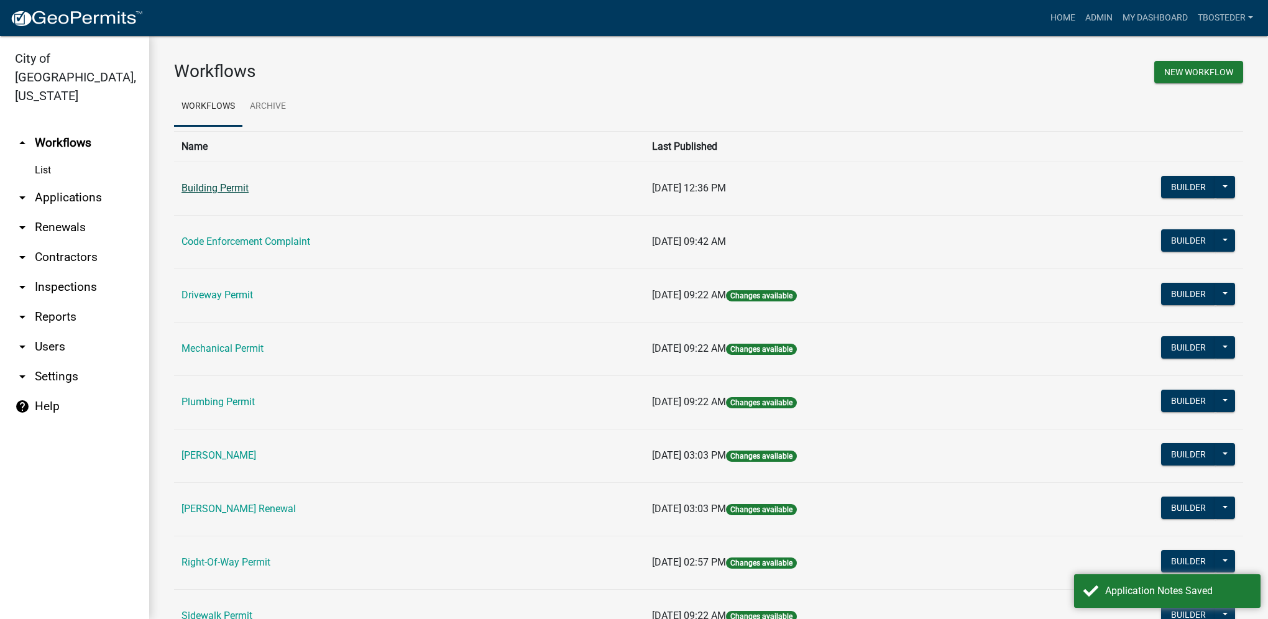
click at [211, 192] on link "Building Permit" at bounding box center [214, 188] width 67 height 12
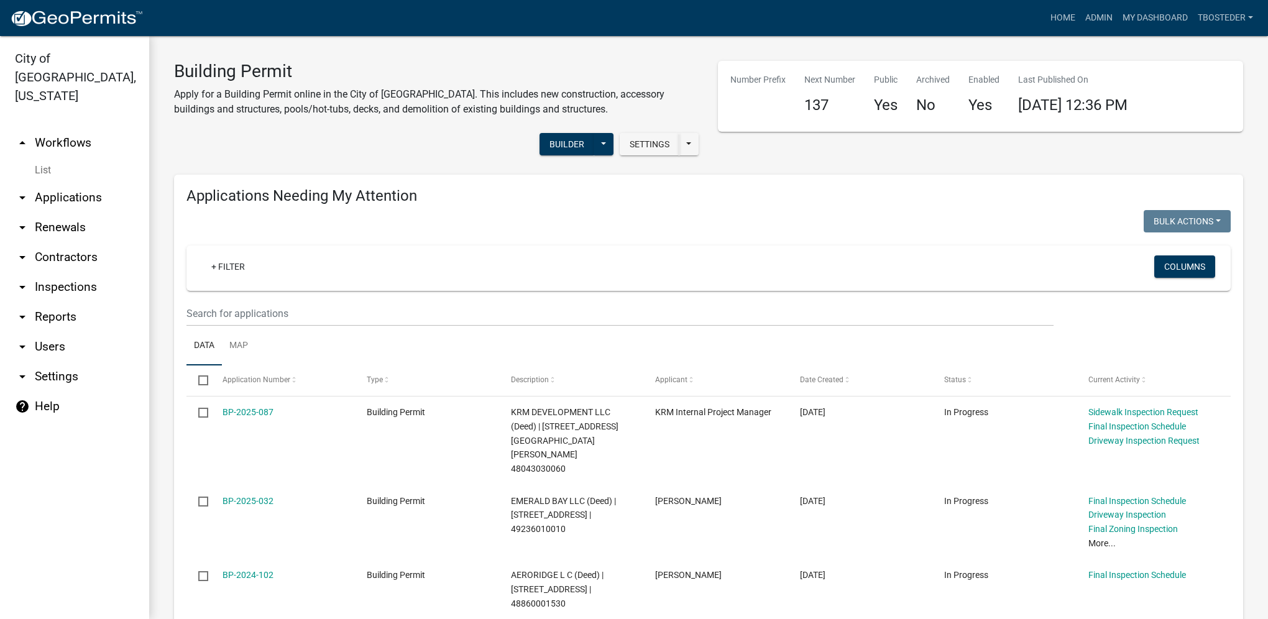
select select "1: 25"
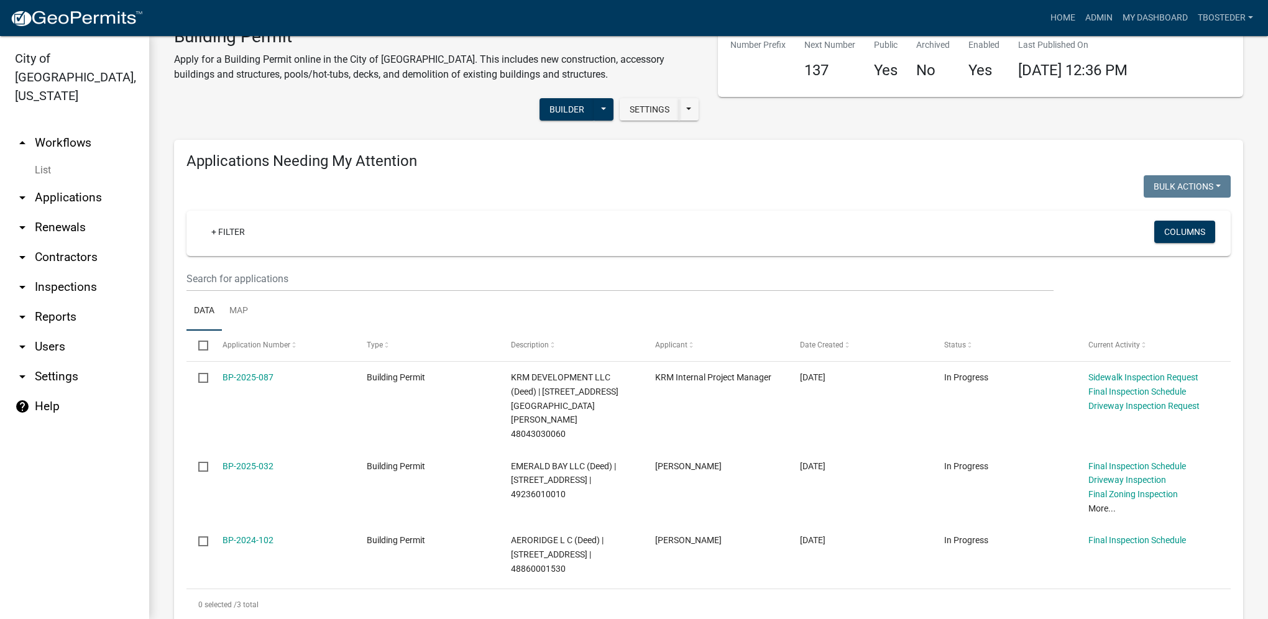
scroll to position [186, 0]
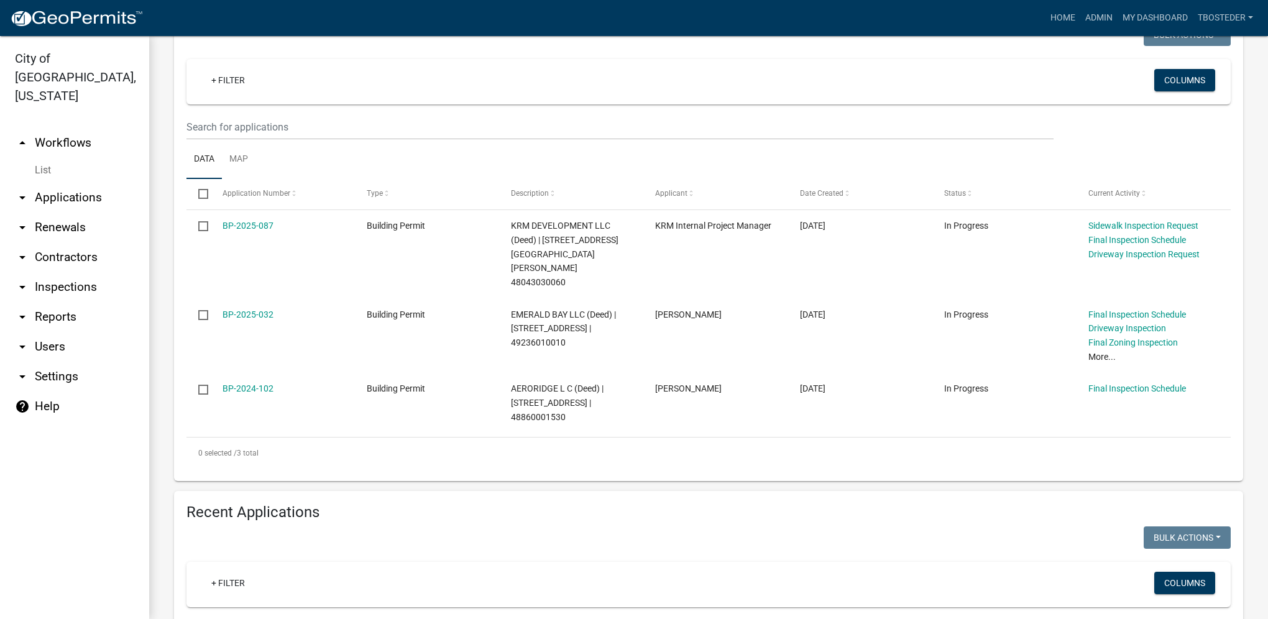
click at [196, 617] on input "text" at bounding box center [619, 629] width 867 height 25
type input "2107 n summercrest"
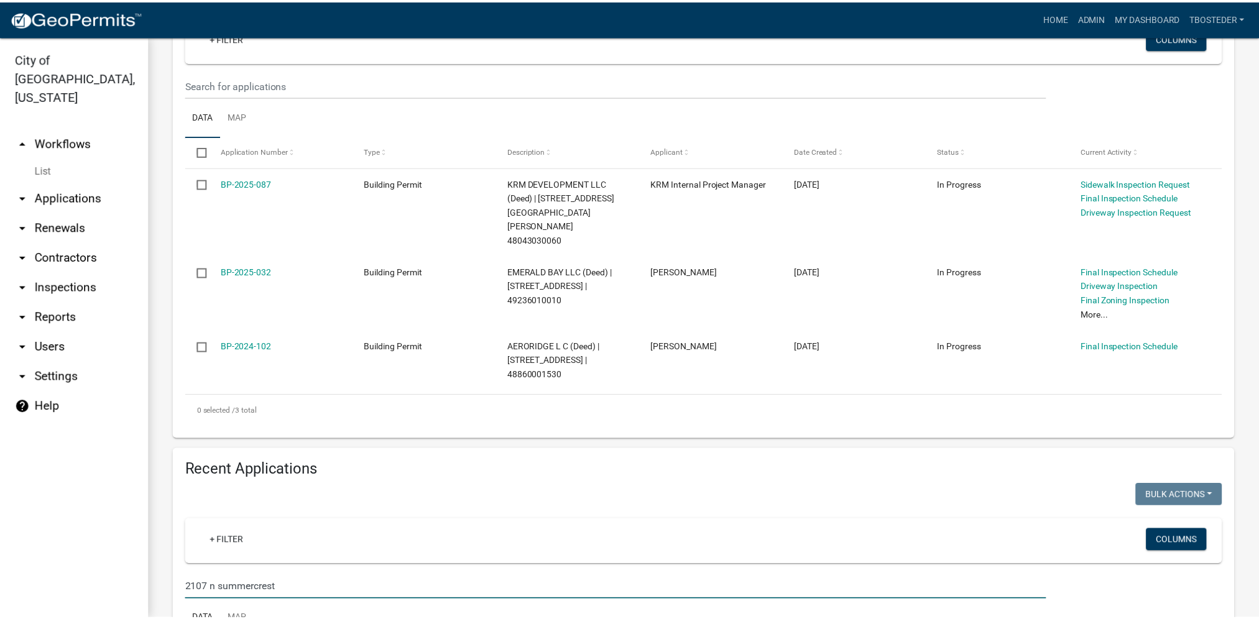
scroll to position [398, 0]
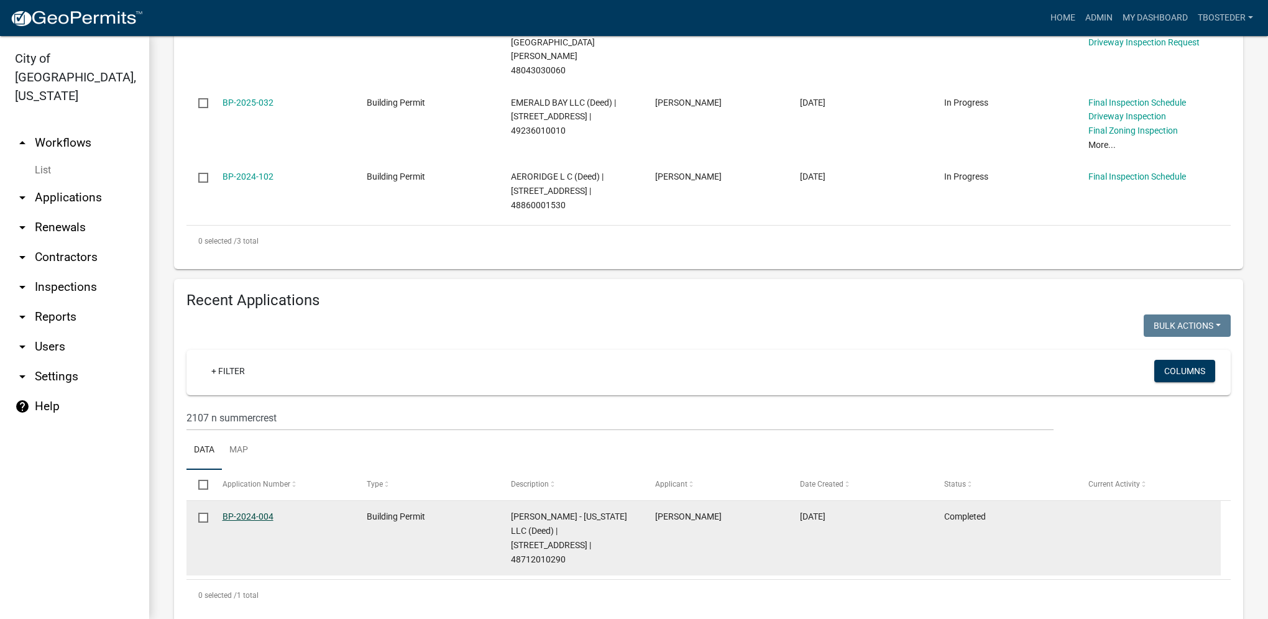
click at [264, 512] on link "BP-2024-004" at bounding box center [248, 517] width 51 height 10
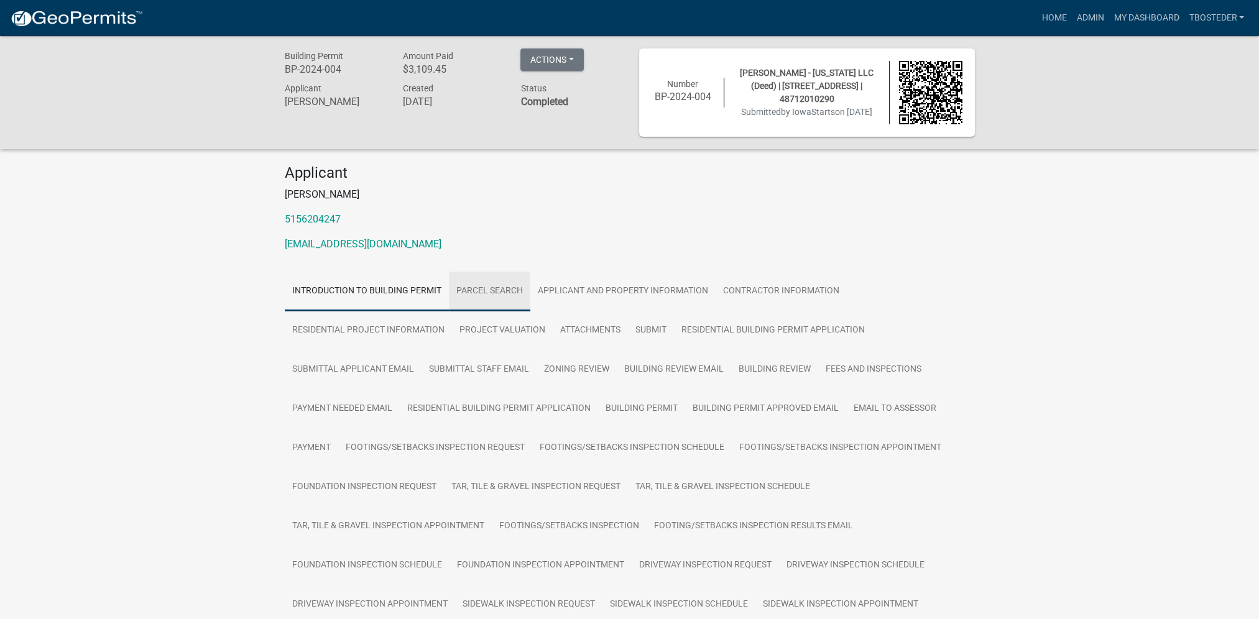
click at [469, 297] on link "Parcel search" at bounding box center [489, 292] width 81 height 40
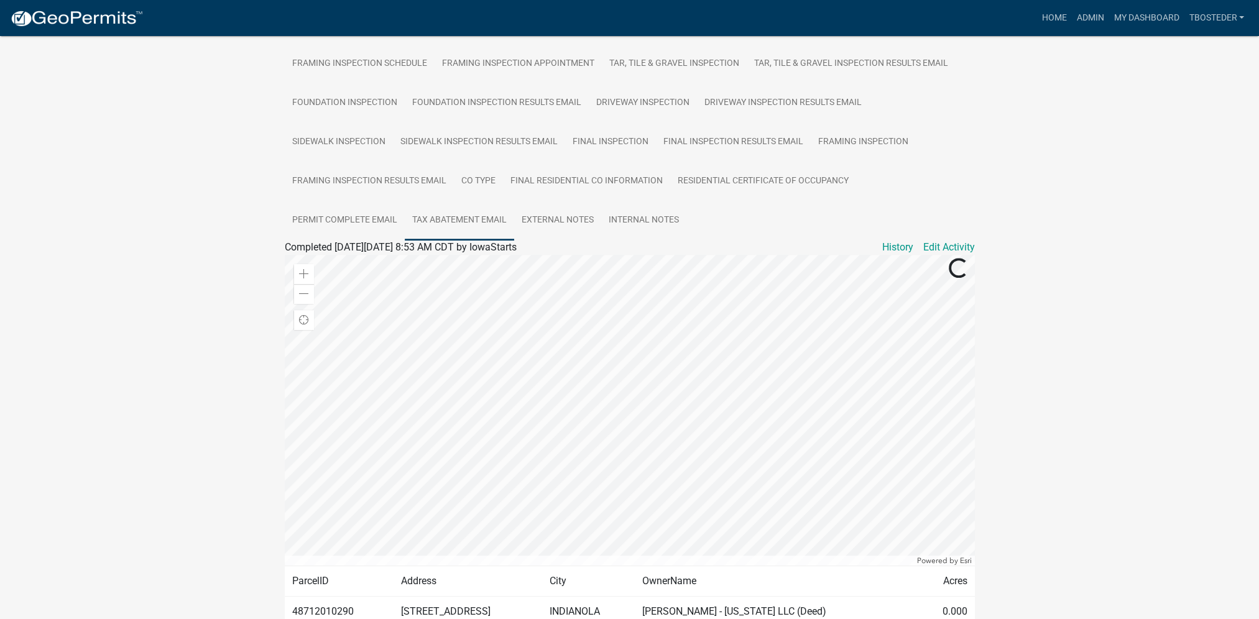
scroll to position [684, 0]
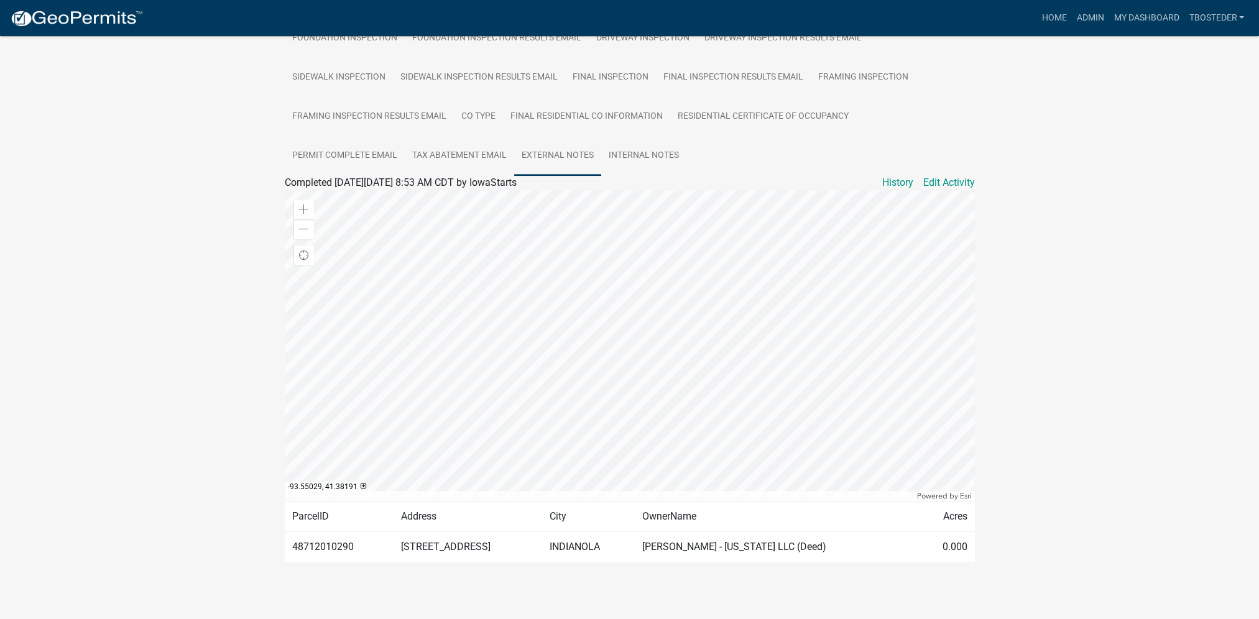
click at [559, 164] on link "External Notes" at bounding box center [557, 156] width 87 height 40
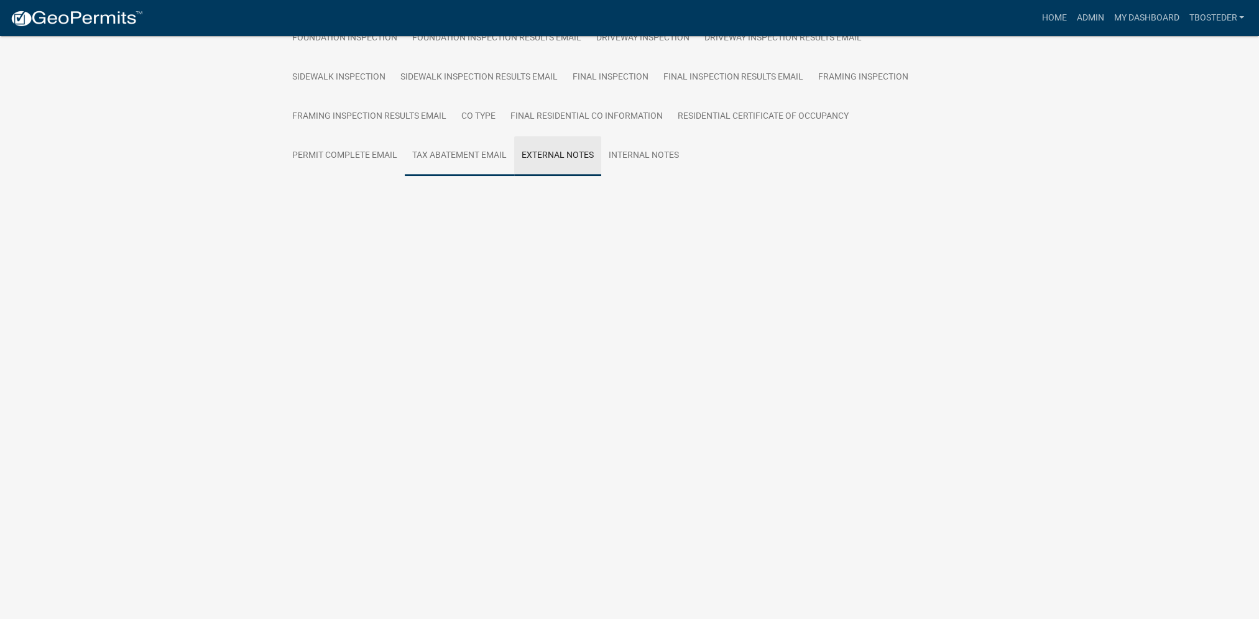
scroll to position [514, 0]
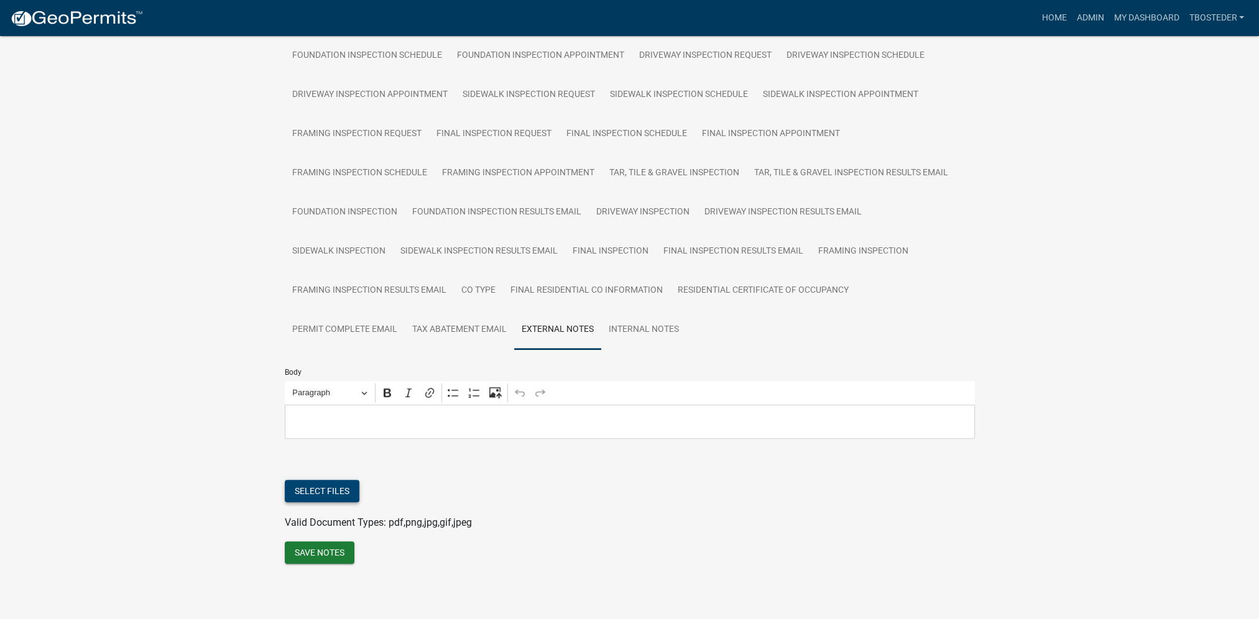
click at [346, 500] on button "Select files" at bounding box center [322, 491] width 75 height 22
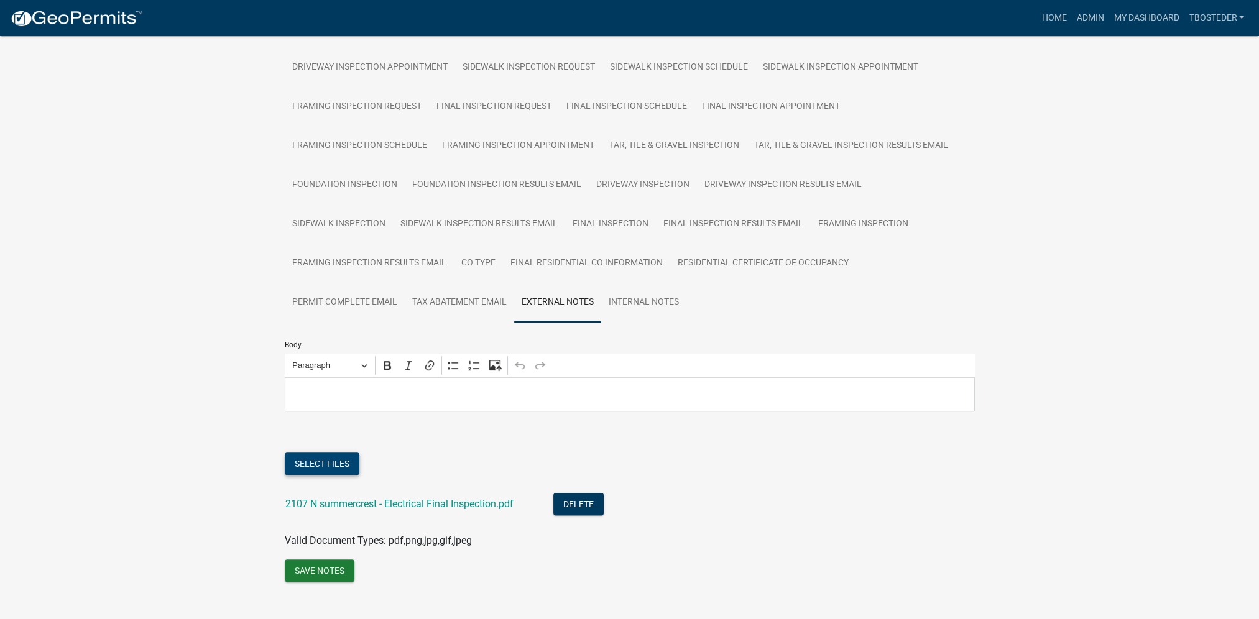
scroll to position [559, 0]
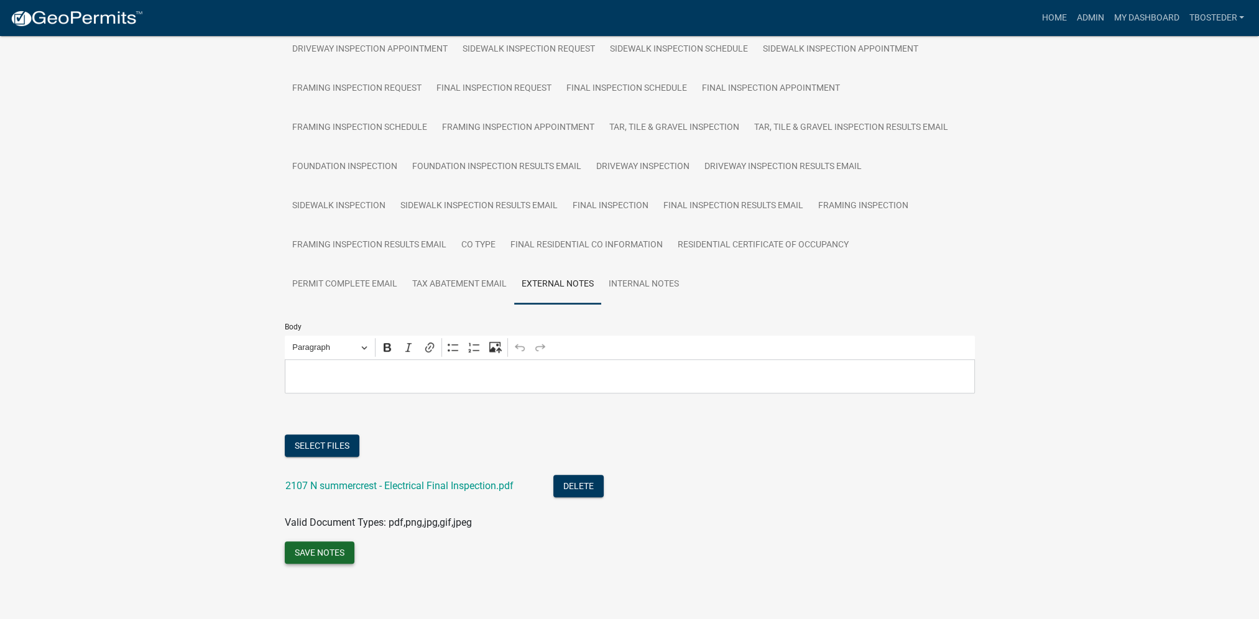
click at [346, 559] on button "Save Notes" at bounding box center [320, 552] width 70 height 22
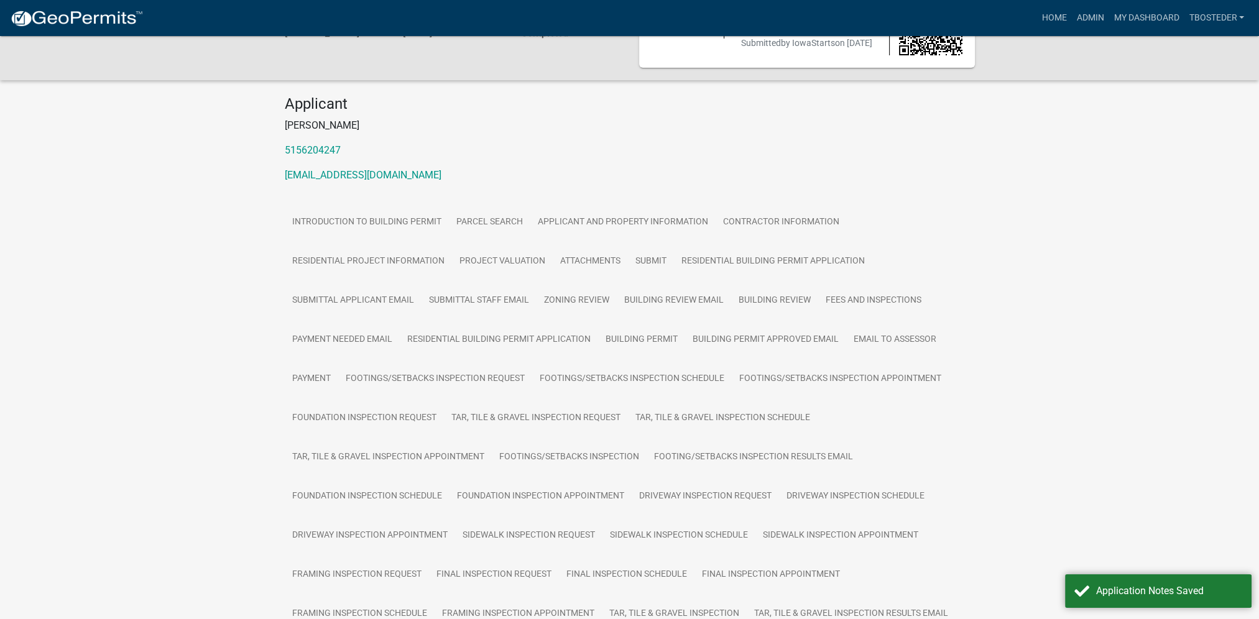
scroll to position [62, 0]
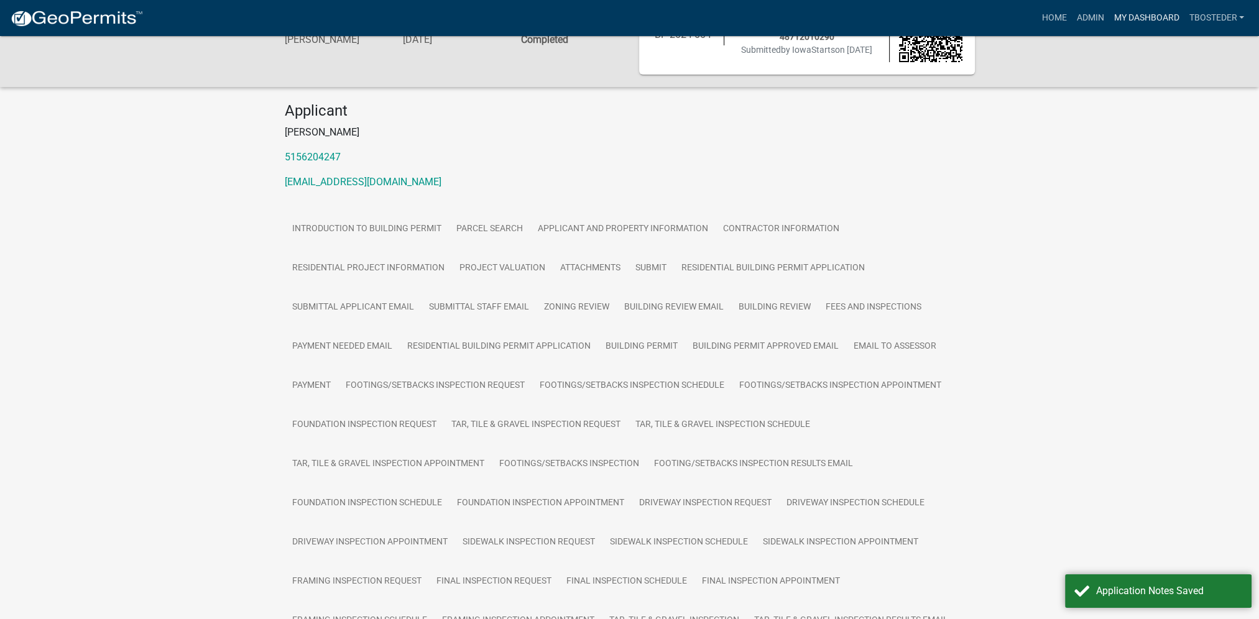
click at [1145, 20] on link "My Dashboard" at bounding box center [1145, 18] width 75 height 24
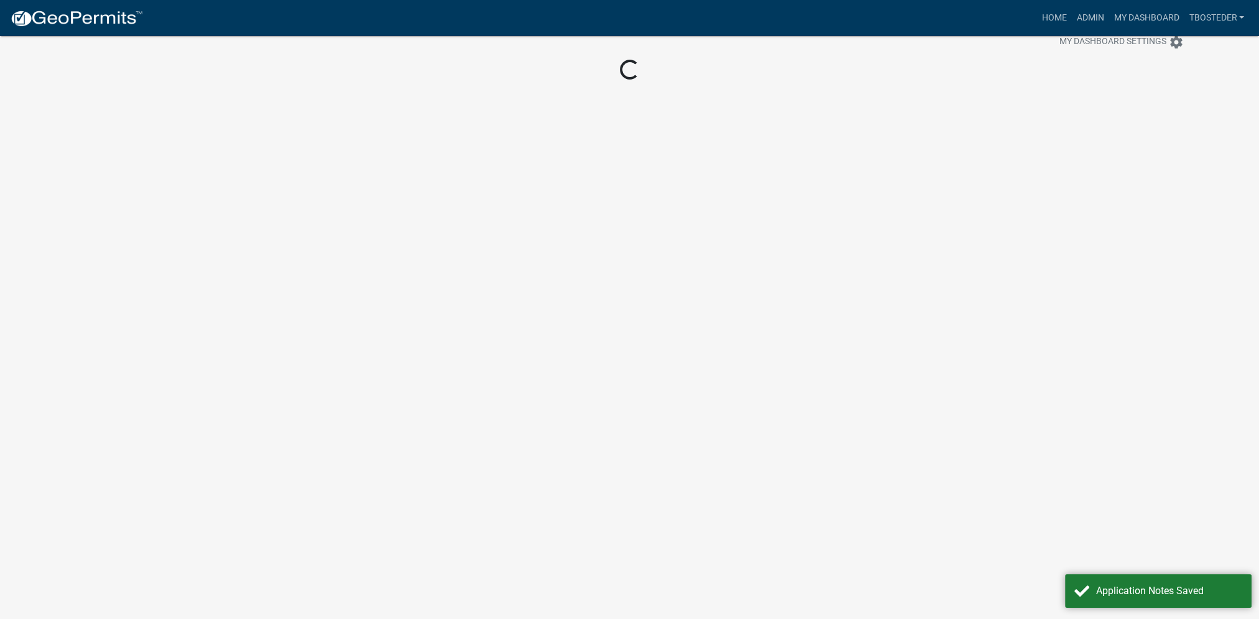
scroll to position [36, 0]
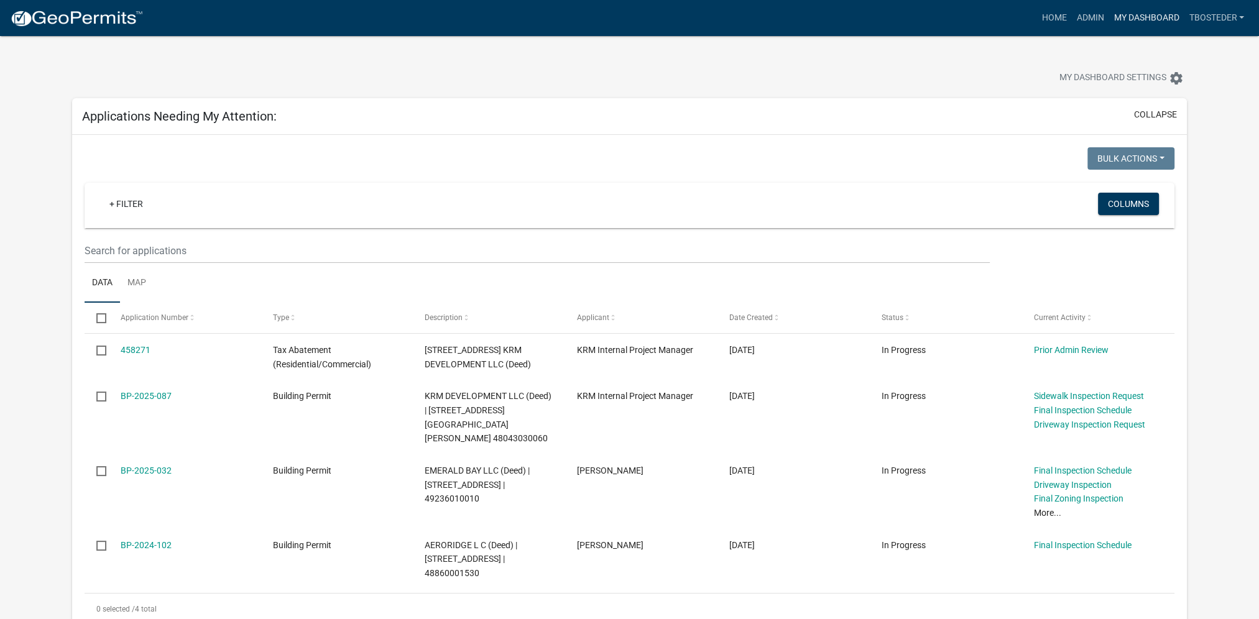
click at [1158, 21] on link "My Dashboard" at bounding box center [1145, 18] width 75 height 24
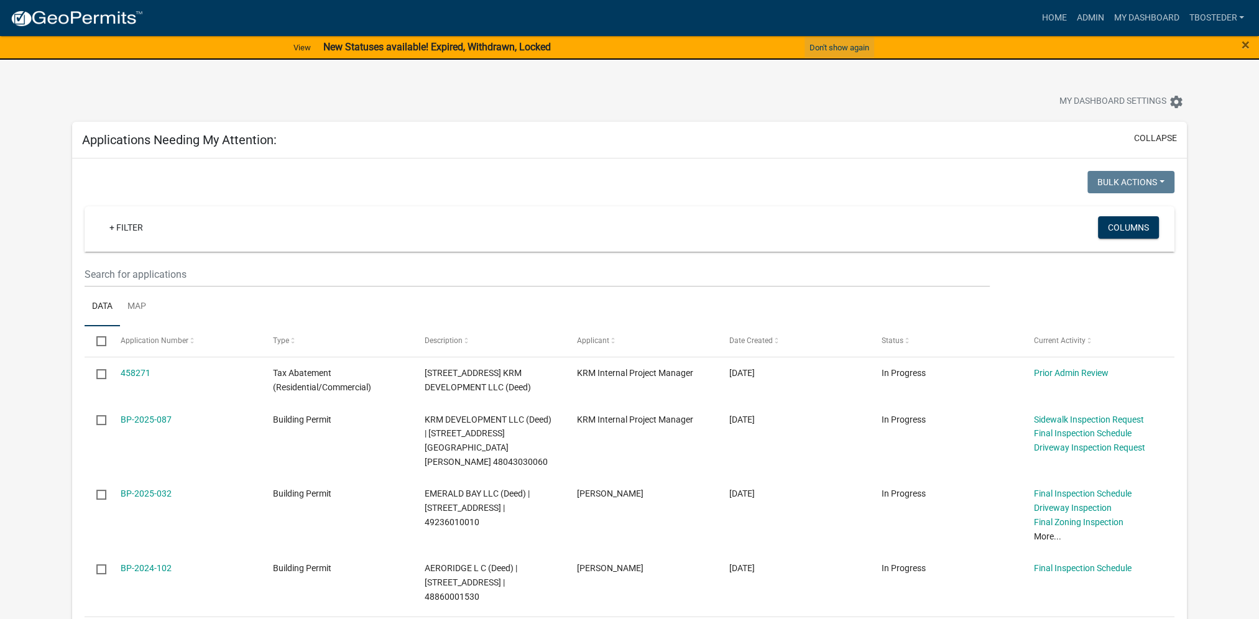
click at [833, 45] on button "Don't show again" at bounding box center [839, 47] width 70 height 21
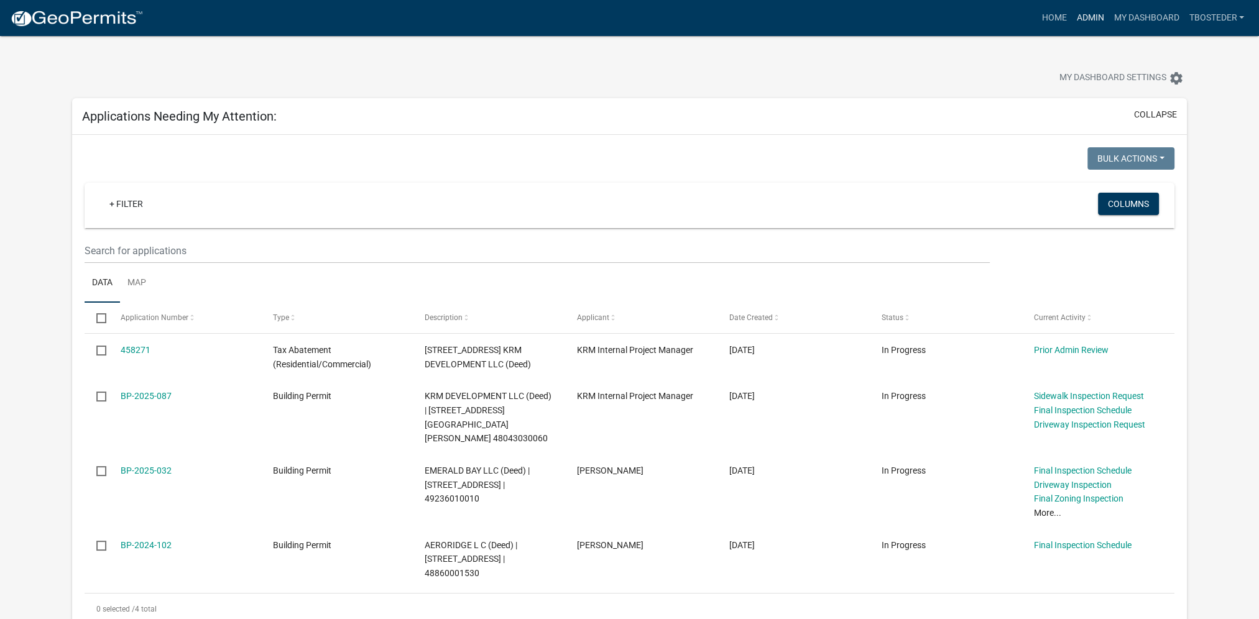
drag, startPoint x: 1081, startPoint y: 17, endPoint x: 1040, endPoint y: 30, distance: 43.8
click at [1081, 17] on link "Admin" at bounding box center [1089, 18] width 37 height 24
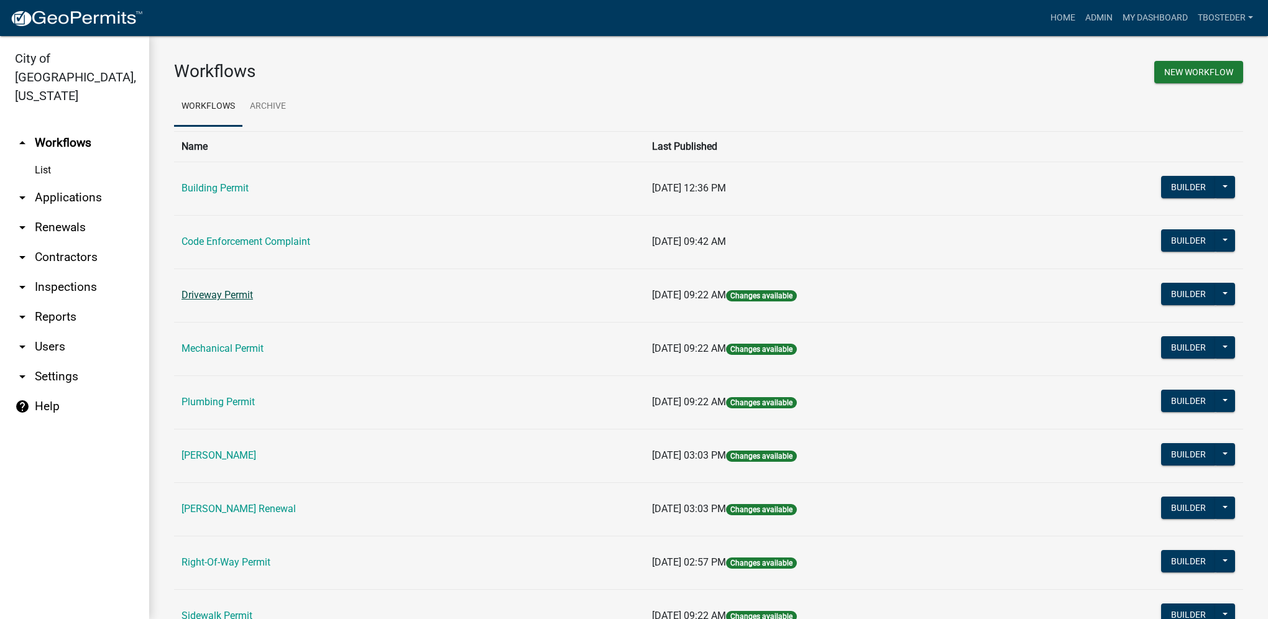
click at [236, 291] on link "Driveway Permit" at bounding box center [216, 295] width 71 height 12
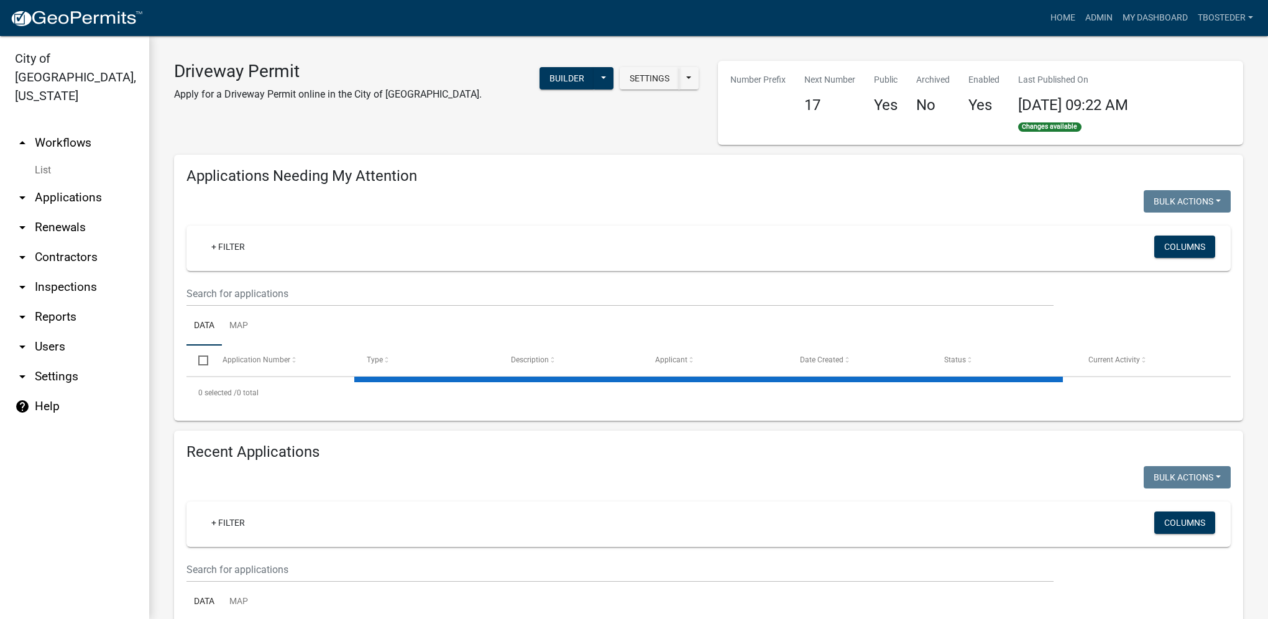
select select "1: 25"
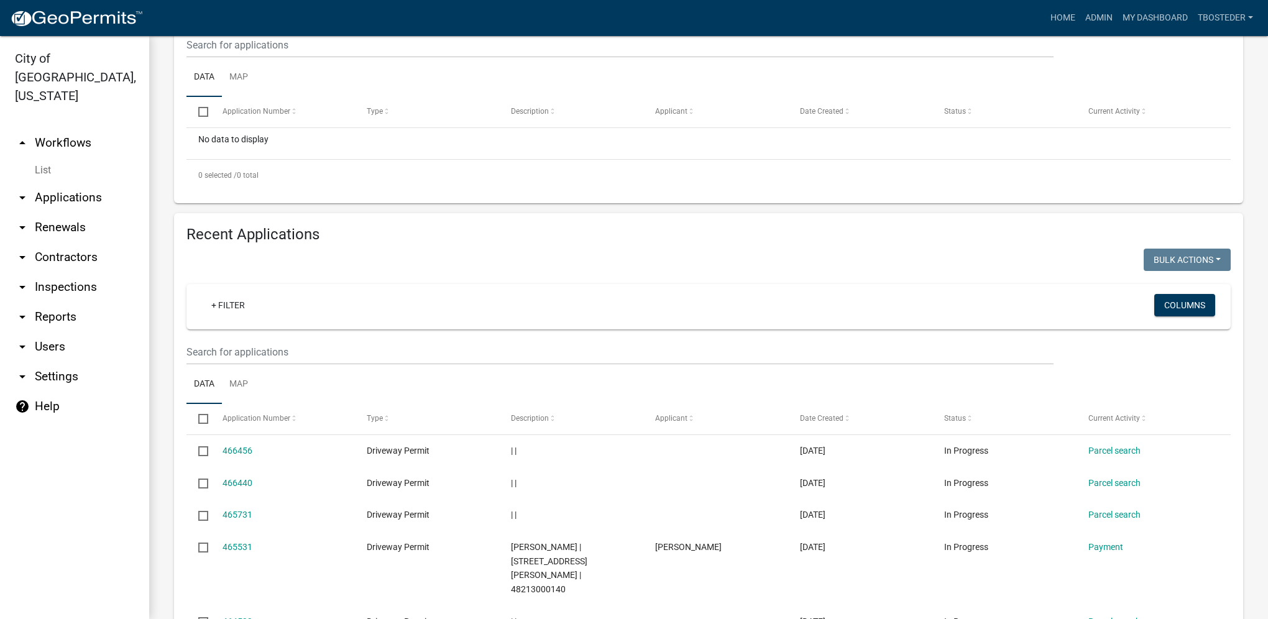
scroll to position [311, 0]
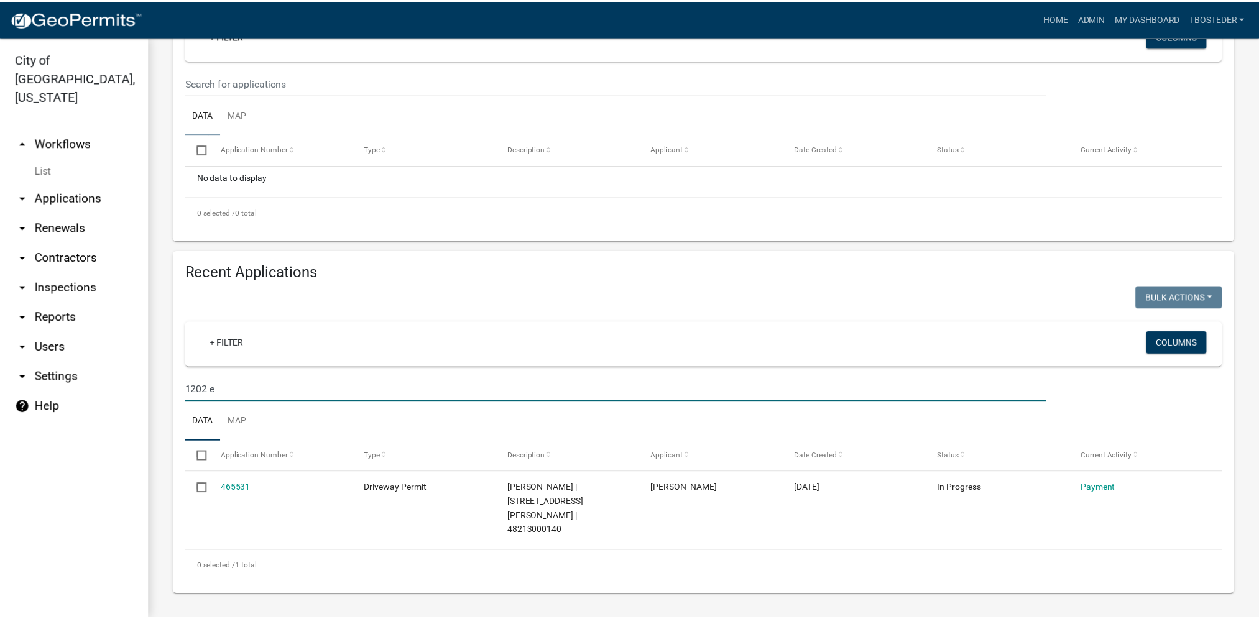
scroll to position [183, 0]
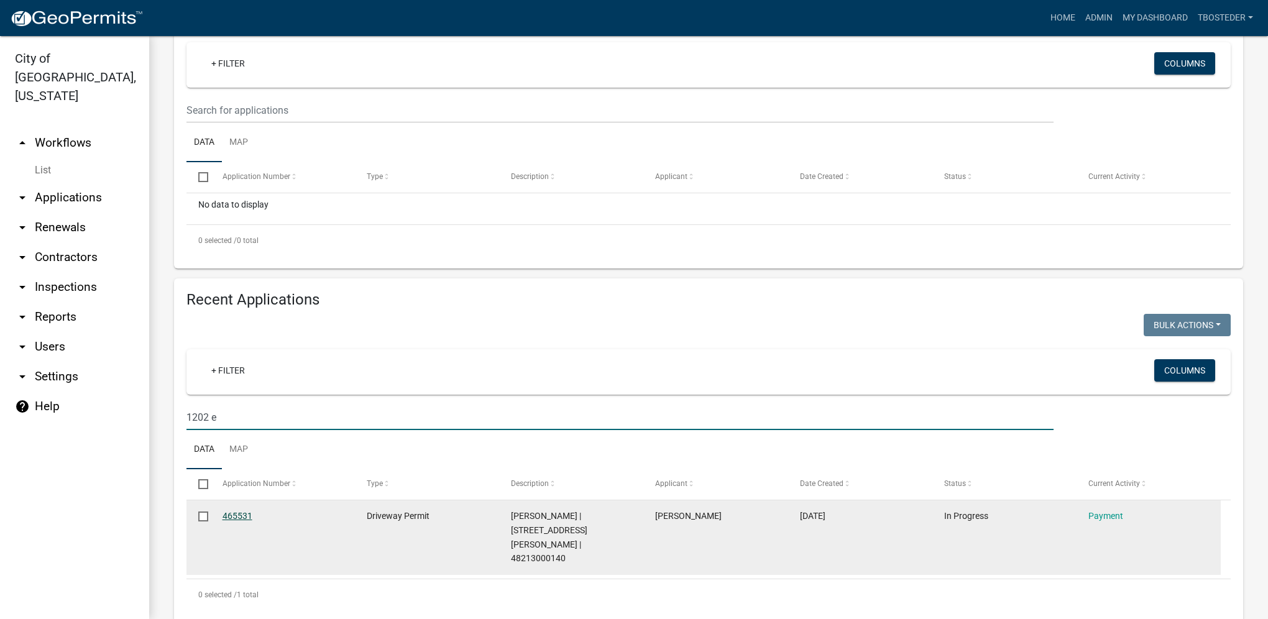
type input "1202 e"
click at [237, 515] on link "465531" at bounding box center [238, 516] width 30 height 10
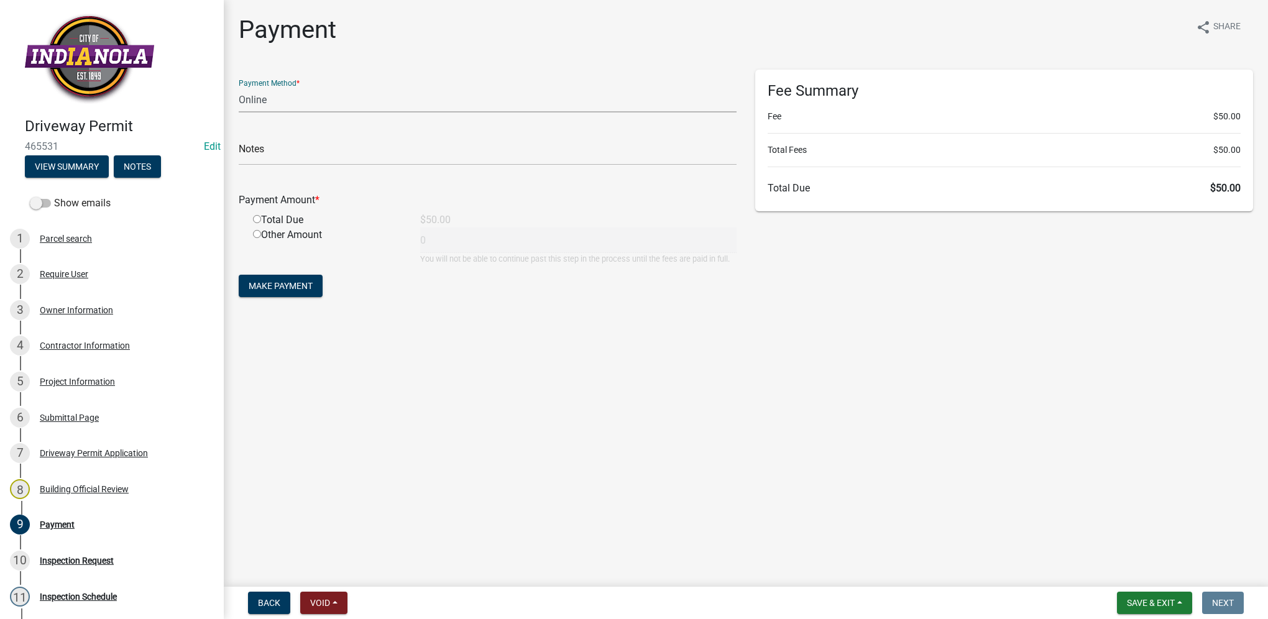
click at [310, 103] on select "Credit Card POS Check Cash Online" at bounding box center [488, 99] width 498 height 25
click at [239, 87] on select "Credit Card POS Check Cash Online" at bounding box center [488, 99] width 498 height 25
click at [310, 102] on select "Credit Card POS Check Cash Online" at bounding box center [488, 99] width 498 height 25
select select "0: 2"
click at [239, 87] on select "Credit Card POS Check Cash Online" at bounding box center [488, 99] width 498 height 25
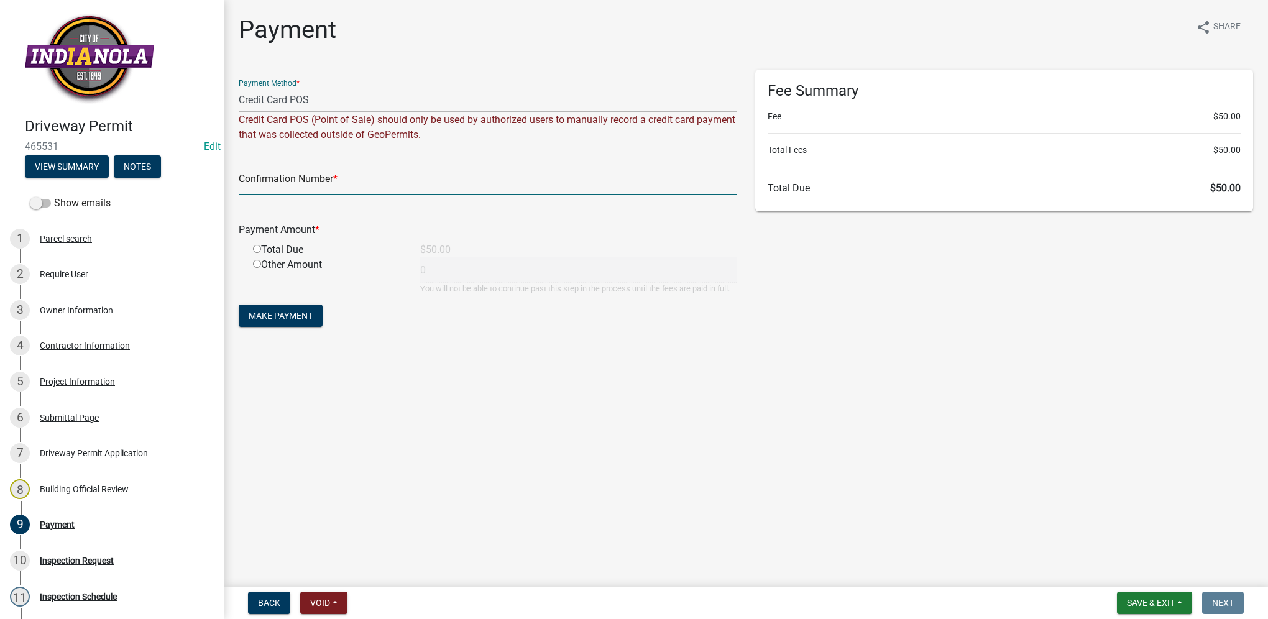
click at [303, 177] on input "text" at bounding box center [488, 182] width 498 height 25
paste input "79547978"
type input "79547978"
click at [259, 249] on input "radio" at bounding box center [257, 249] width 8 height 8
radio input "true"
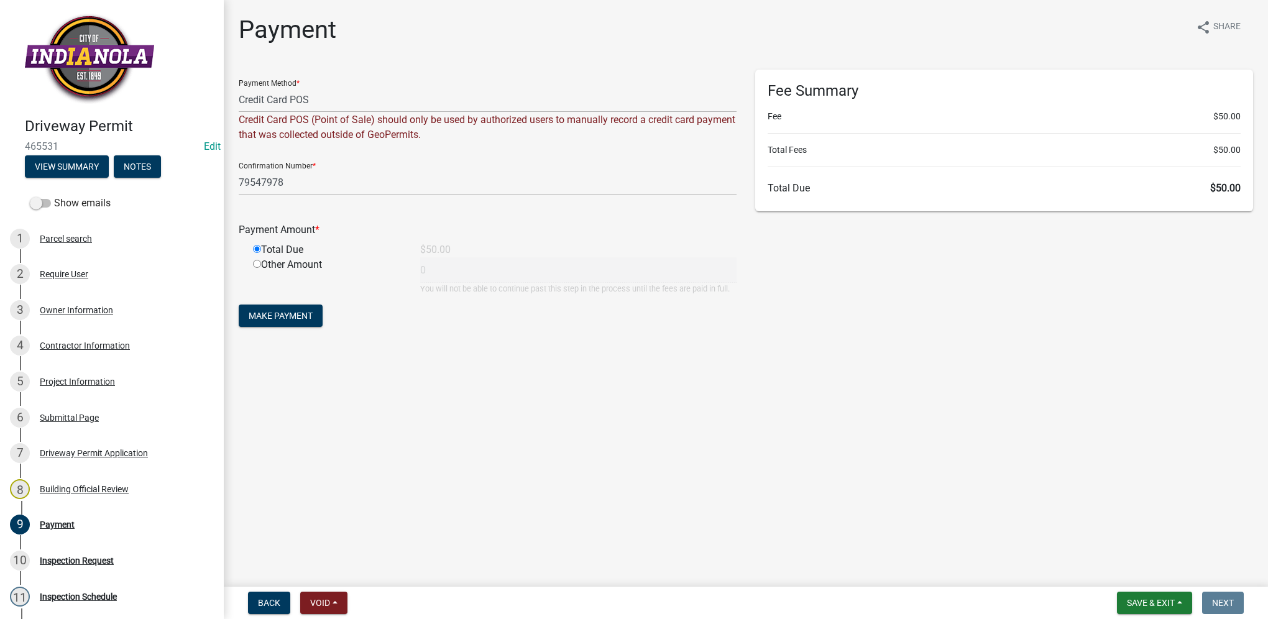
type input "50"
click at [298, 321] on button "Make Payment" at bounding box center [281, 316] width 84 height 22
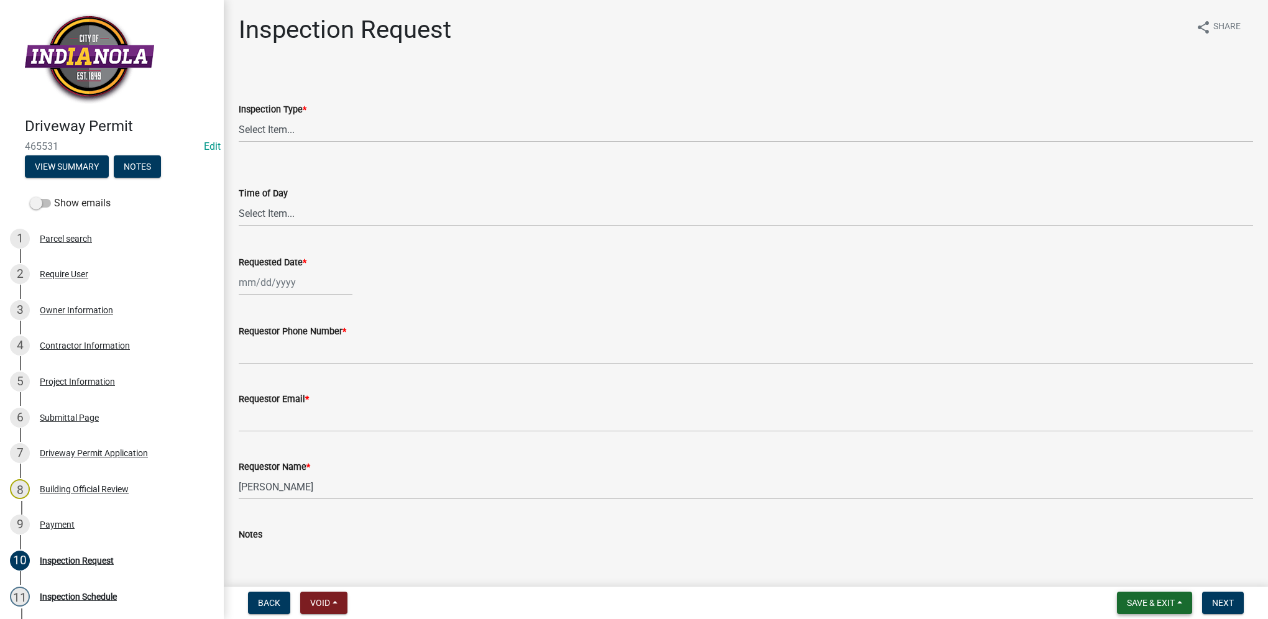
click at [1125, 595] on button "Save & Exit" at bounding box center [1154, 603] width 75 height 22
click at [1124, 580] on button "Save & Exit" at bounding box center [1142, 571] width 99 height 30
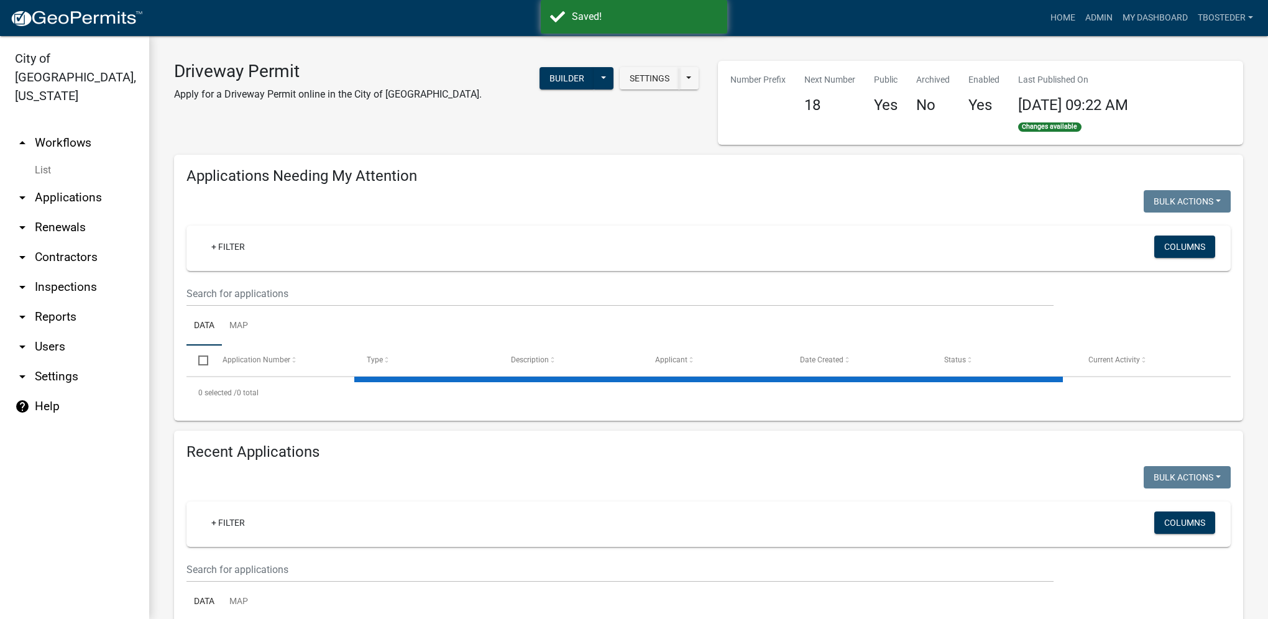
select select "1: 25"
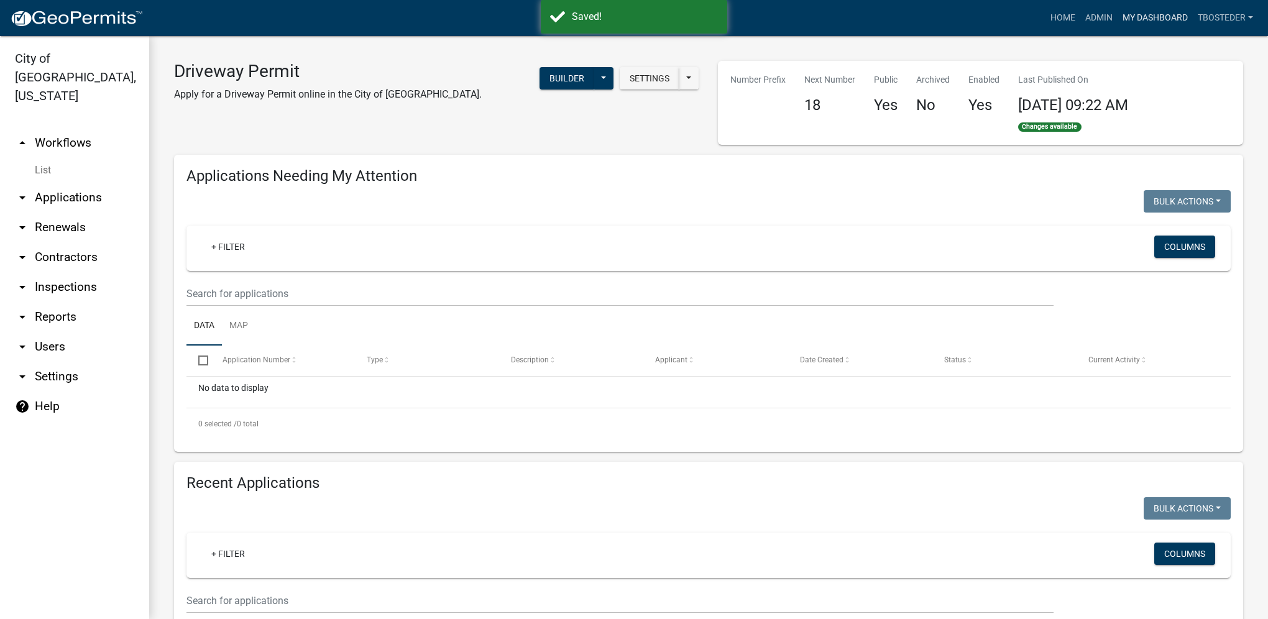
click at [1144, 24] on link "My Dashboard" at bounding box center [1154, 18] width 75 height 24
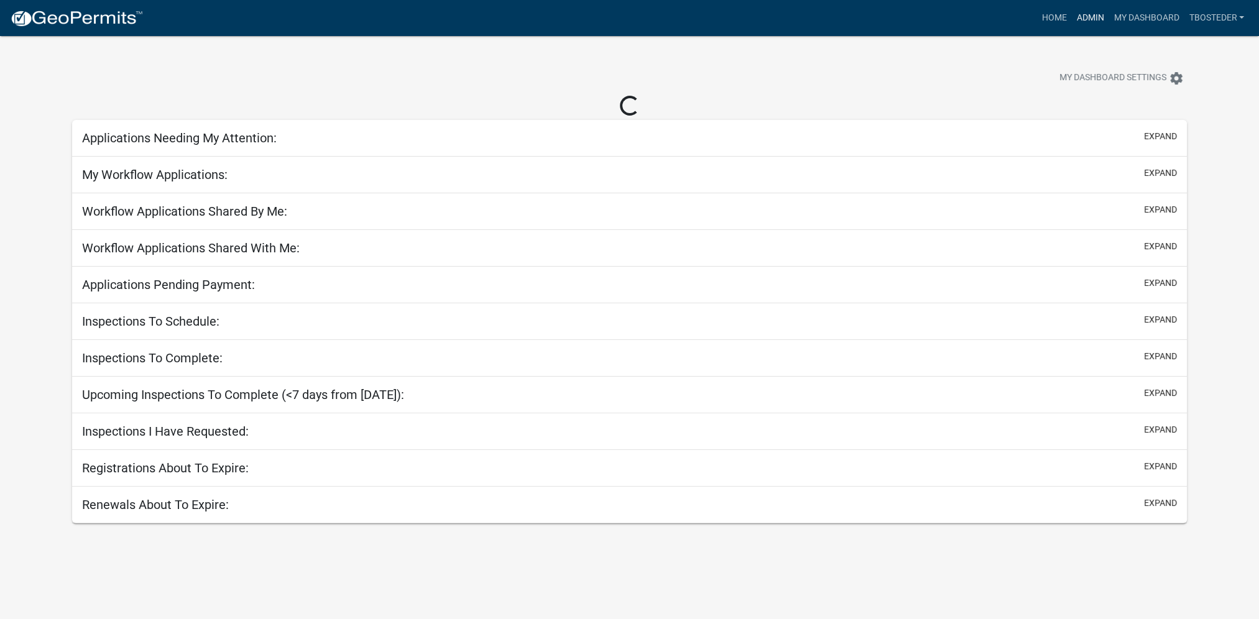
click at [1084, 15] on link "Admin" at bounding box center [1089, 18] width 37 height 24
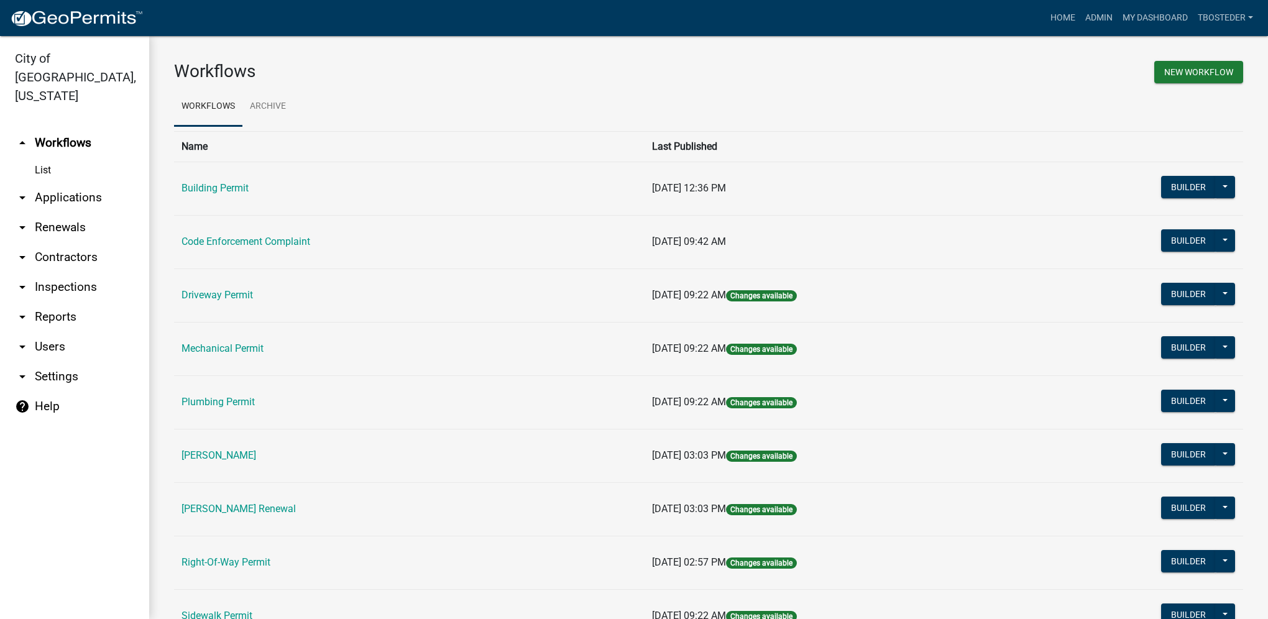
scroll to position [62, 0]
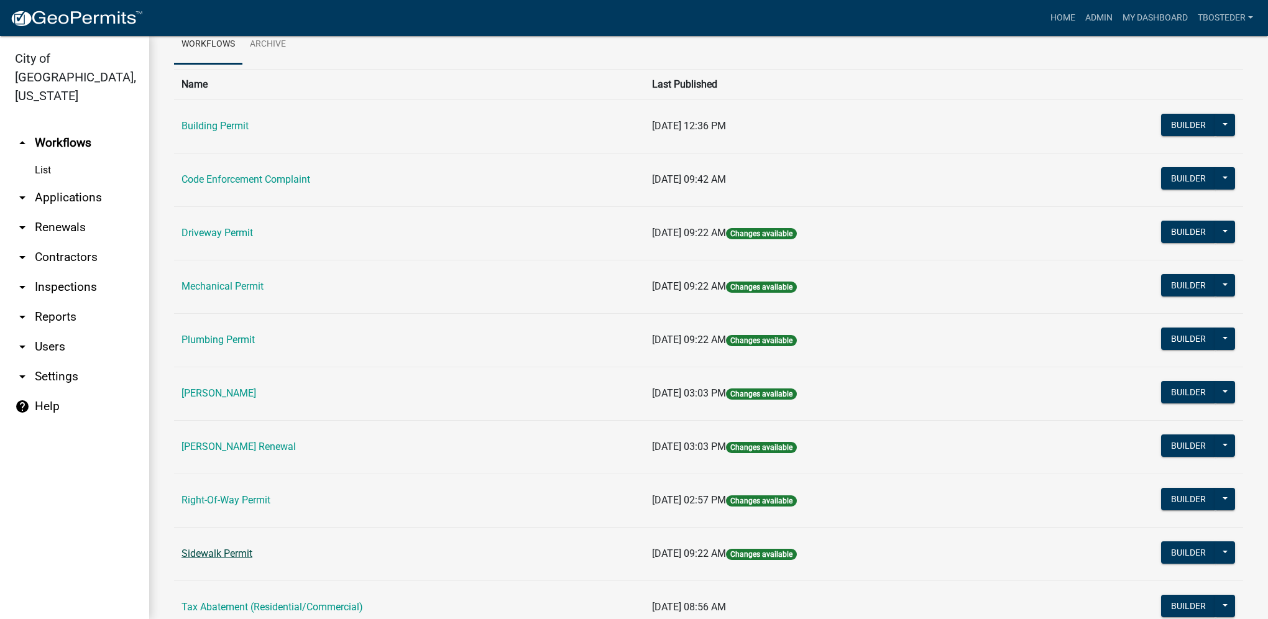
click at [244, 548] on link "Sidewalk Permit" at bounding box center [216, 554] width 71 height 12
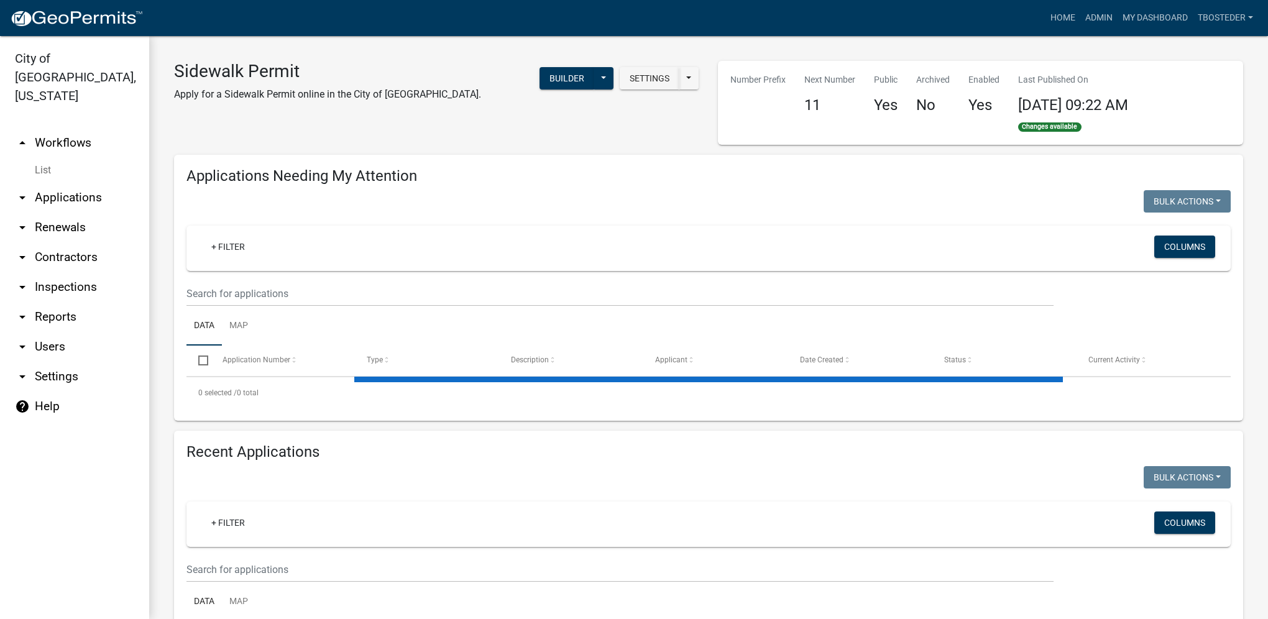
select select "1: 25"
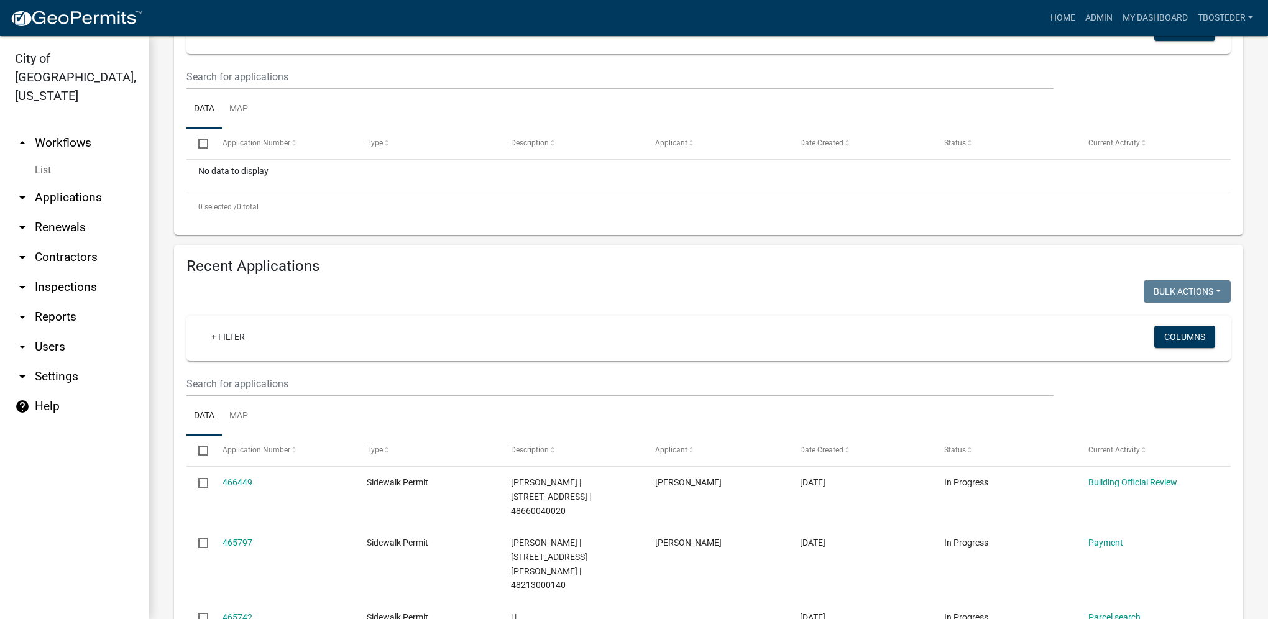
scroll to position [249, 0]
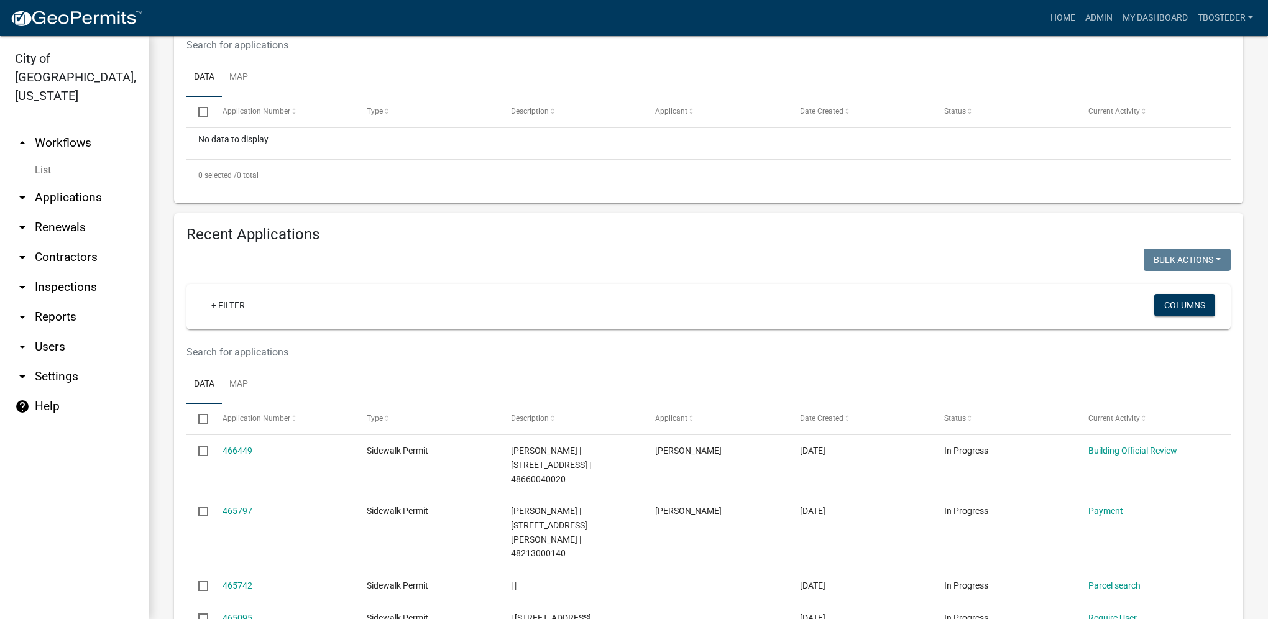
click at [189, 338] on wm-filter-builder "+ Filter Columns" at bounding box center [708, 324] width 1044 height 81
click at [190, 341] on input "text" at bounding box center [619, 351] width 867 height 25
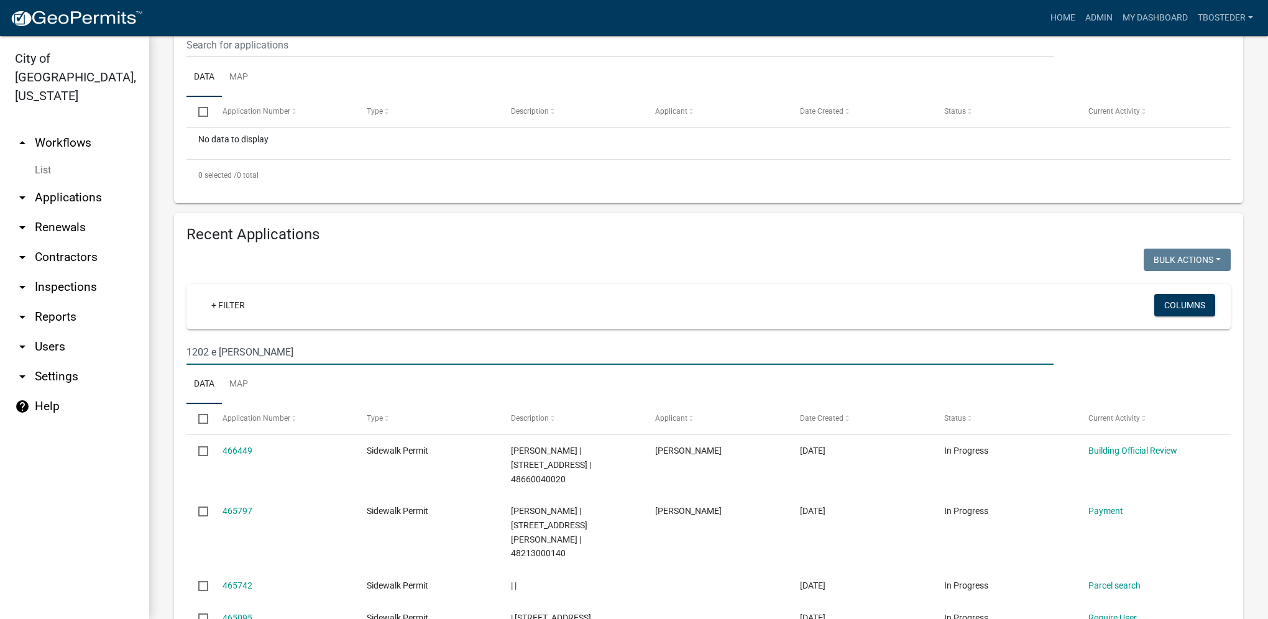
type input "1202 e girard"
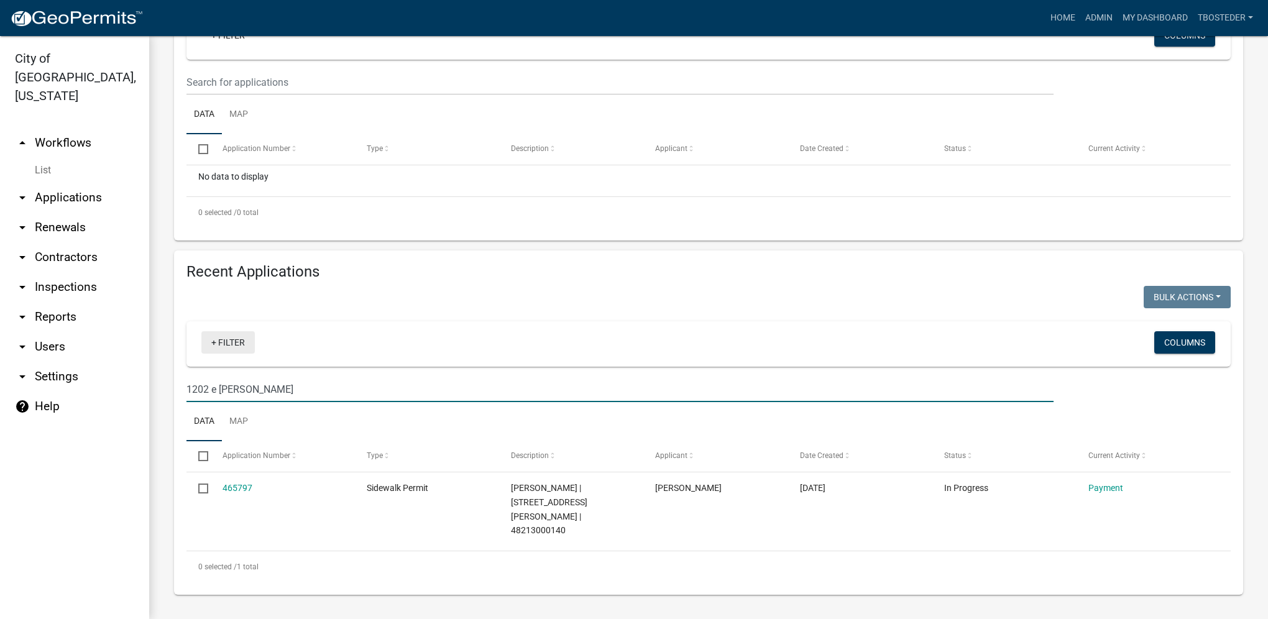
scroll to position [183, 0]
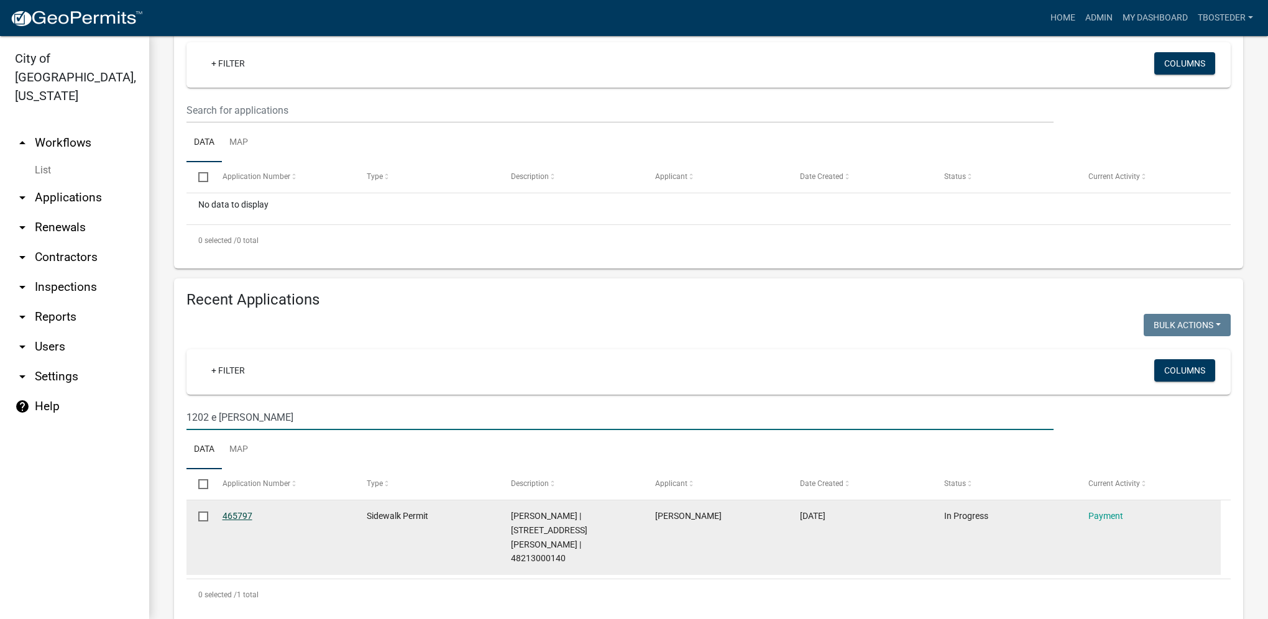
click at [249, 518] on link "465797" at bounding box center [238, 516] width 30 height 10
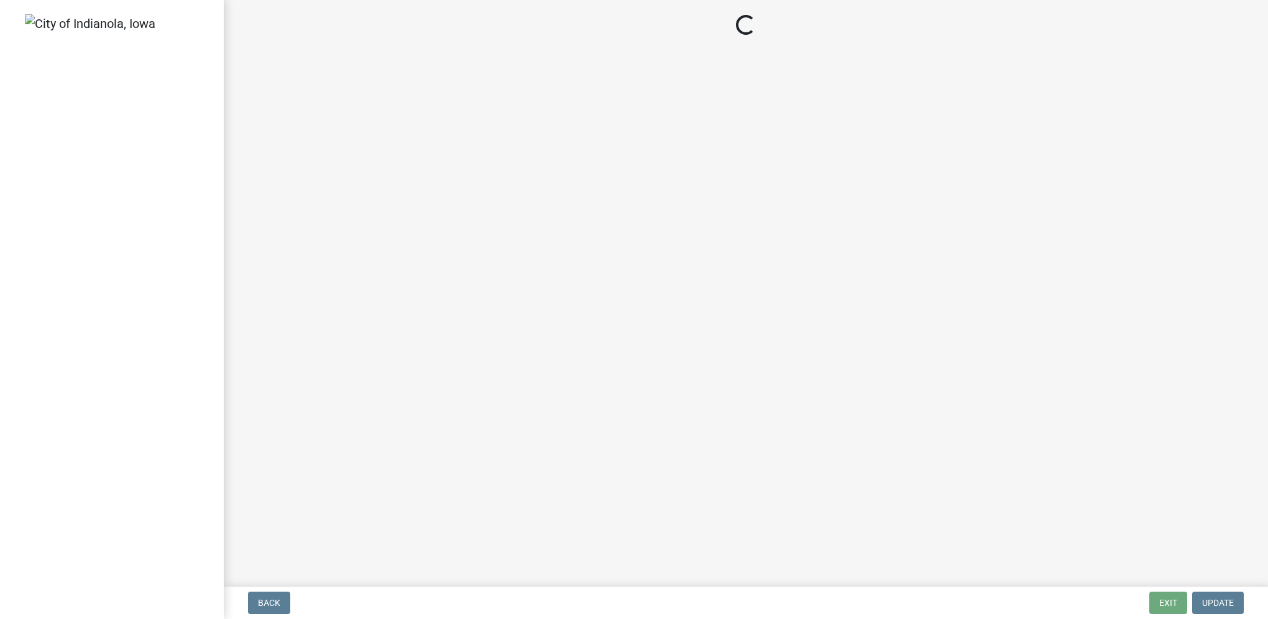
select select "3: 3"
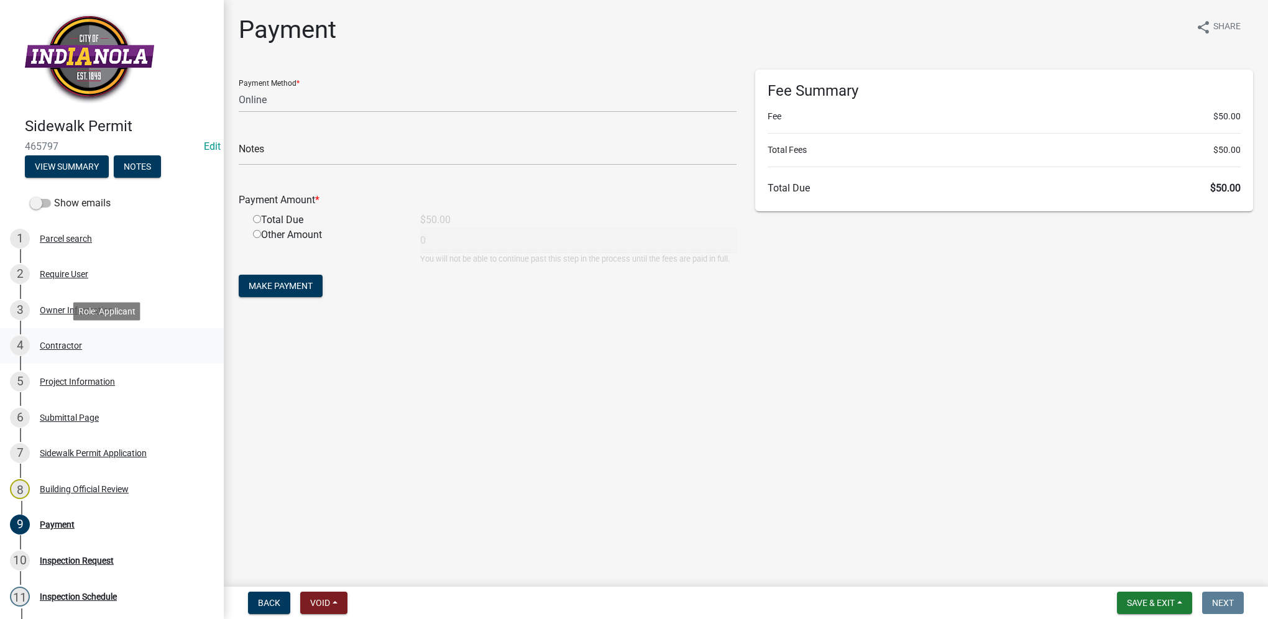
click at [122, 356] on link "4 Contractor" at bounding box center [112, 346] width 224 height 36
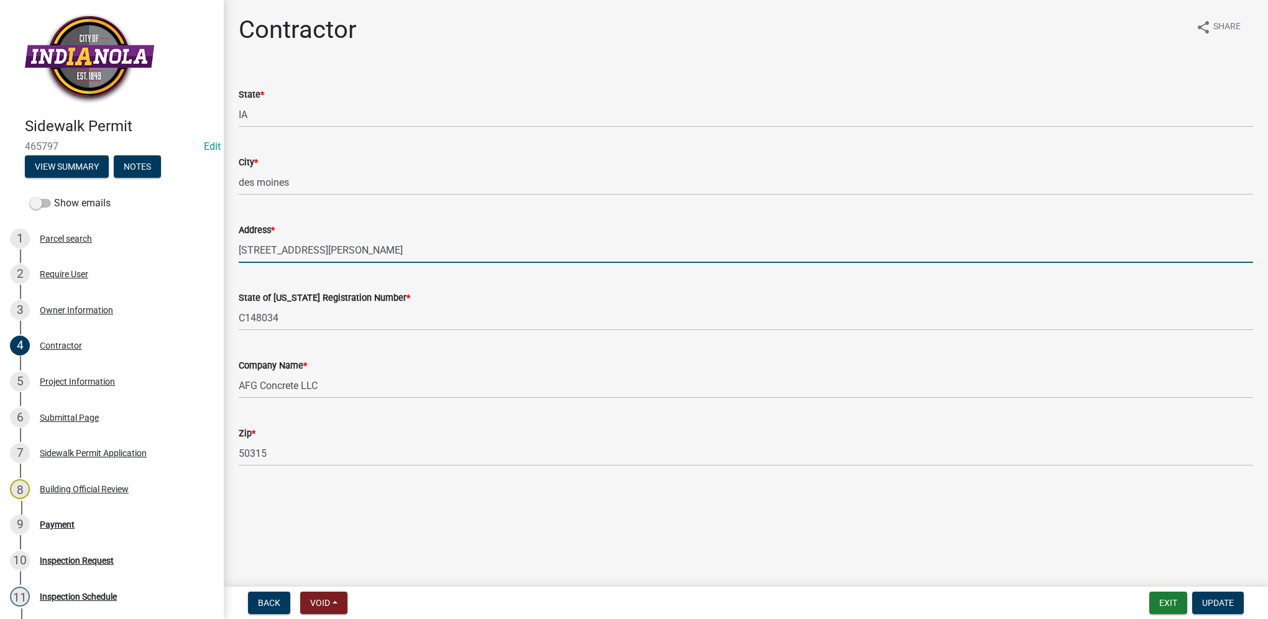
drag, startPoint x: 338, startPoint y: 255, endPoint x: 232, endPoint y: 229, distance: 109.4
click at [232, 229] on div "Address * 207 E Titus Ave" at bounding box center [745, 234] width 1033 height 58
click at [121, 539] on link "9 Payment" at bounding box center [112, 525] width 224 height 36
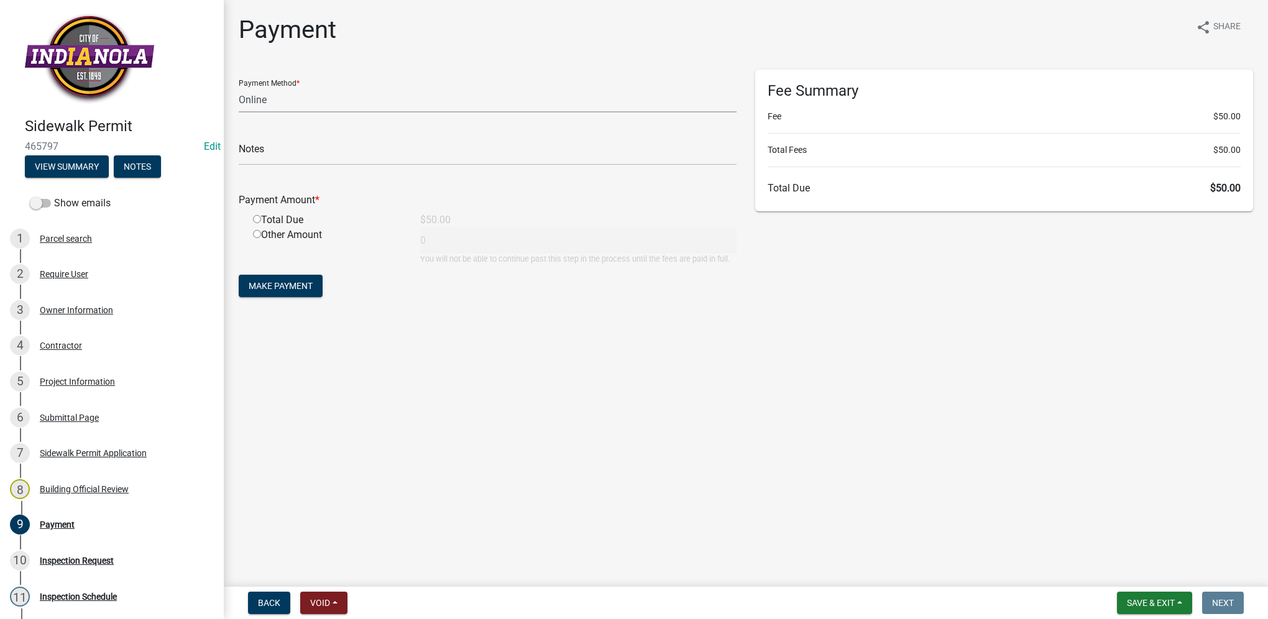
click at [262, 100] on select "Credit Card POS Check Cash Online" at bounding box center [488, 99] width 498 height 25
select select "0: 2"
click at [239, 87] on select "Credit Card POS Check Cash Online" at bounding box center [488, 99] width 498 height 25
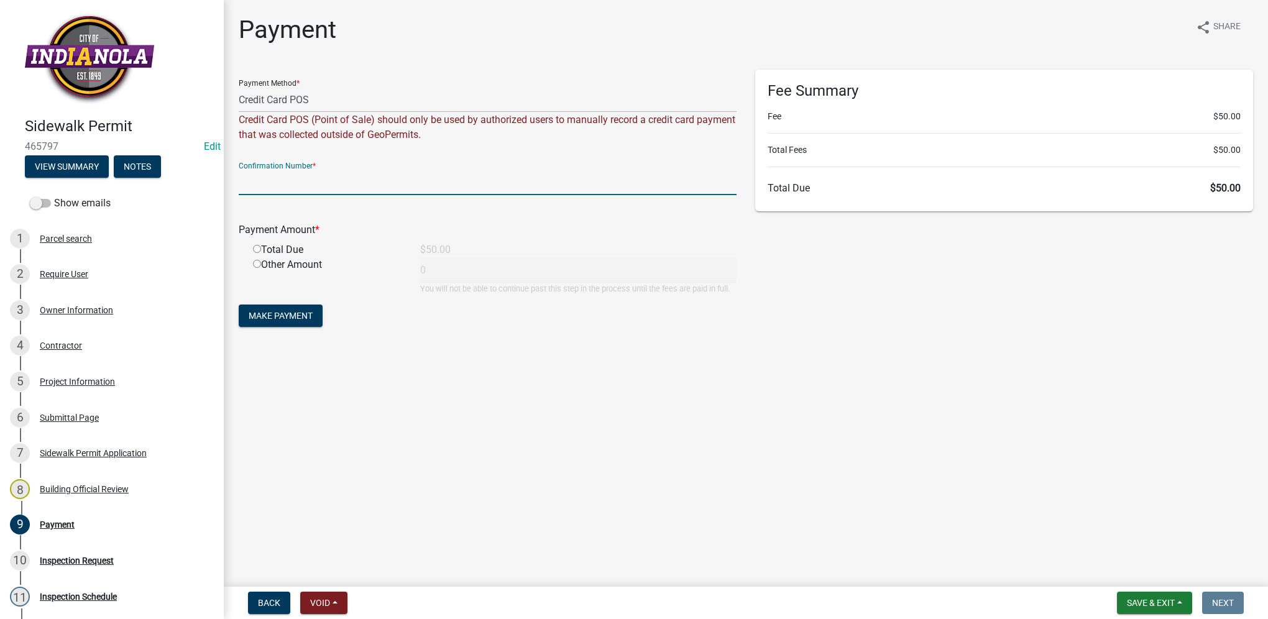
click at [281, 186] on input "text" at bounding box center [488, 182] width 498 height 25
paste input "79547978"
type input "79547978"
click at [258, 249] on input "radio" at bounding box center [257, 249] width 8 height 8
radio input "true"
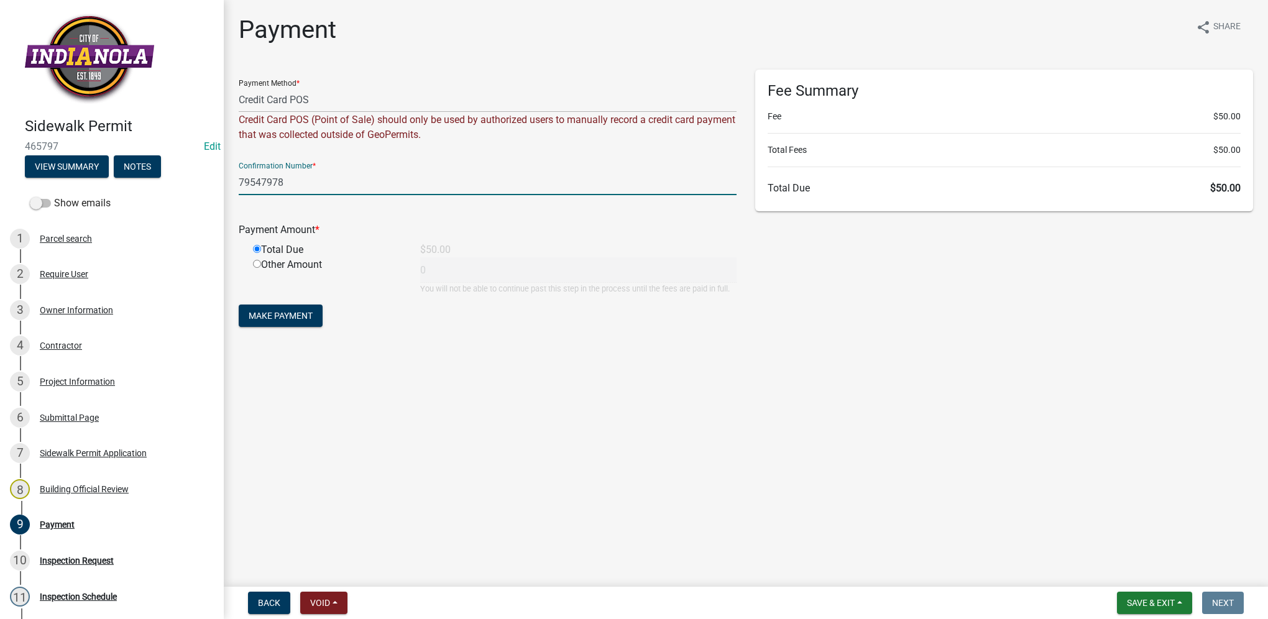
type input "50"
click at [288, 311] on span "Make Payment" at bounding box center [281, 316] width 64 height 10
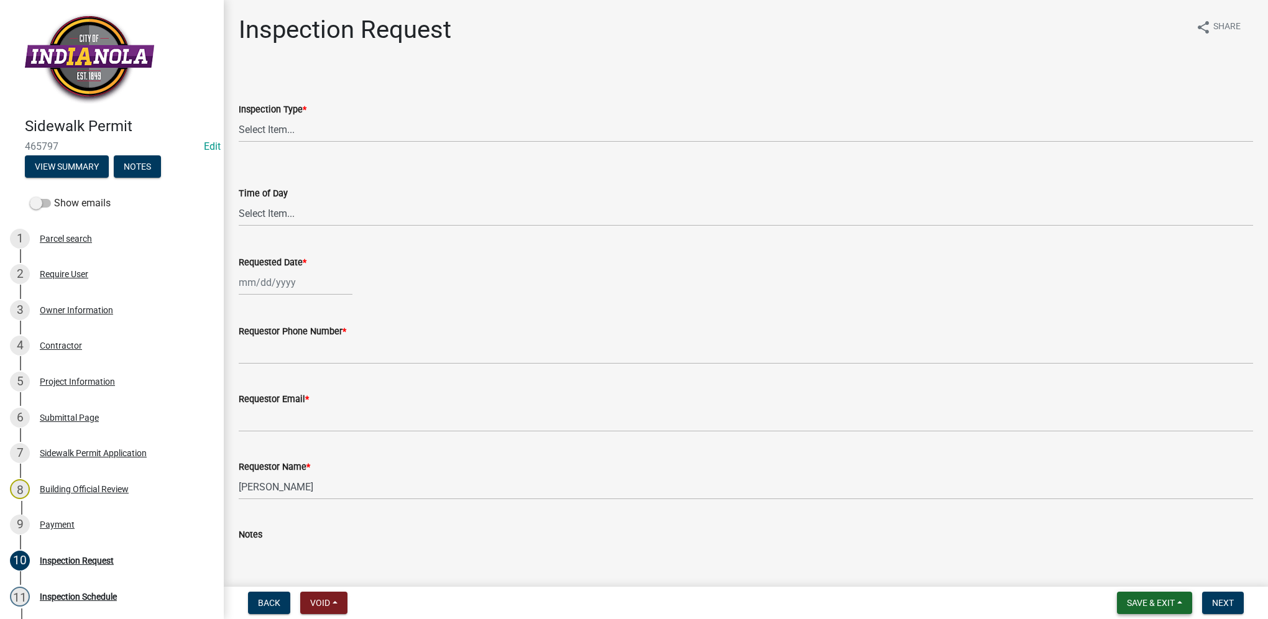
click at [1131, 599] on span "Save & Exit" at bounding box center [1151, 603] width 48 height 10
click at [1134, 572] on button "Save & Exit" at bounding box center [1142, 571] width 99 height 30
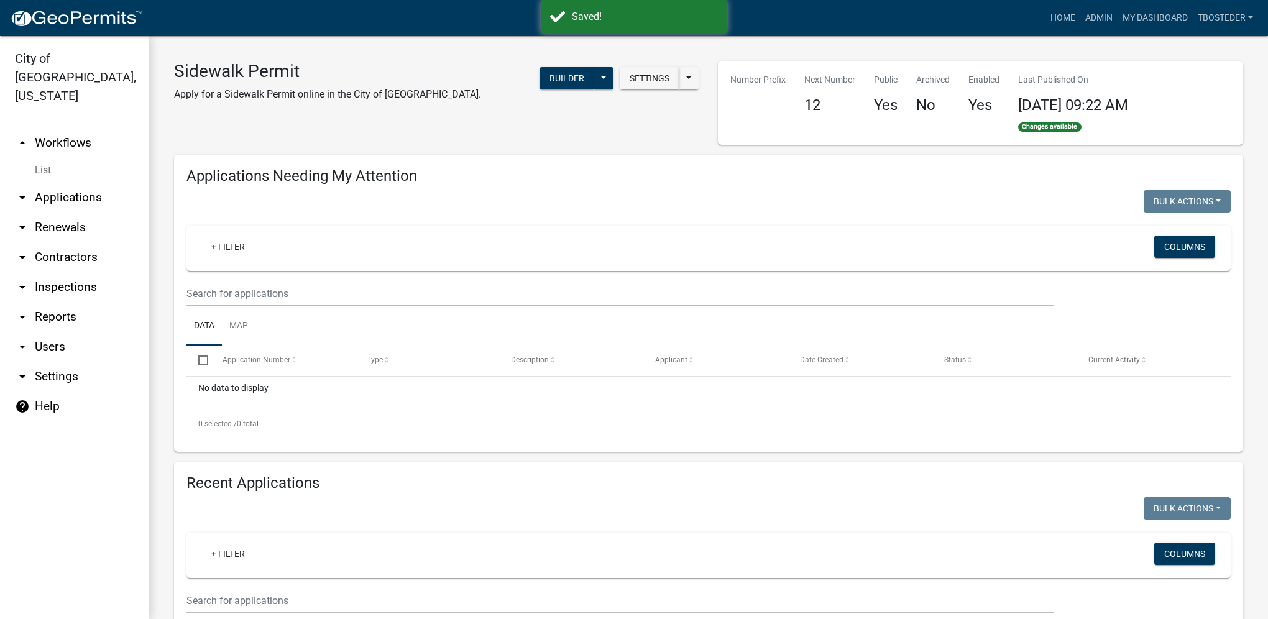
select select "1: 25"
